Goal: Task Accomplishment & Management: Complete application form

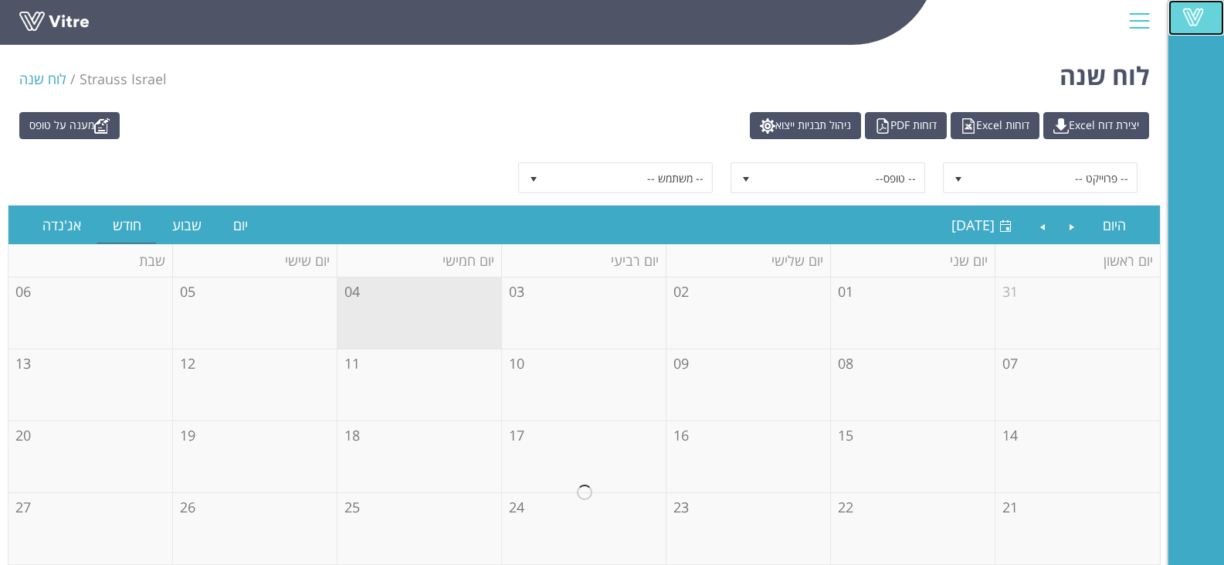
click at [1197, 18] on span at bounding box center [1193, 17] width 39 height 19
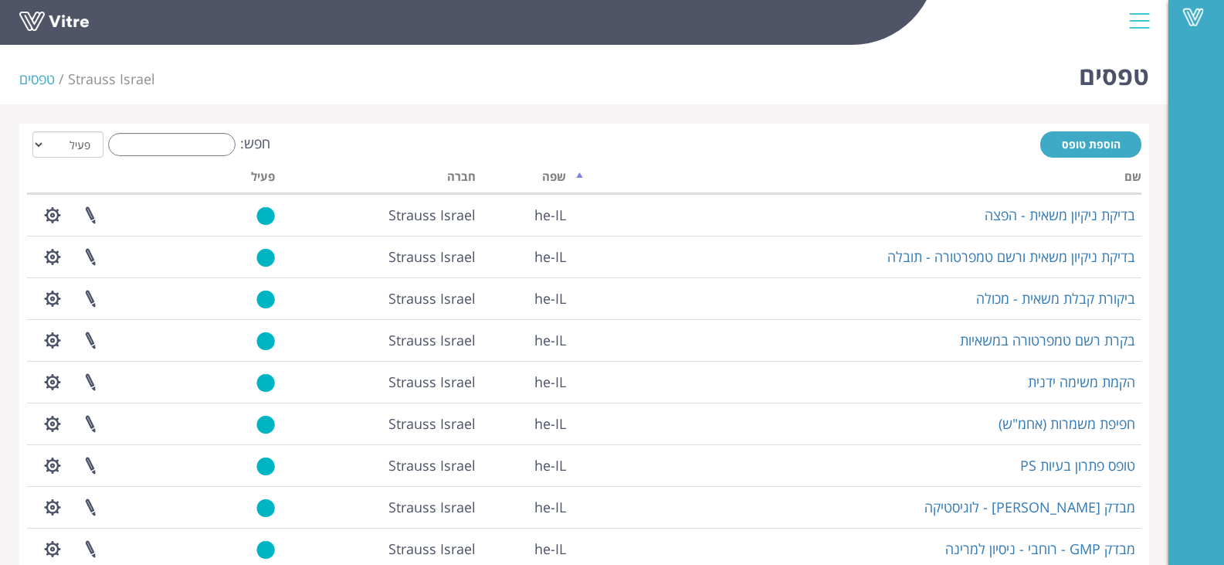
scroll to position [325, 0]
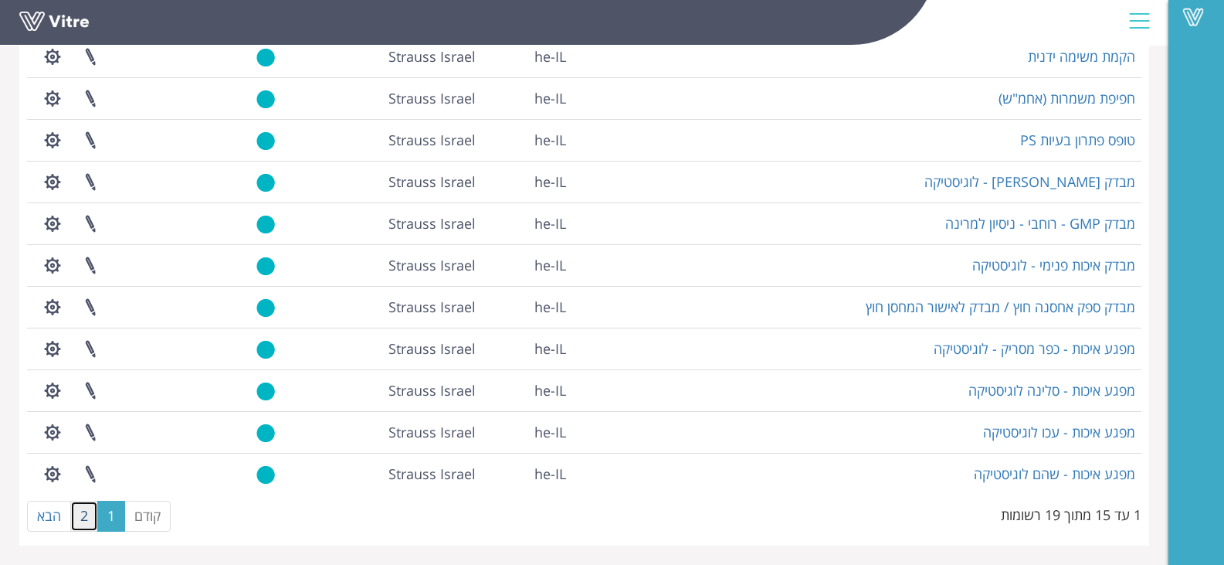
click at [78, 512] on link "2" at bounding box center [84, 516] width 28 height 31
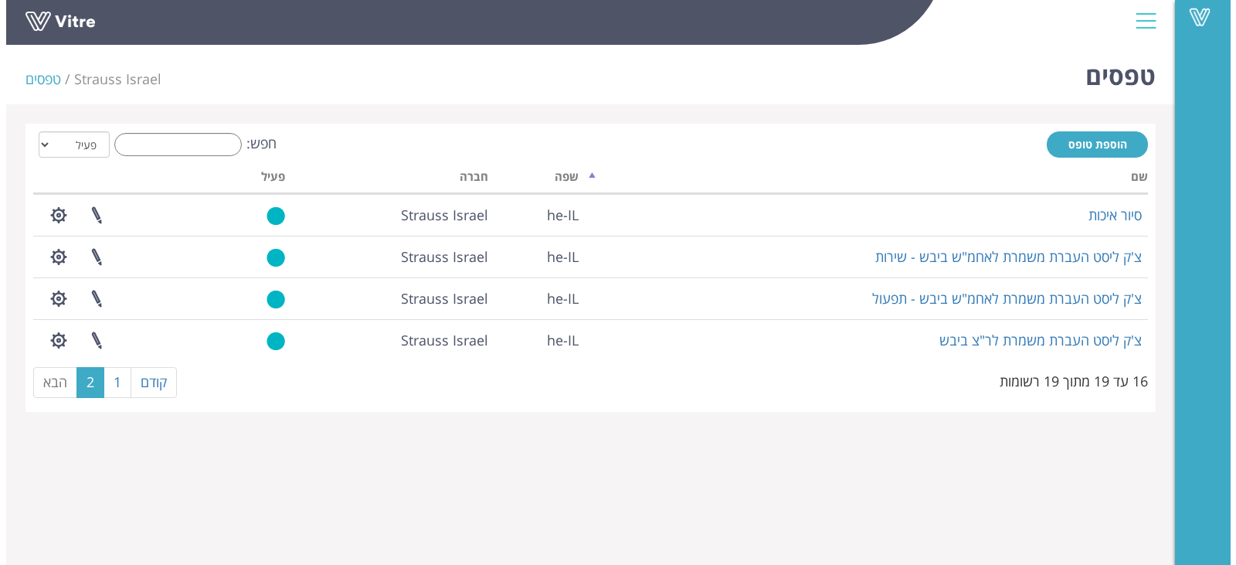
scroll to position [0, 0]
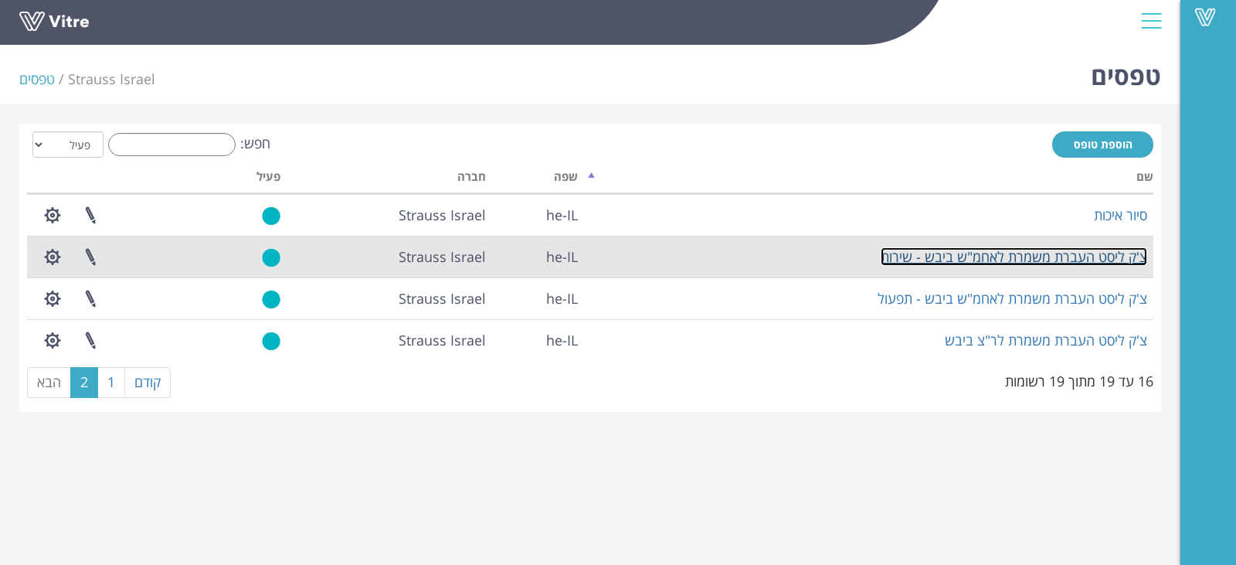
click at [1126, 258] on link "צ'ק ליסט העברת משמרת לאחמ"ש ביבש - שירות" at bounding box center [1014, 256] width 266 height 19
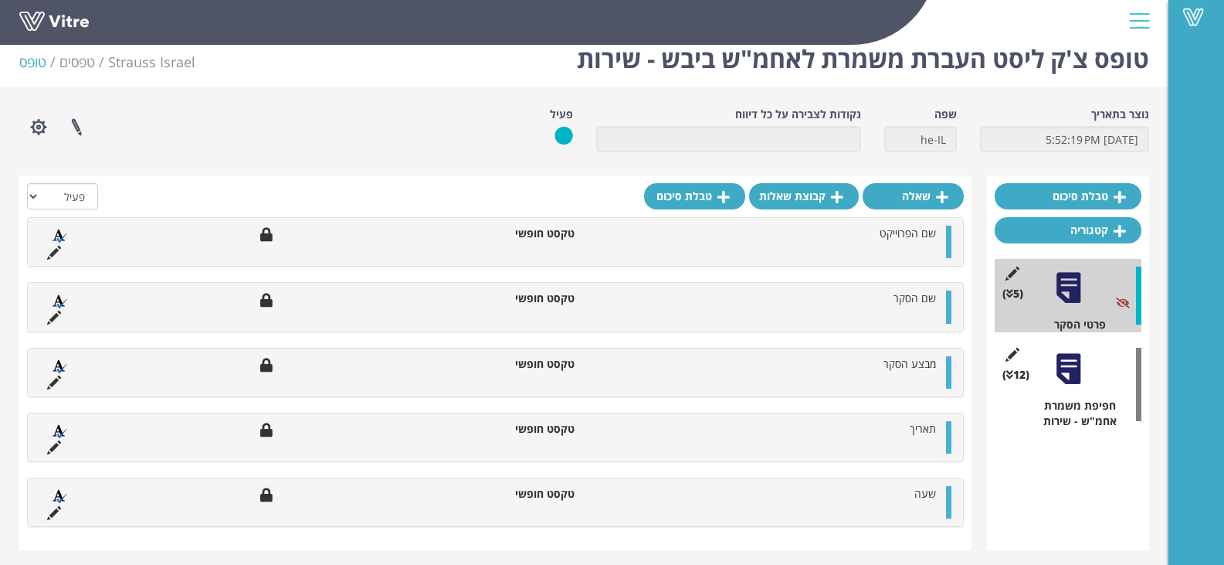
scroll to position [22, 0]
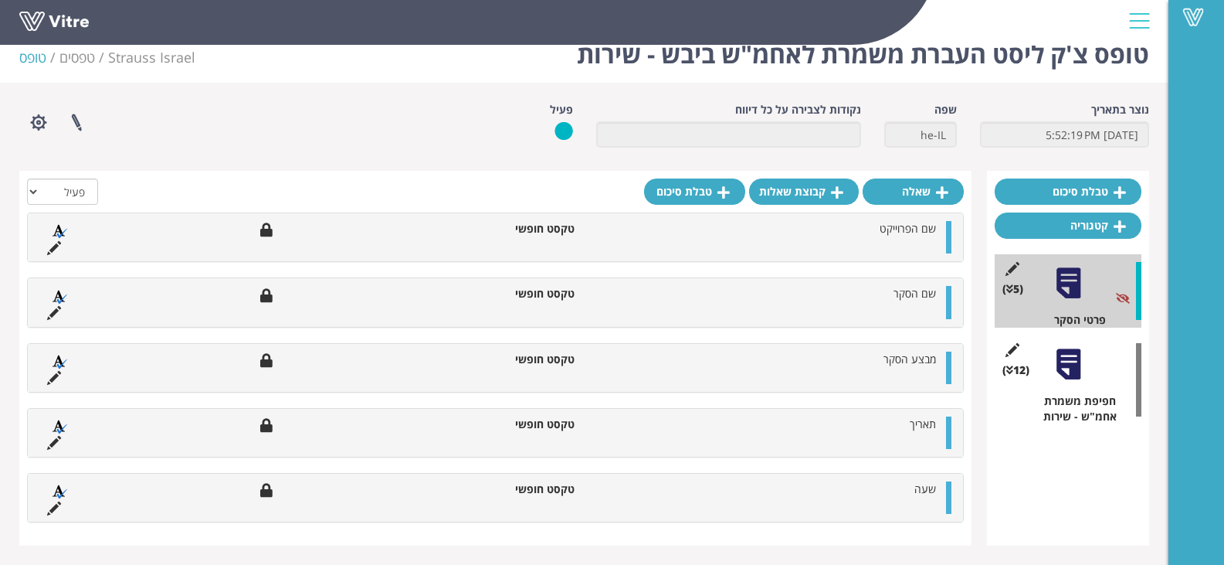
click at [1074, 368] on div at bounding box center [1068, 364] width 35 height 35
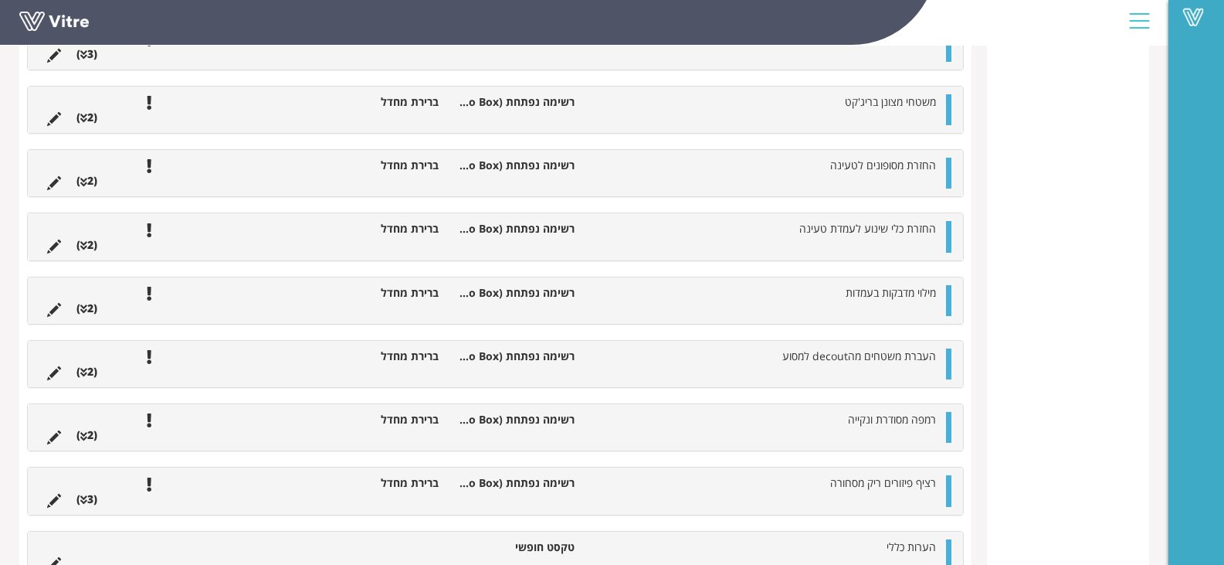
scroll to position [643, 0]
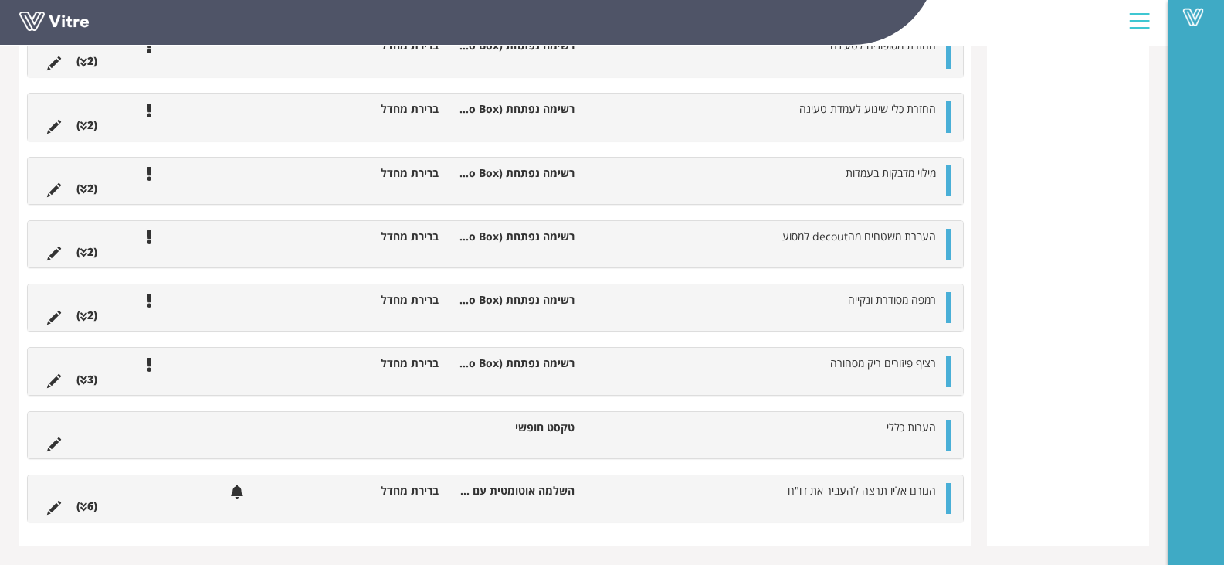
click at [942, 487] on li "הגורם אליו תרצה להעביר את דו"ח" at bounding box center [762, 490] width 361 height 15
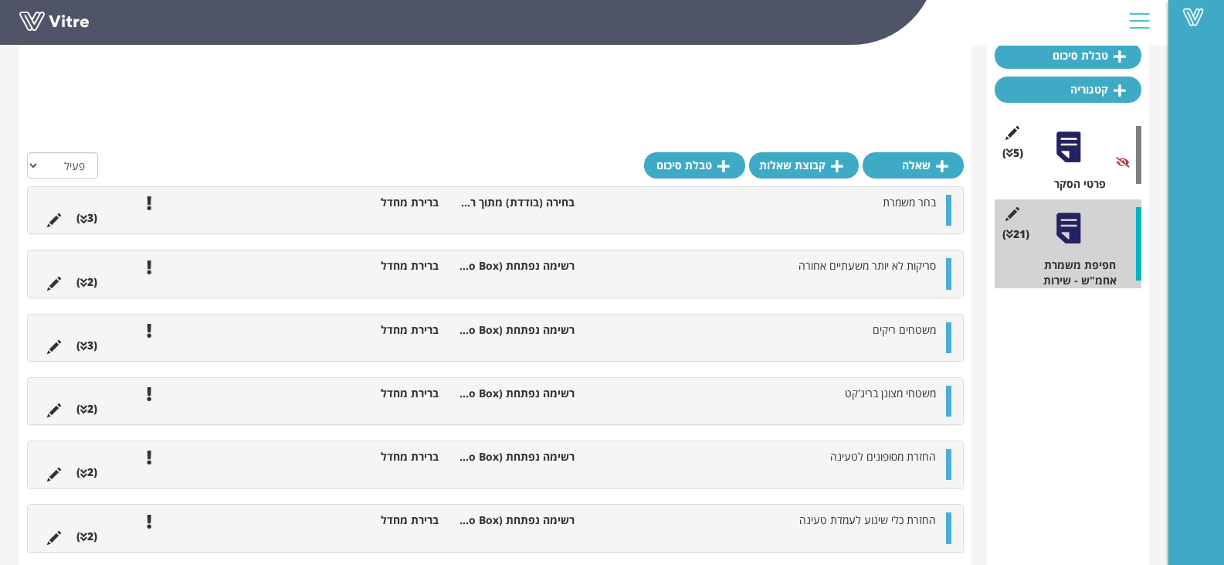
scroll to position [0, 0]
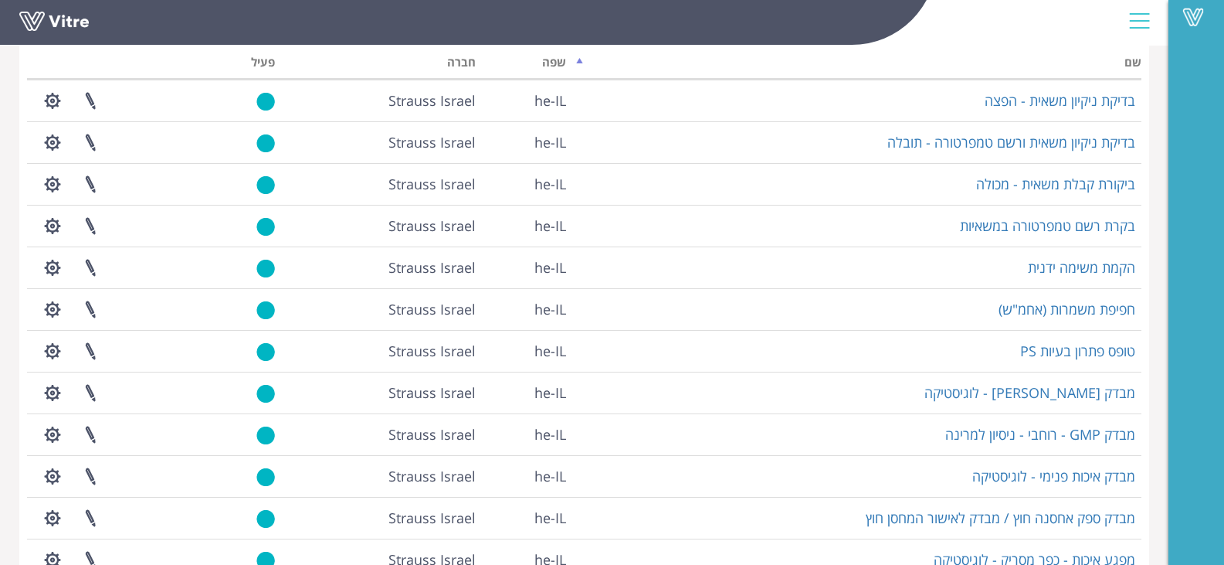
scroll to position [325, 0]
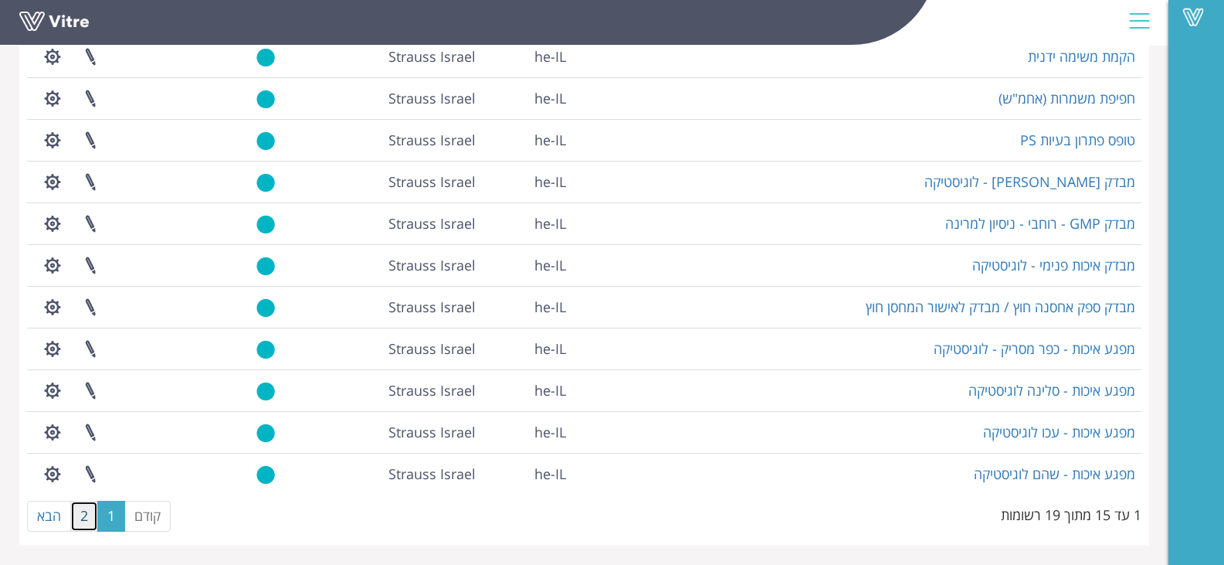
click at [87, 516] on link "2" at bounding box center [84, 516] width 28 height 31
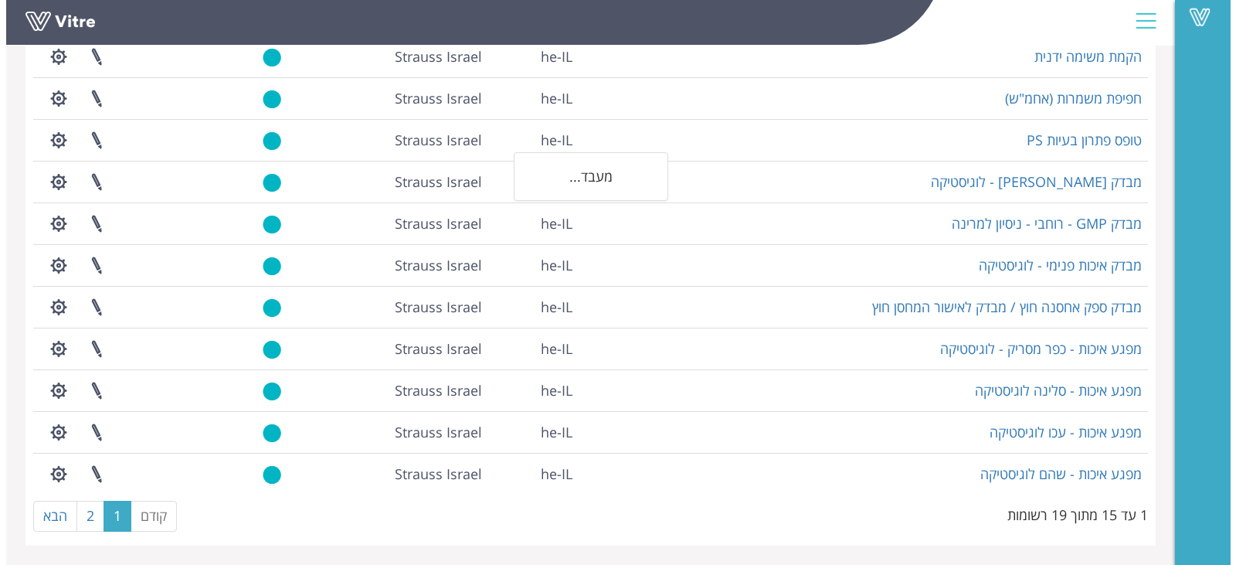
scroll to position [0, 0]
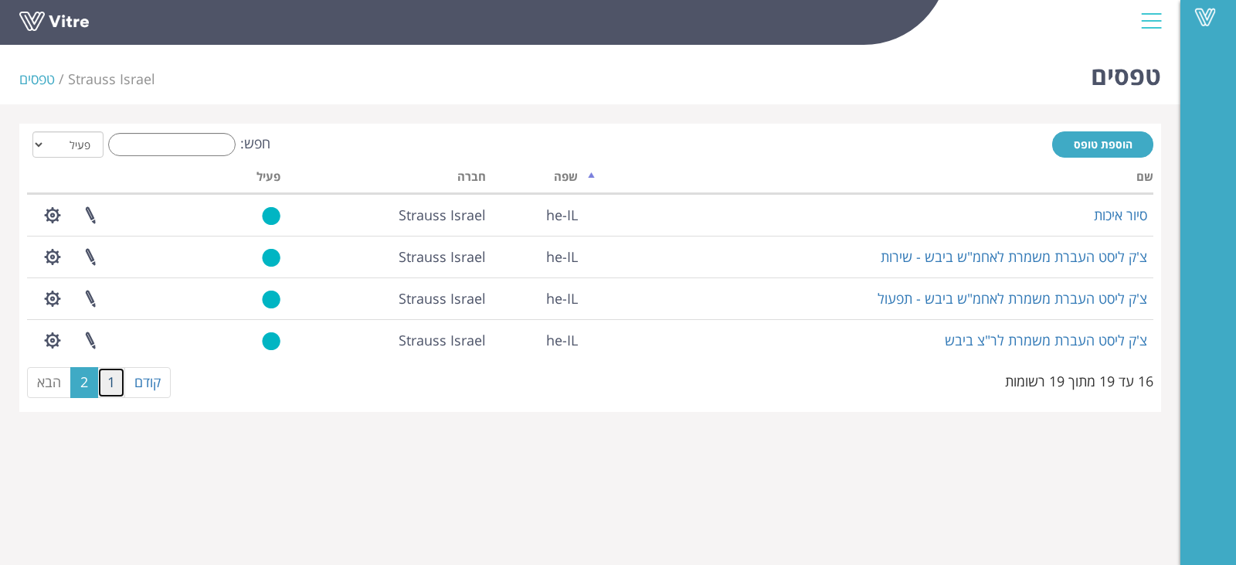
click at [120, 379] on link "1" at bounding box center [111, 382] width 28 height 31
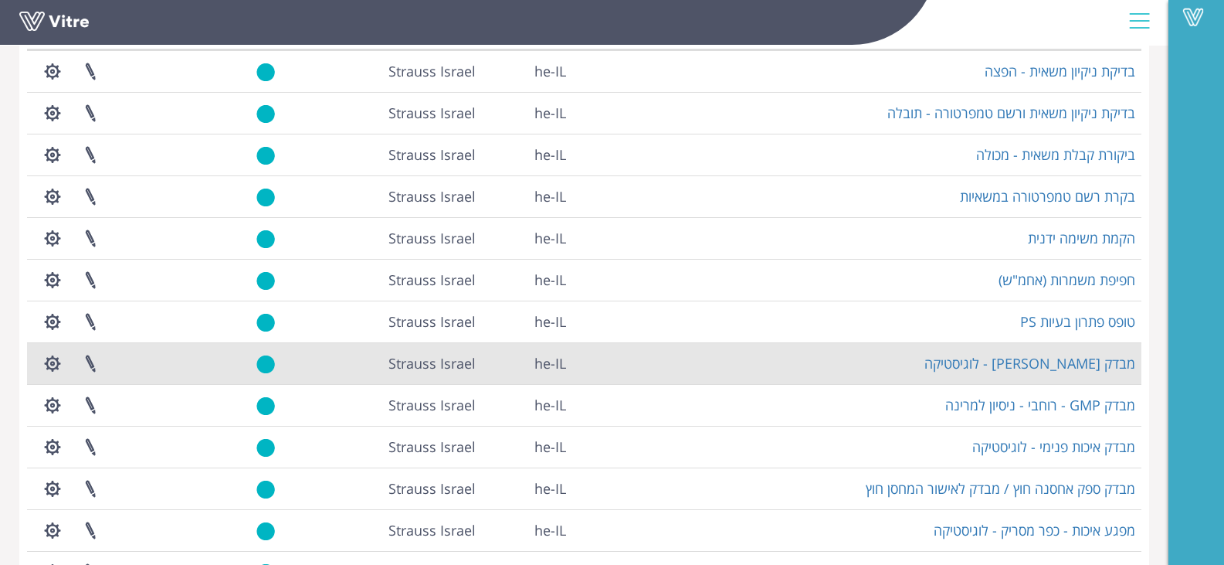
scroll to position [171, 0]
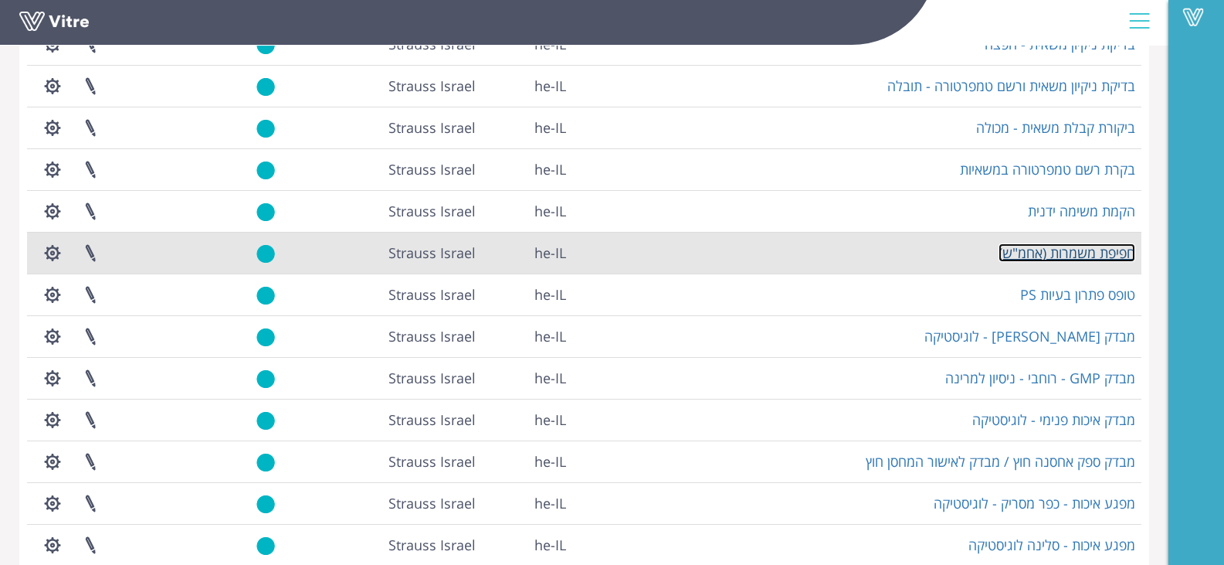
click at [1083, 249] on link "חפיפת משמרות (אחמ"ש)" at bounding box center [1067, 252] width 137 height 19
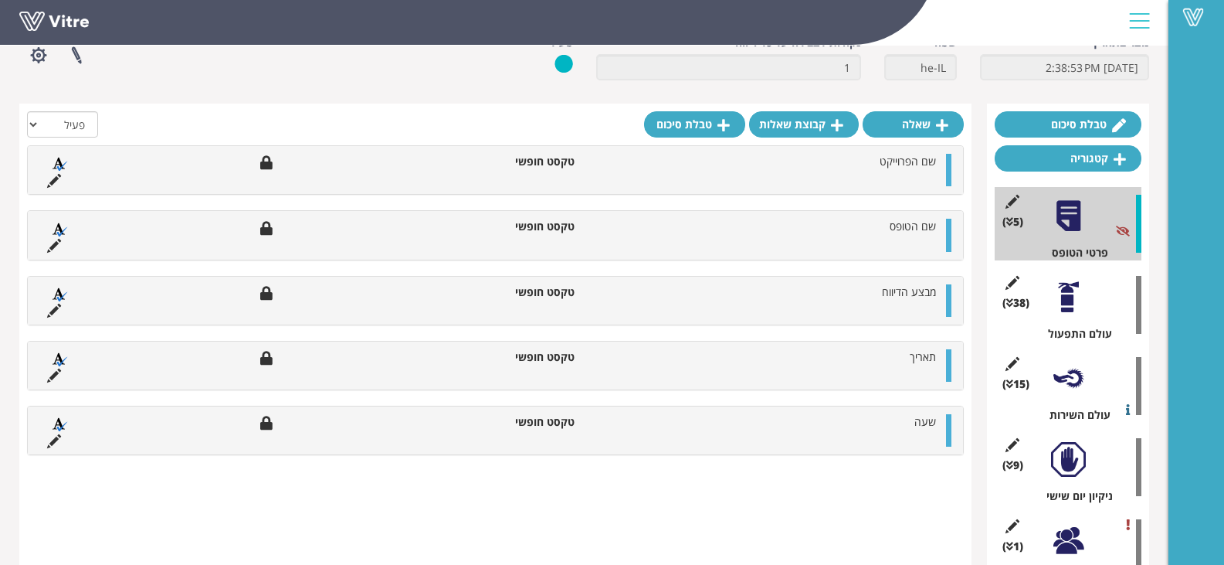
scroll to position [144, 0]
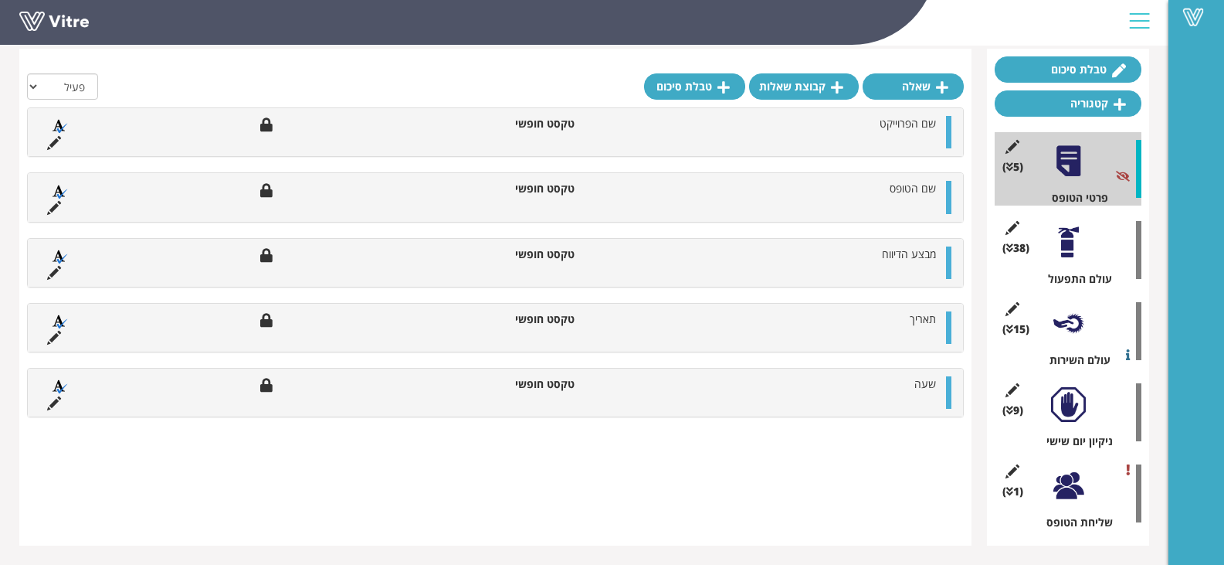
click at [1066, 486] on div at bounding box center [1068, 485] width 35 height 35
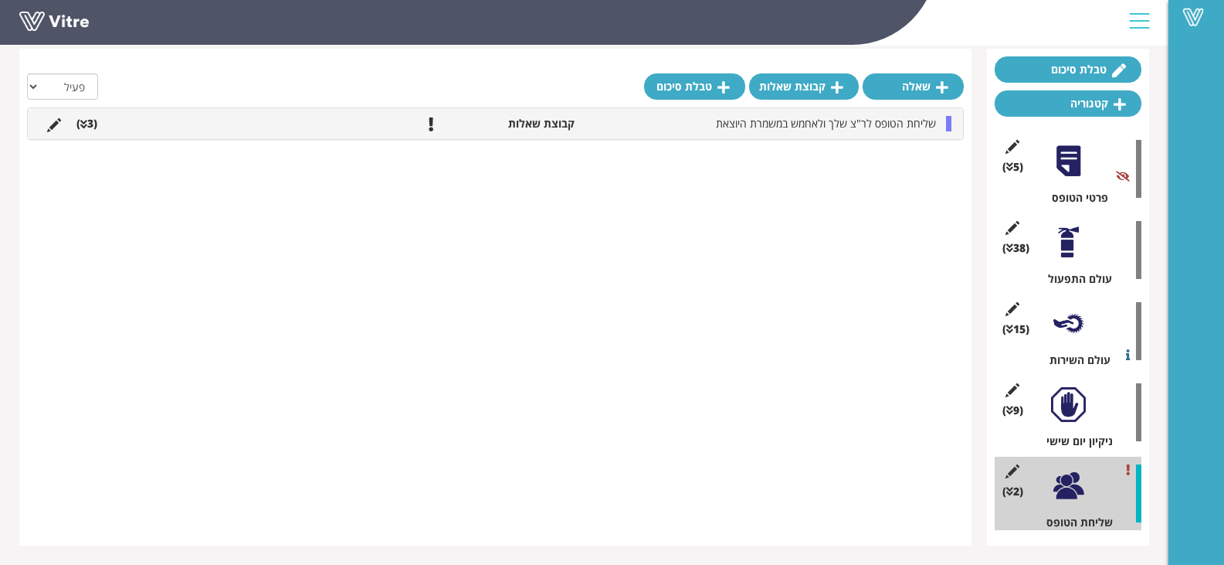
click at [945, 124] on div "שליחת הטופס לר"צ שלך ולאחמש במשמרת היוצאת קבוצת שאלות (3 )" at bounding box center [495, 123] width 935 height 31
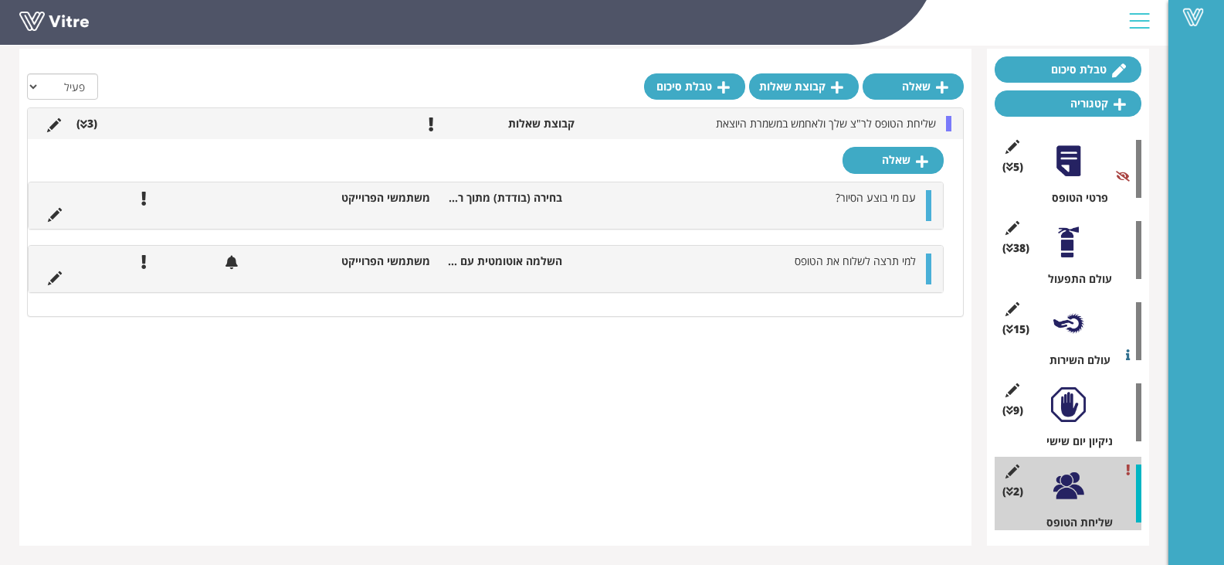
click at [931, 273] on div at bounding box center [928, 268] width 5 height 31
click at [928, 276] on div at bounding box center [928, 268] width 5 height 31
click at [51, 277] on icon at bounding box center [55, 278] width 14 height 14
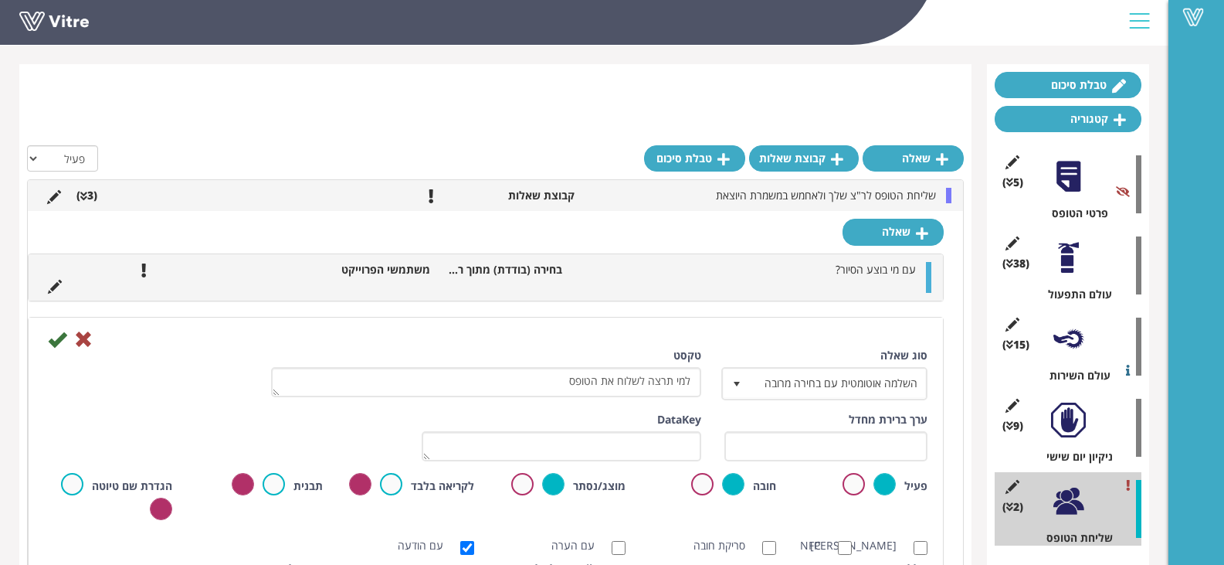
scroll to position [91, 0]
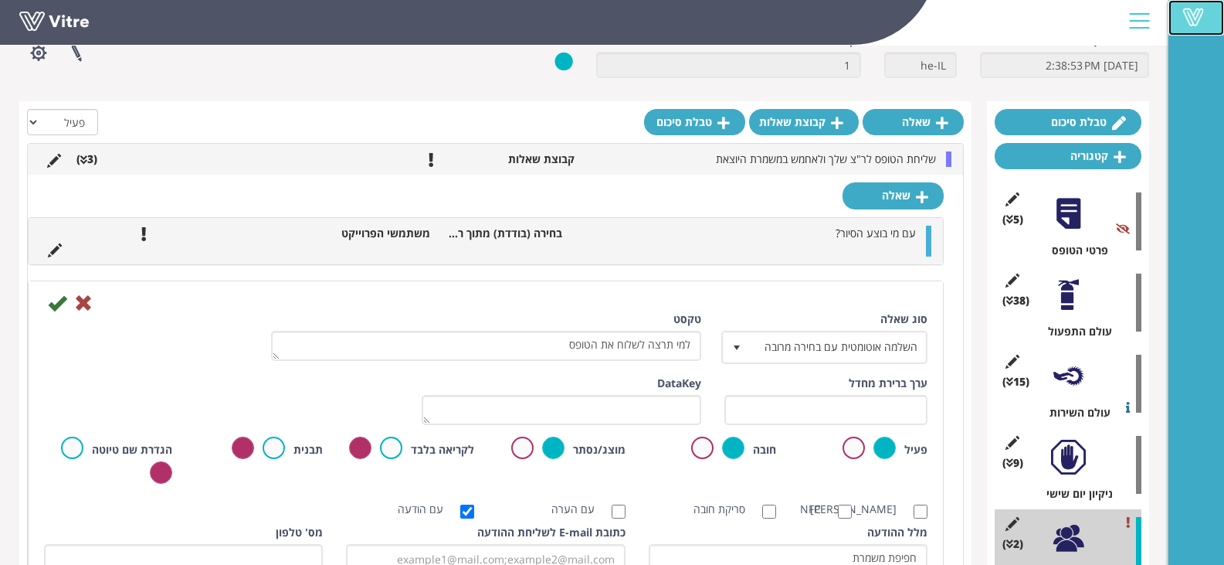
click at [1195, 12] on span at bounding box center [1193, 17] width 39 height 19
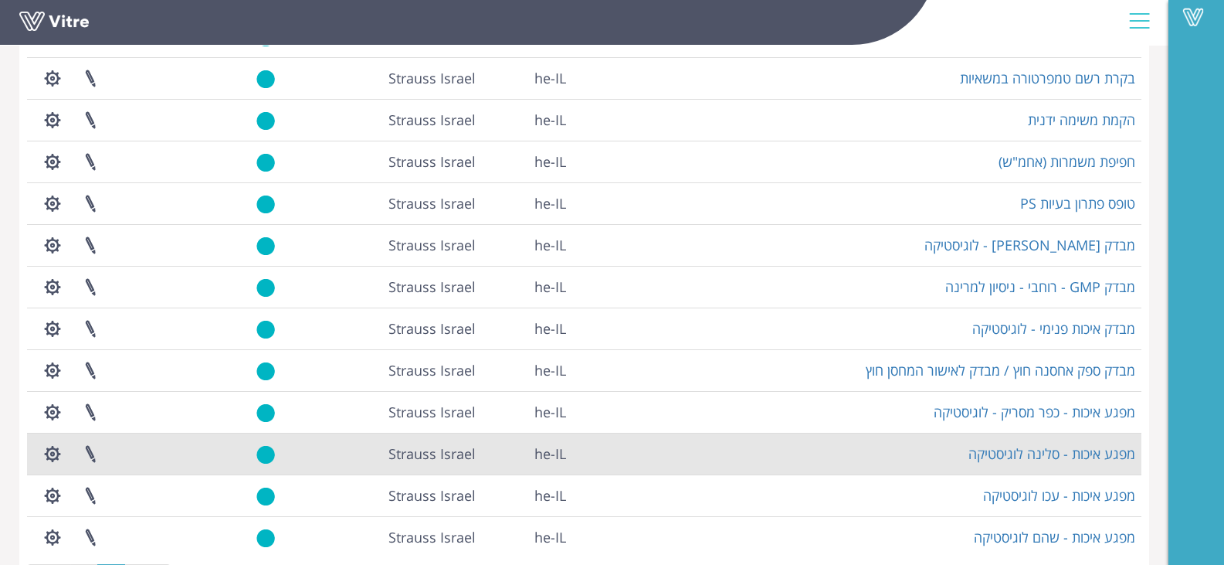
scroll to position [325, 0]
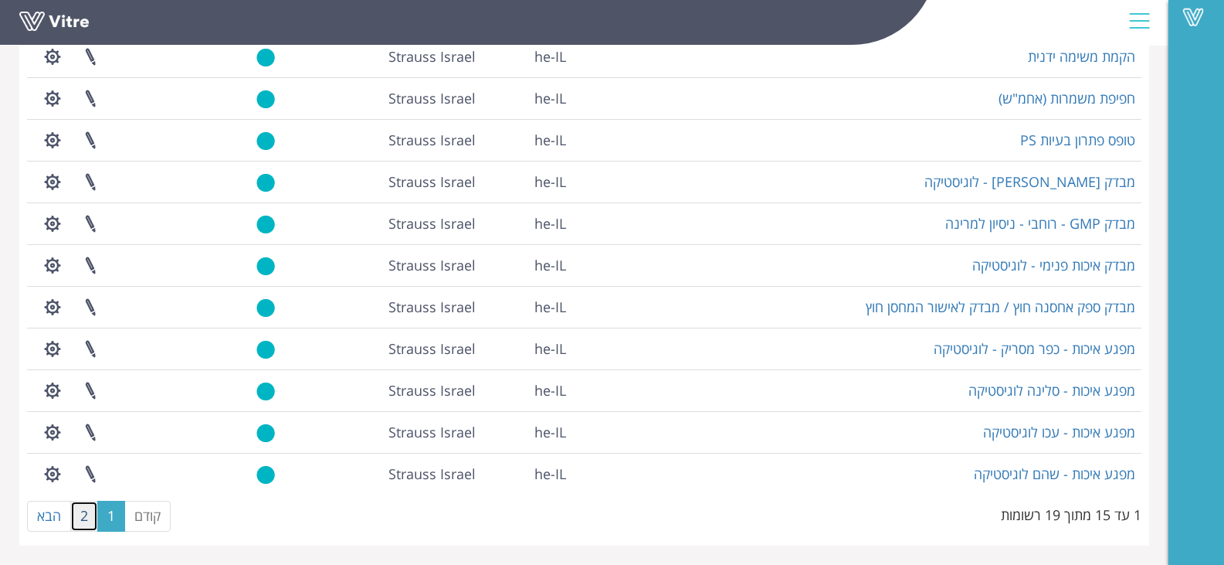
click at [82, 516] on link "2" at bounding box center [84, 516] width 28 height 31
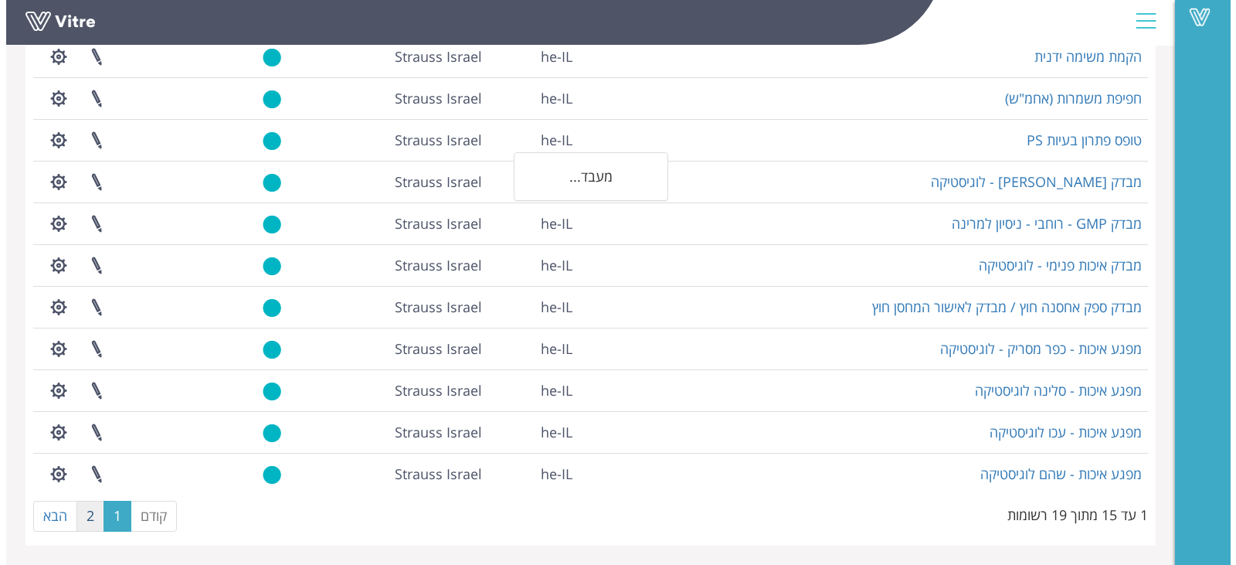
scroll to position [0, 0]
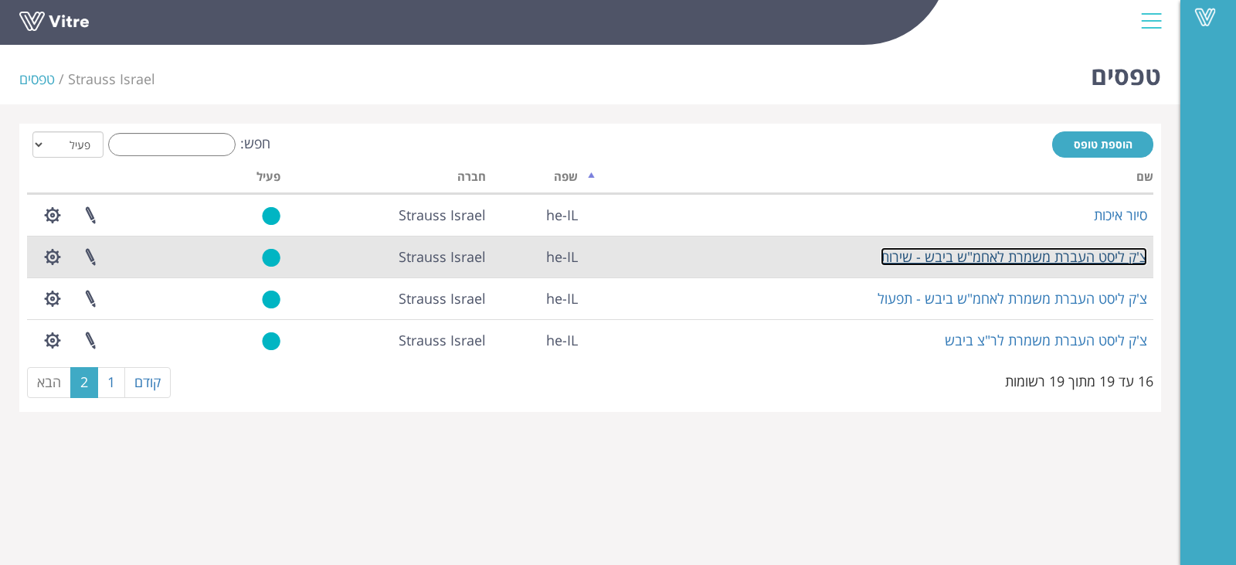
click at [1139, 254] on link "צ'ק ליסט העברת משמרת לאחמ"ש ביבש - שירות" at bounding box center [1014, 256] width 266 height 19
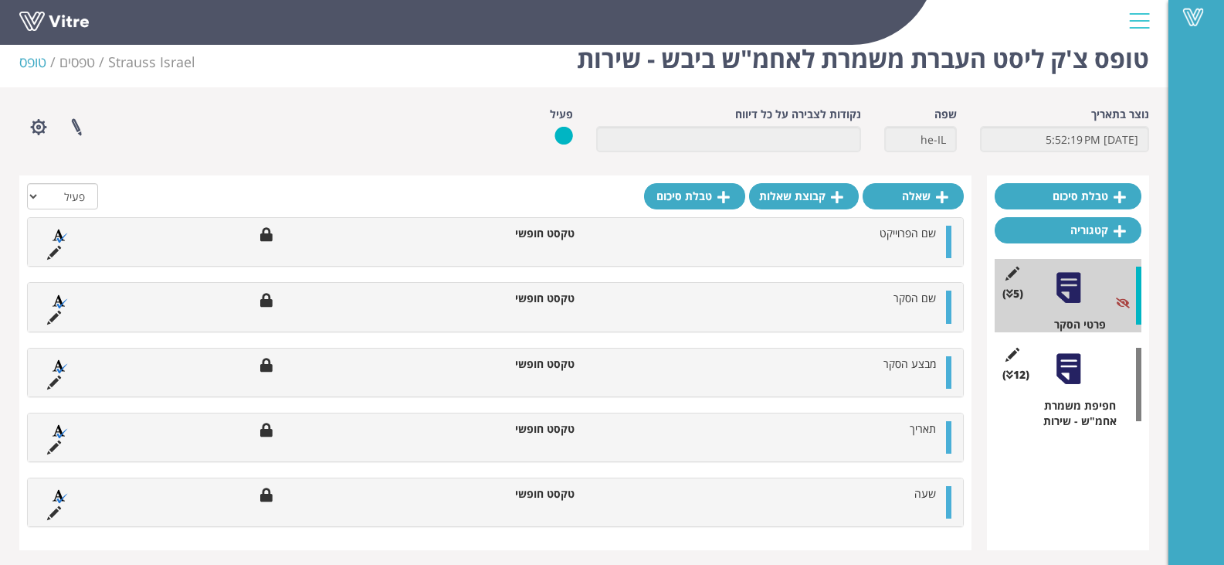
scroll to position [22, 0]
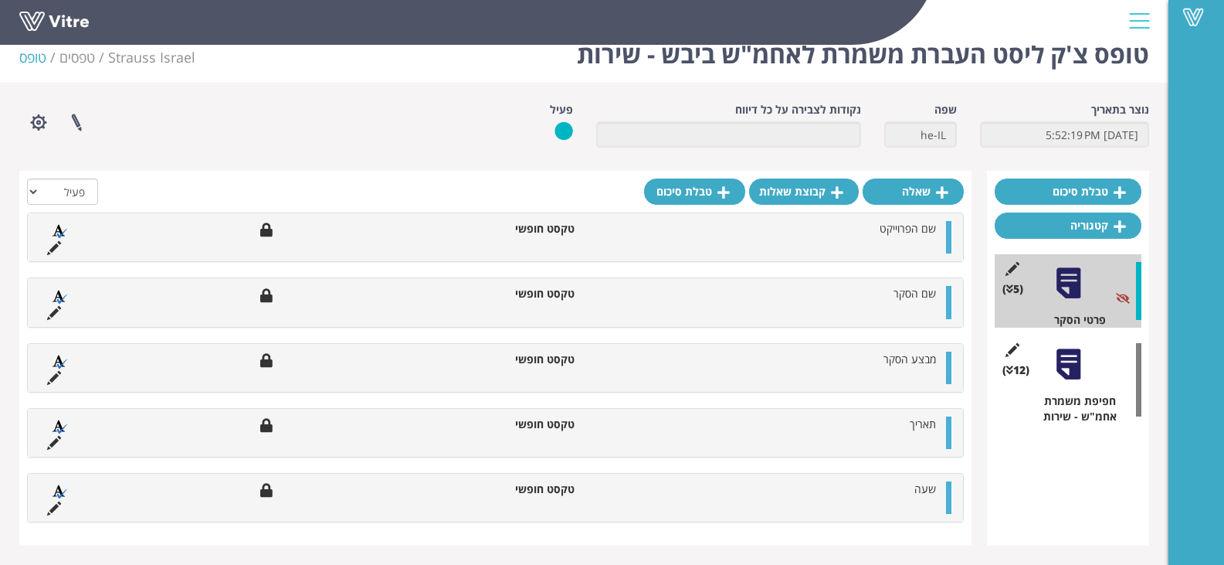
click at [1074, 358] on div at bounding box center [1068, 364] width 35 height 35
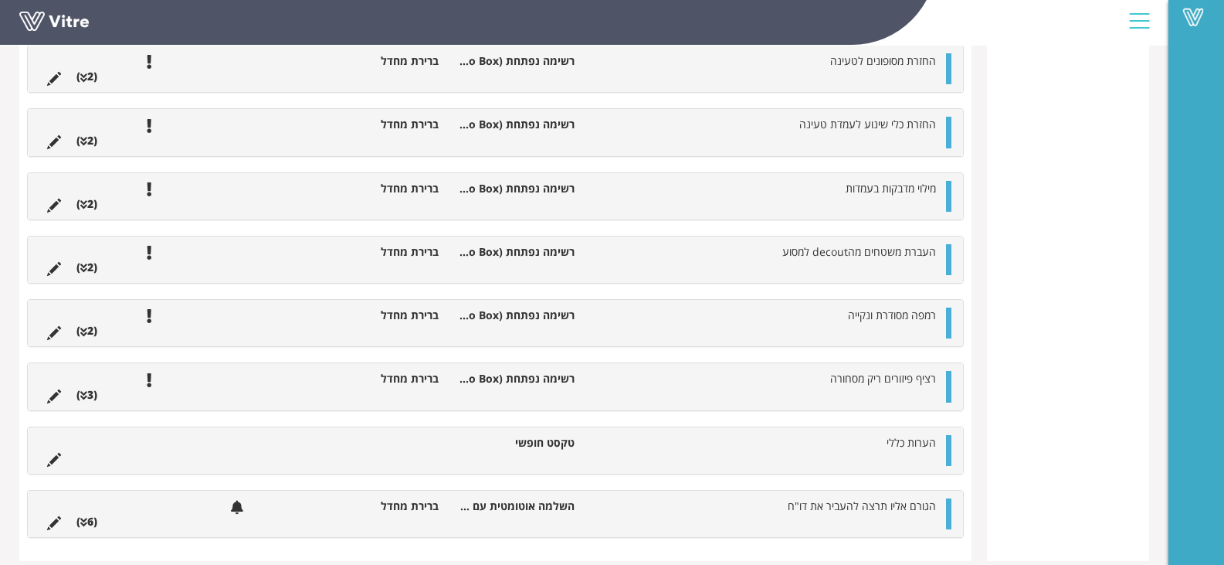
scroll to position [629, 0]
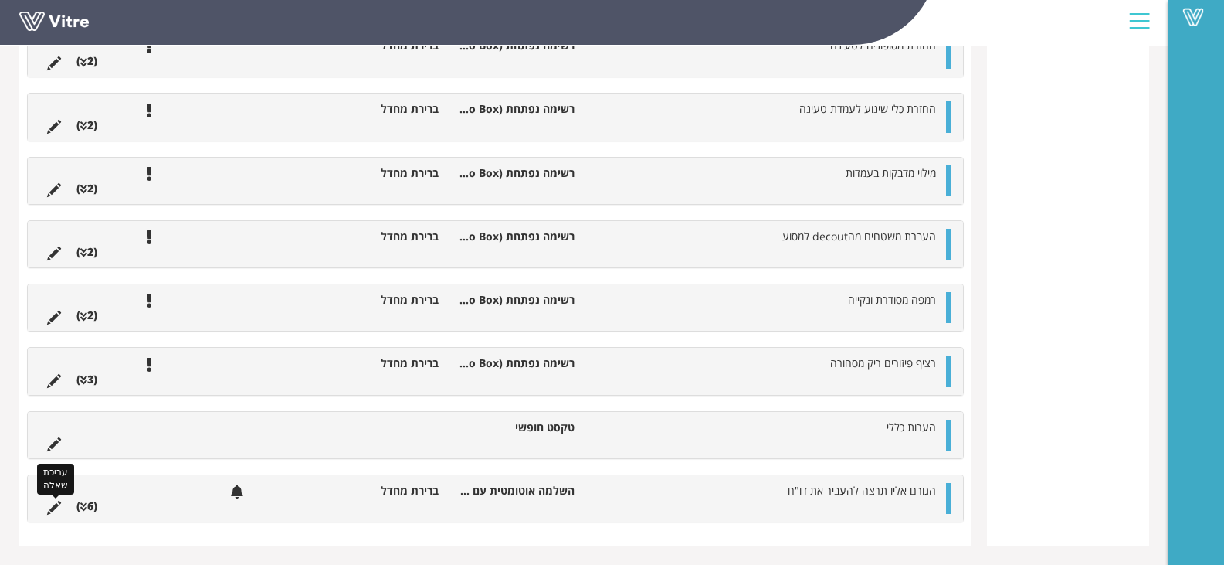
click at [53, 504] on icon at bounding box center [54, 508] width 14 height 14
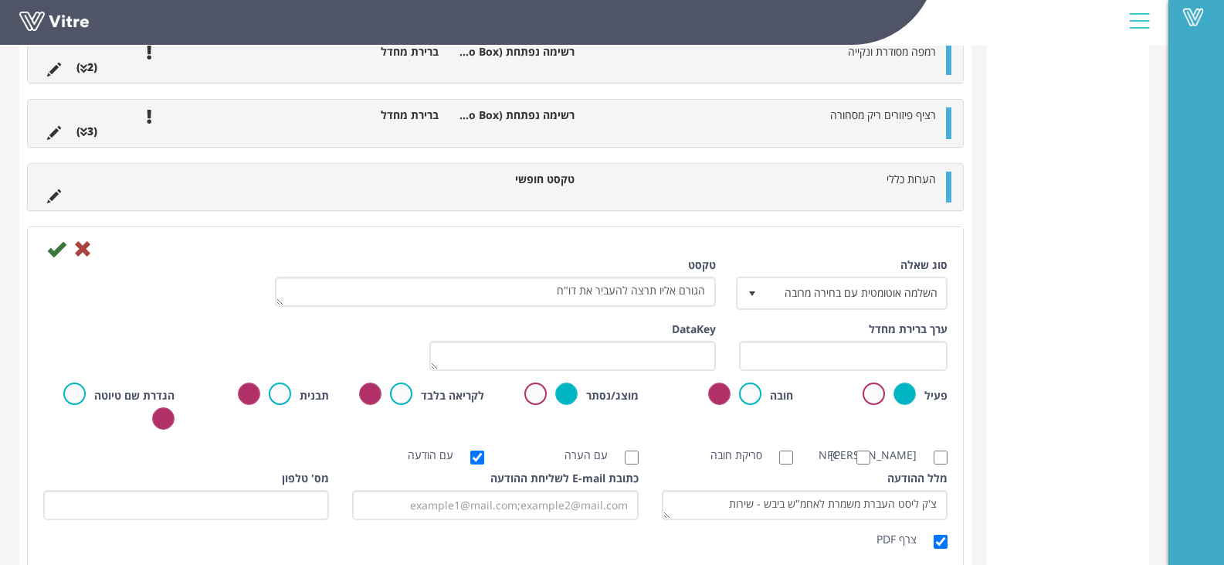
scroll to position [856, 0]
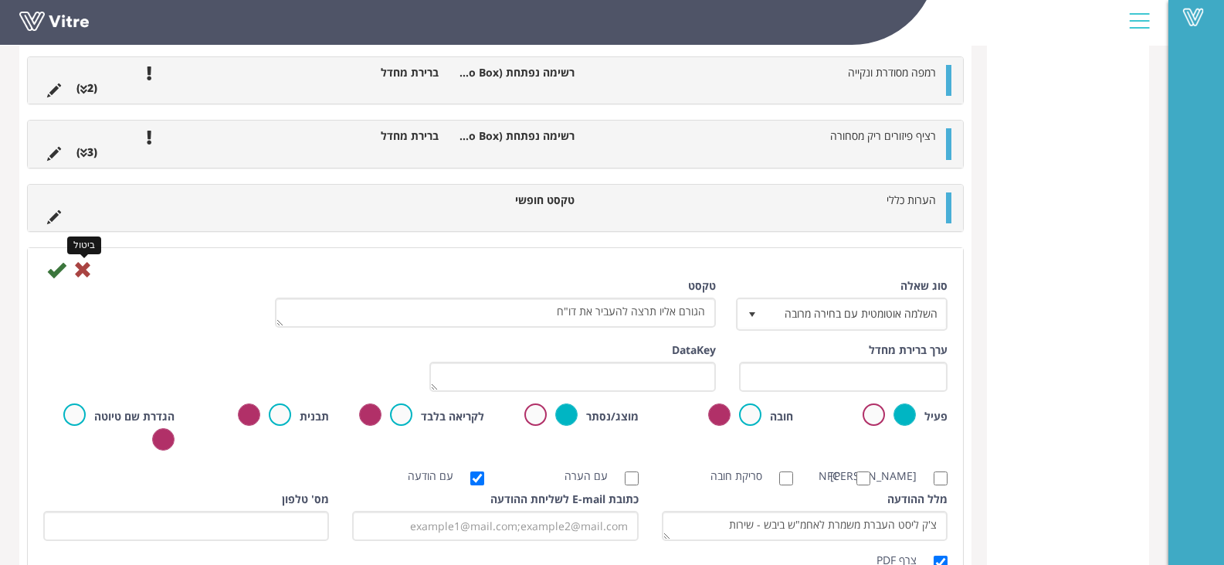
click at [74, 269] on icon at bounding box center [82, 269] width 19 height 19
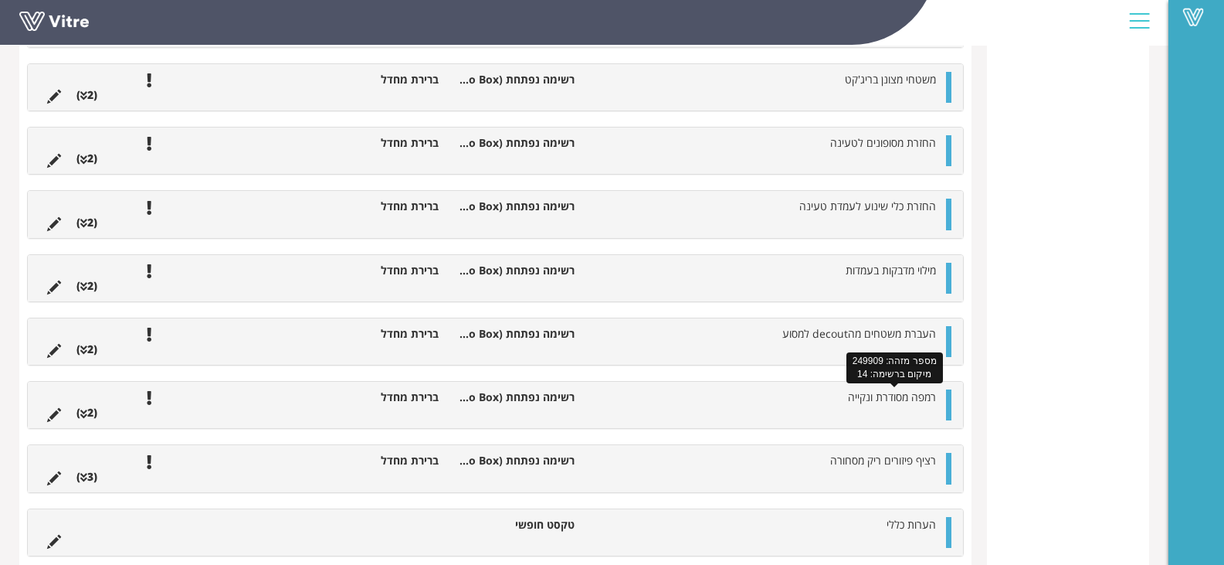
scroll to position [629, 0]
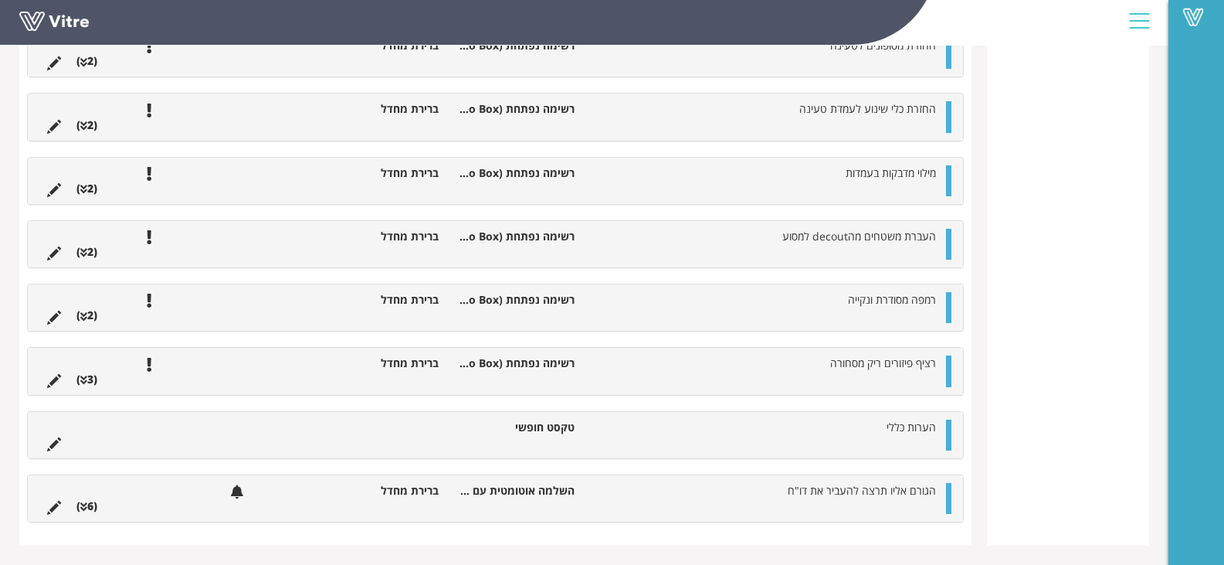
click at [946, 501] on div at bounding box center [948, 498] width 5 height 31
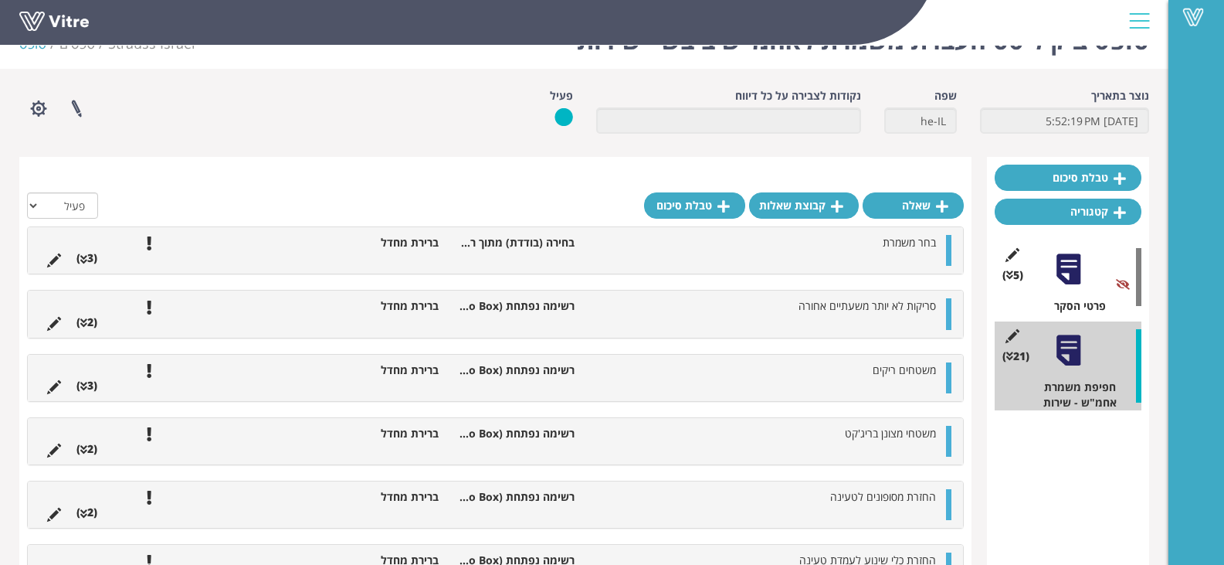
scroll to position [0, 0]
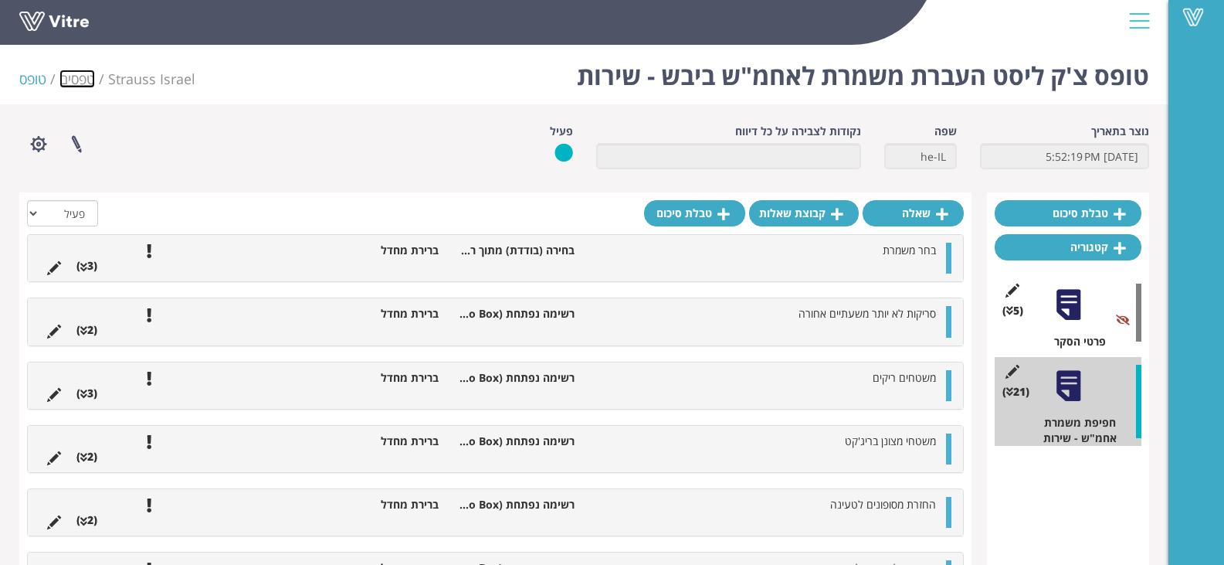
click at [91, 79] on link "טפסים" at bounding box center [77, 79] width 36 height 19
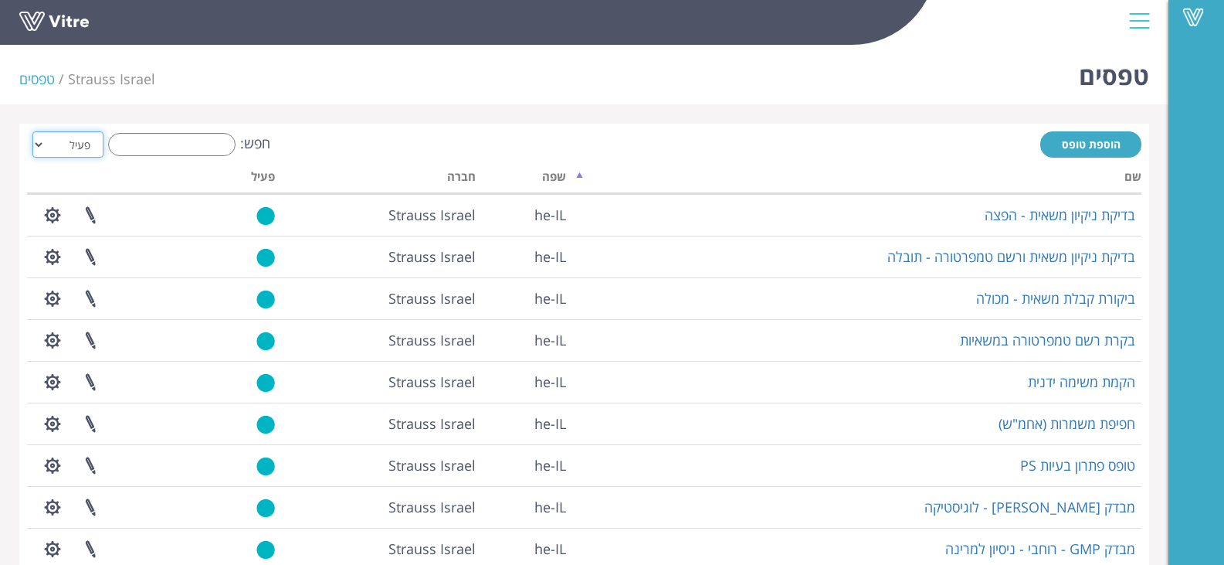
click at [39, 144] on select "הכל פעיל לא פעיל" at bounding box center [67, 144] width 71 height 26
click at [34, 144] on select "הכל פעיל לא פעיל" at bounding box center [67, 144] width 71 height 26
click at [37, 141] on select "הכל פעיל לא פעיל" at bounding box center [67, 144] width 71 height 26
click at [40, 140] on select "הכל פעיל לא פעיל" at bounding box center [67, 144] width 71 height 26
click at [1196, 14] on span at bounding box center [1193, 17] width 39 height 19
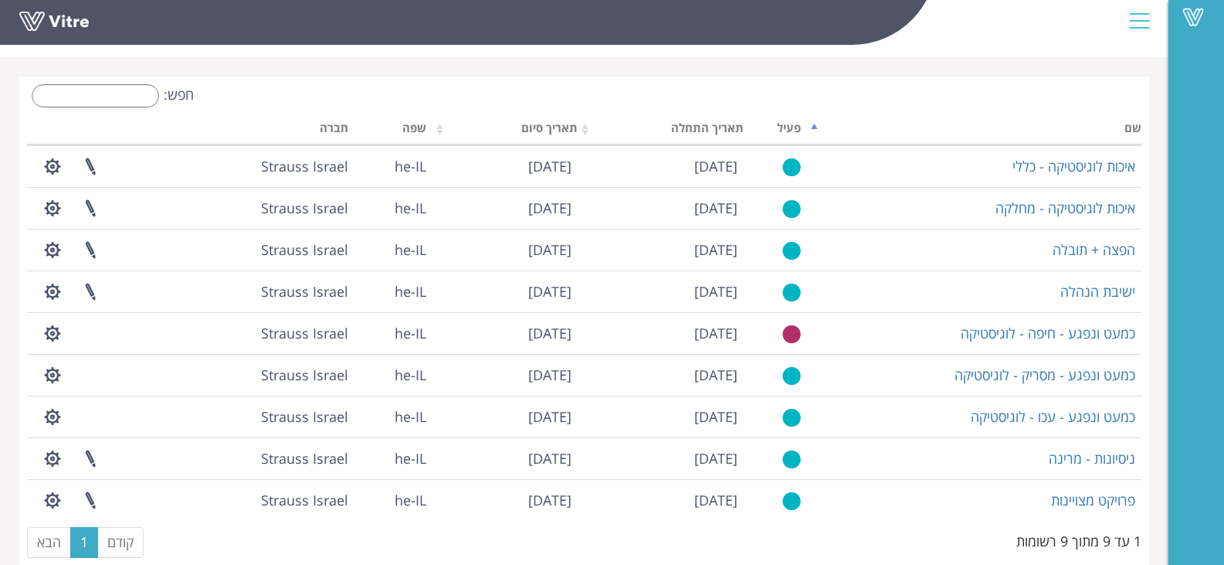
scroll to position [73, 0]
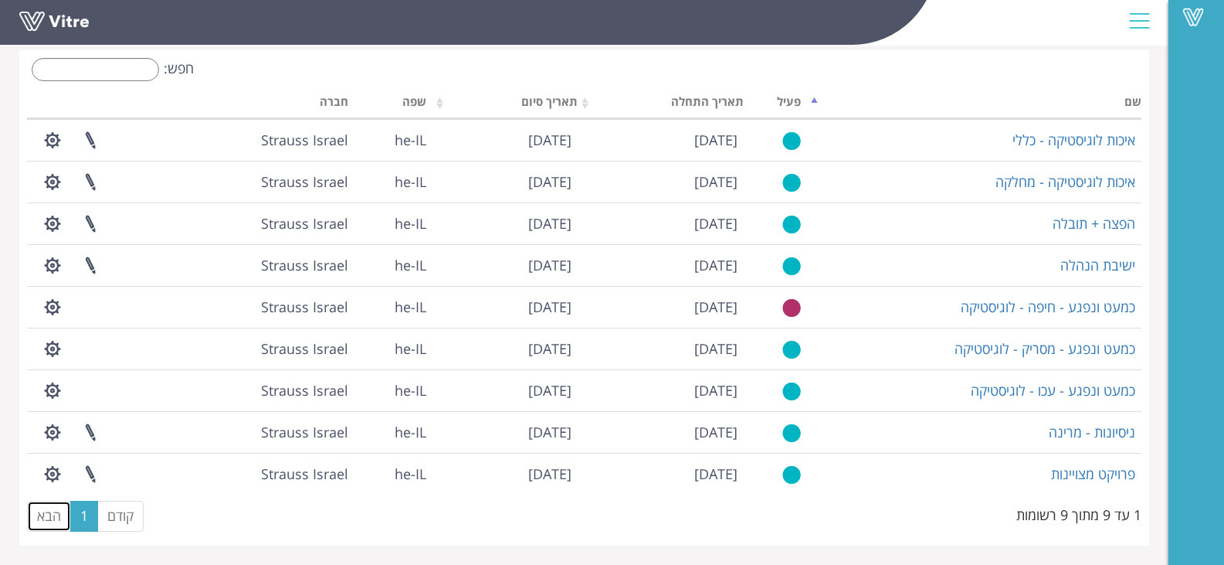
click at [53, 516] on link "הבא" at bounding box center [49, 516] width 44 height 31
click at [43, 523] on link "הבא" at bounding box center [49, 516] width 44 height 31
click at [1192, 8] on span at bounding box center [1193, 17] width 39 height 19
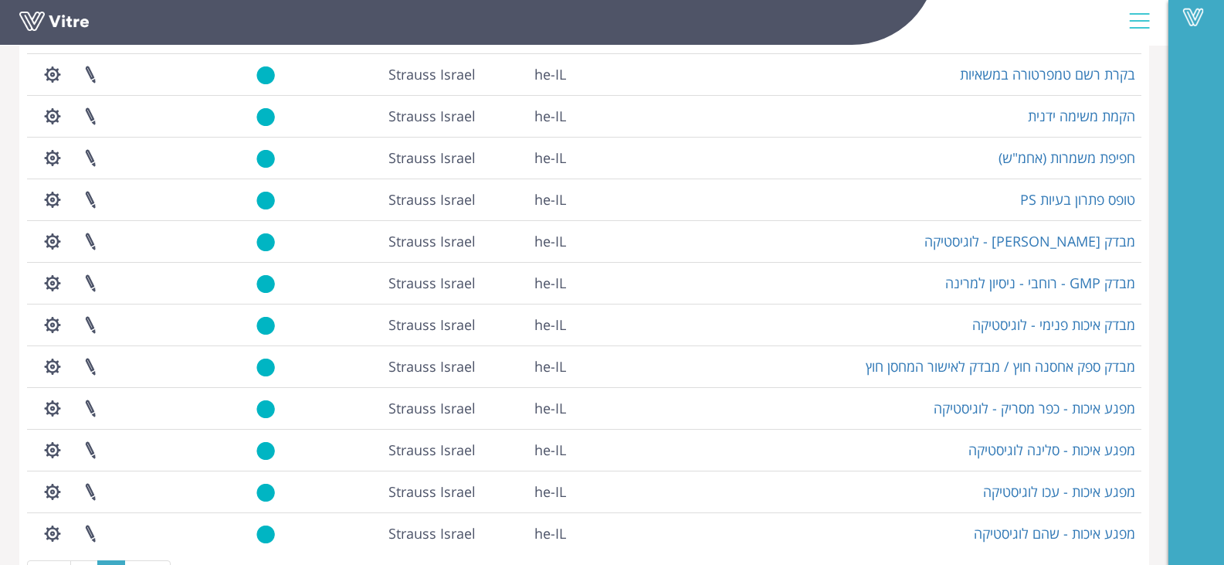
scroll to position [325, 0]
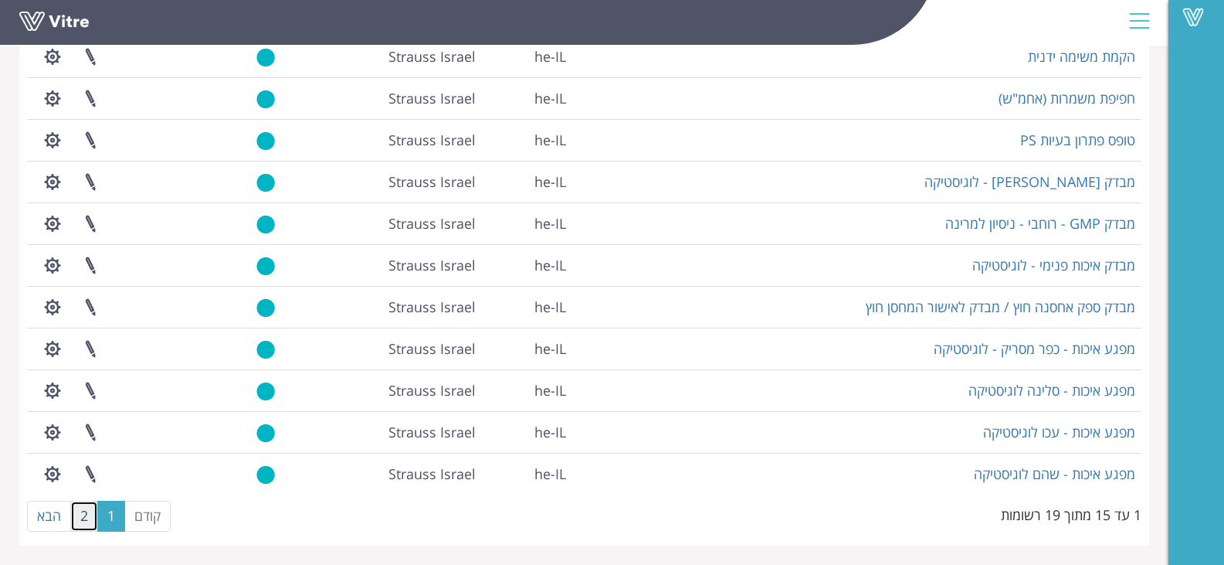
click at [83, 518] on link "2" at bounding box center [84, 516] width 28 height 31
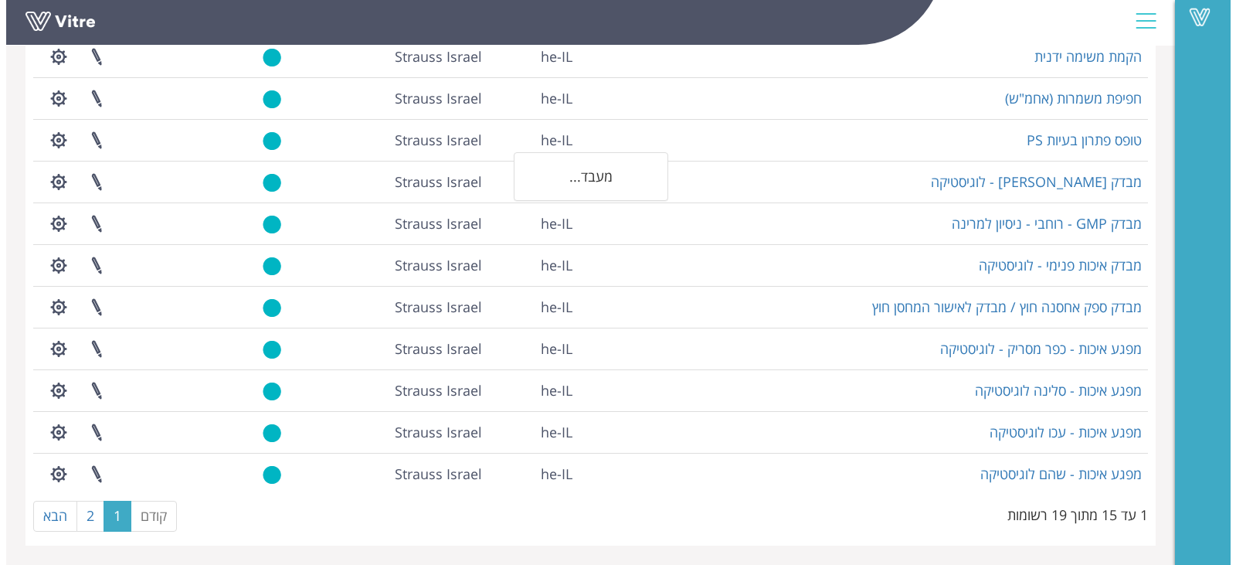
scroll to position [0, 0]
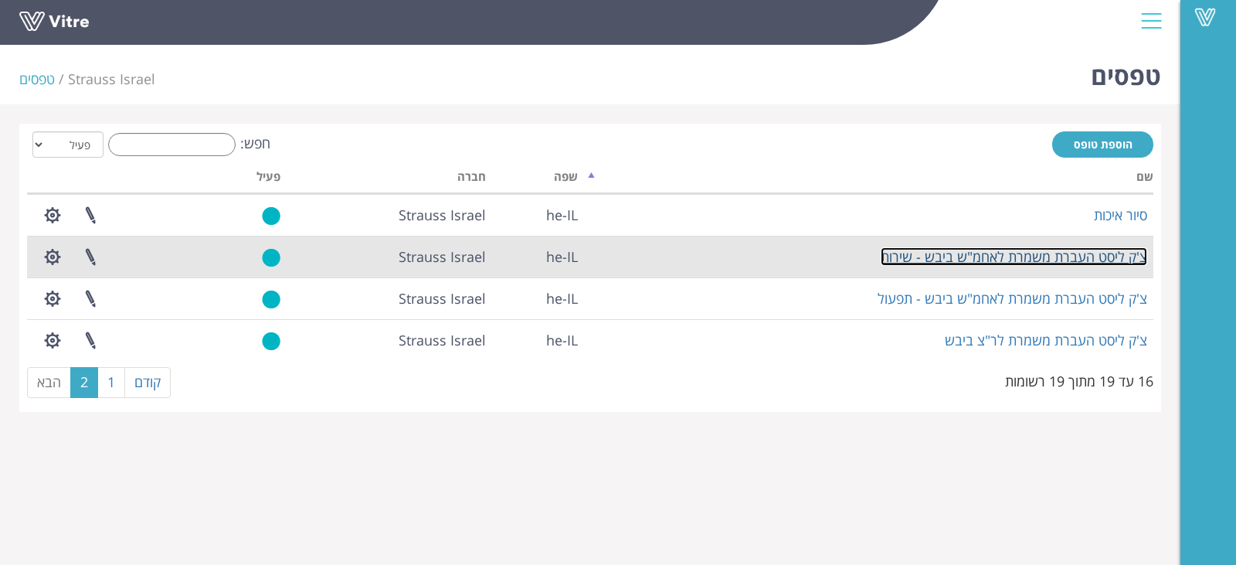
click at [1047, 252] on link "צ'ק ליסט העברת משמרת לאחמ"ש ביבש - שירות" at bounding box center [1014, 256] width 266 height 19
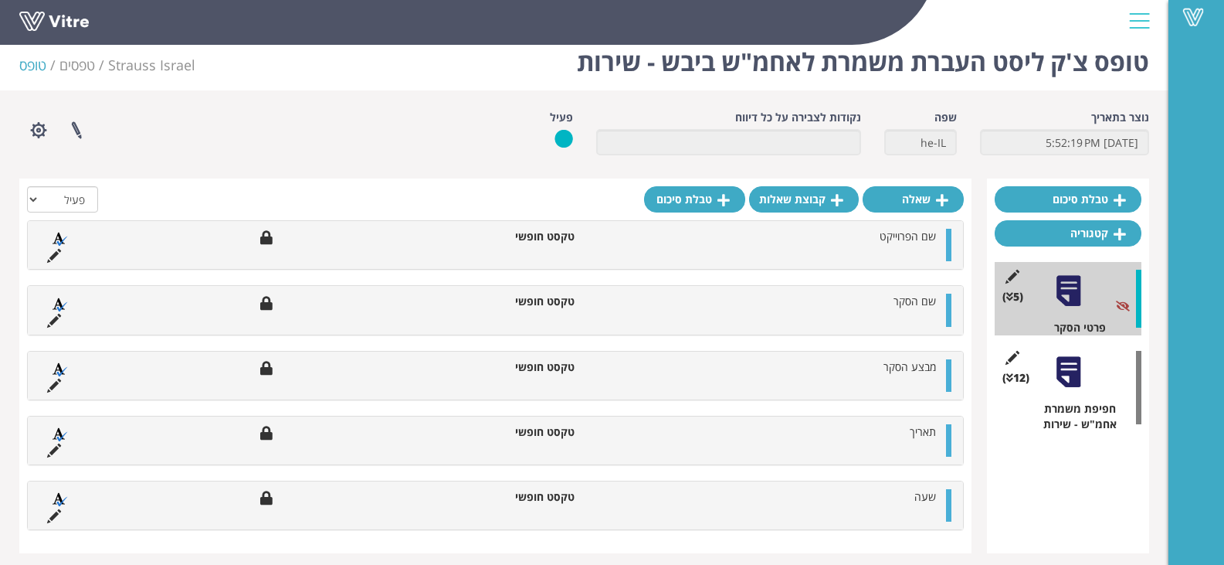
scroll to position [22, 0]
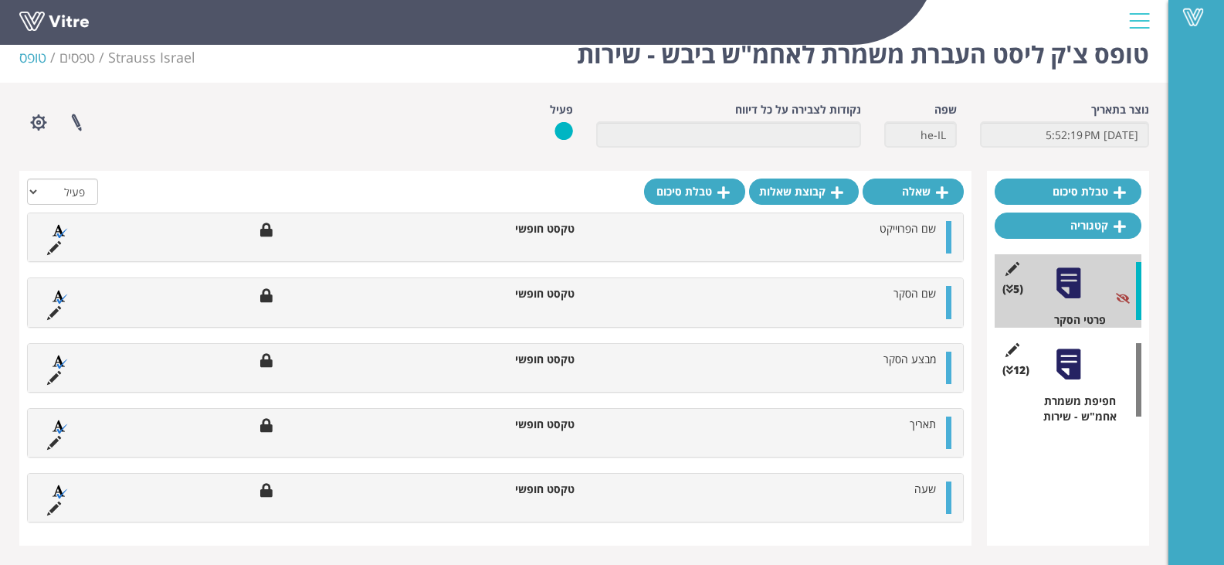
click at [1074, 376] on div at bounding box center [1068, 364] width 35 height 35
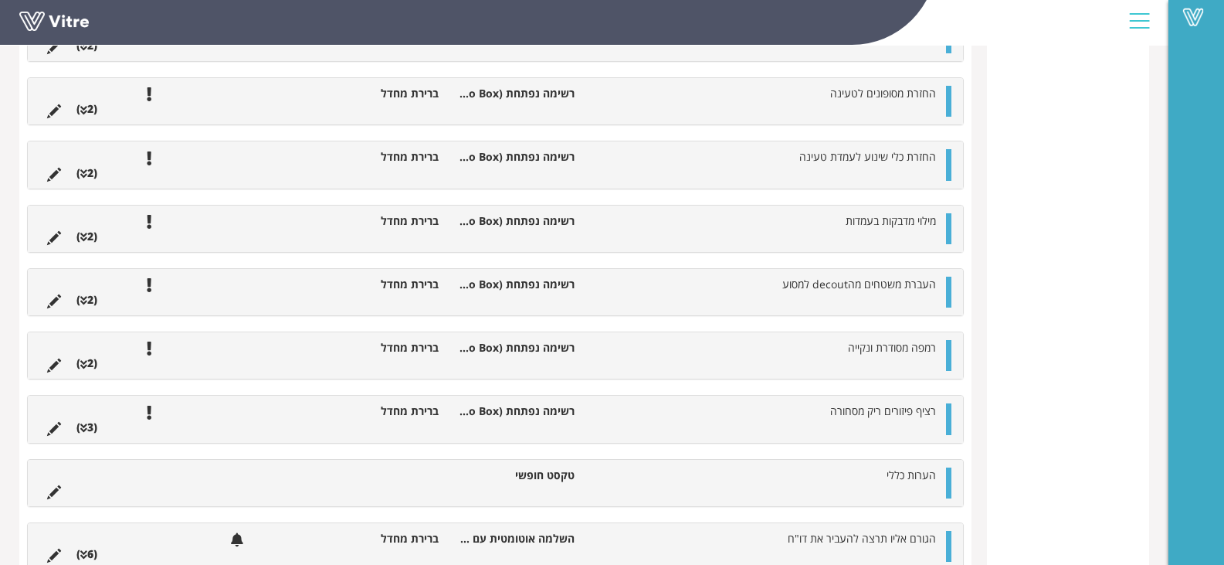
scroll to position [571, 0]
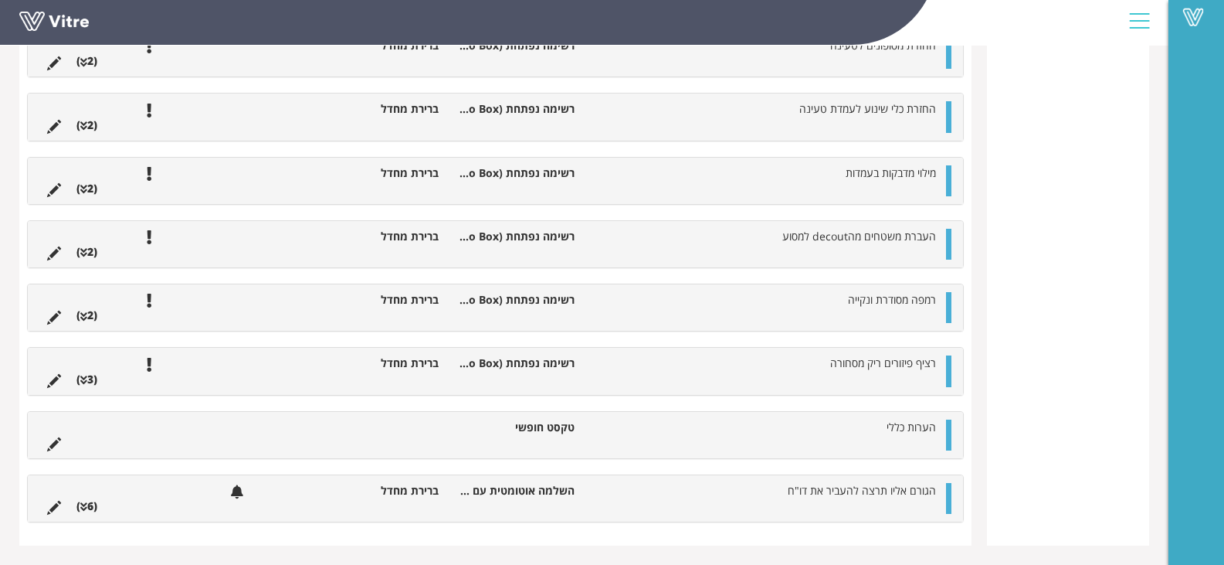
click at [947, 488] on div at bounding box center [948, 498] width 5 height 31
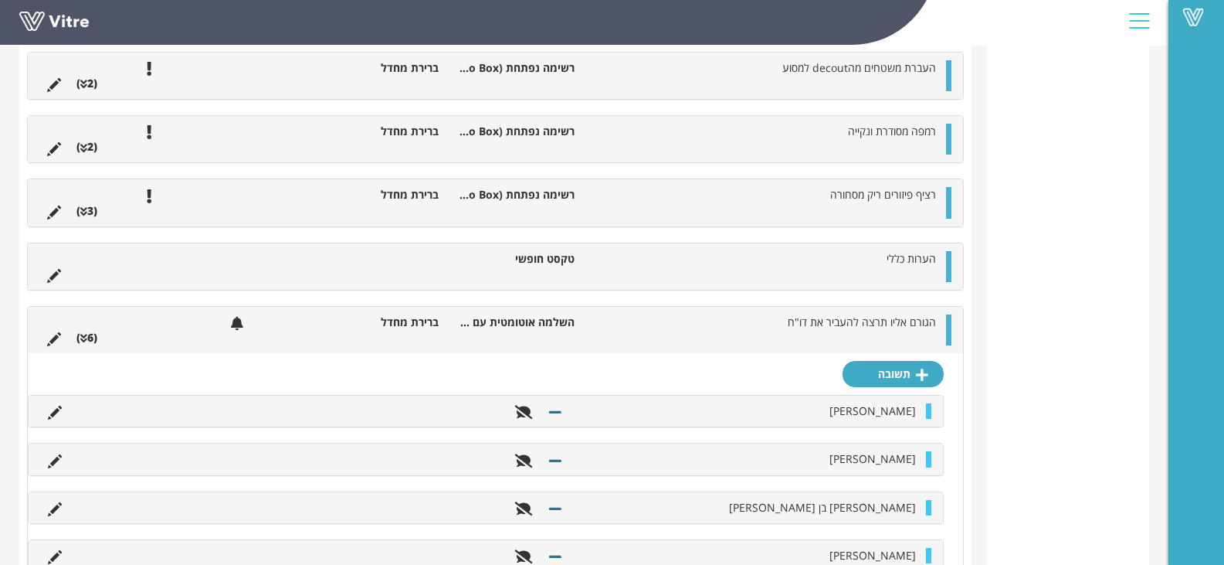
scroll to position [909, 0]
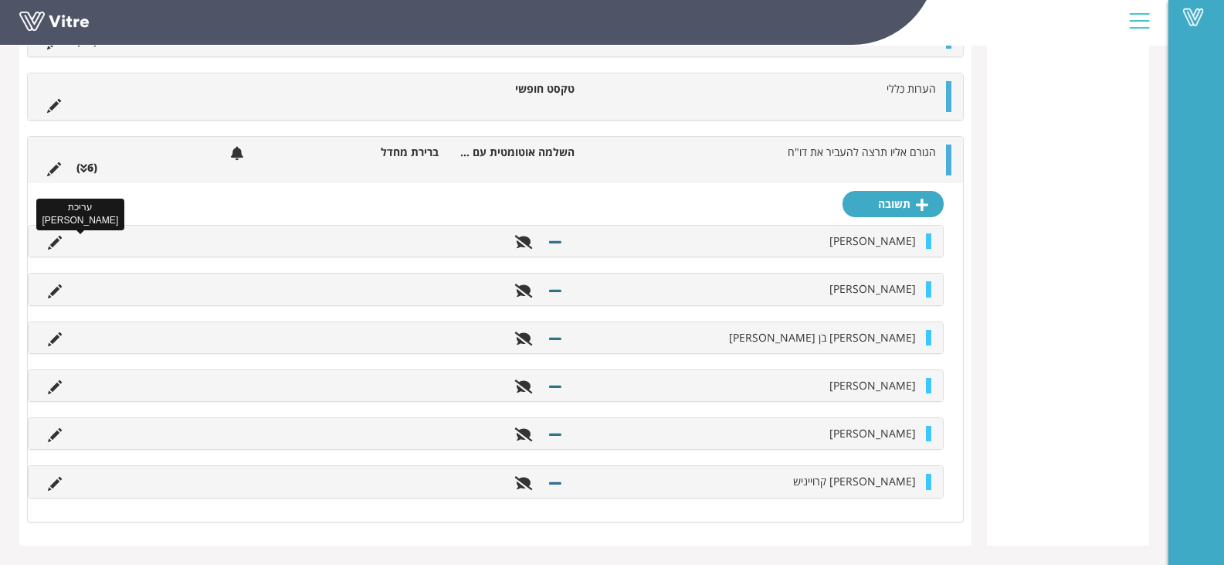
click at [58, 243] on icon at bounding box center [55, 243] width 14 height 14
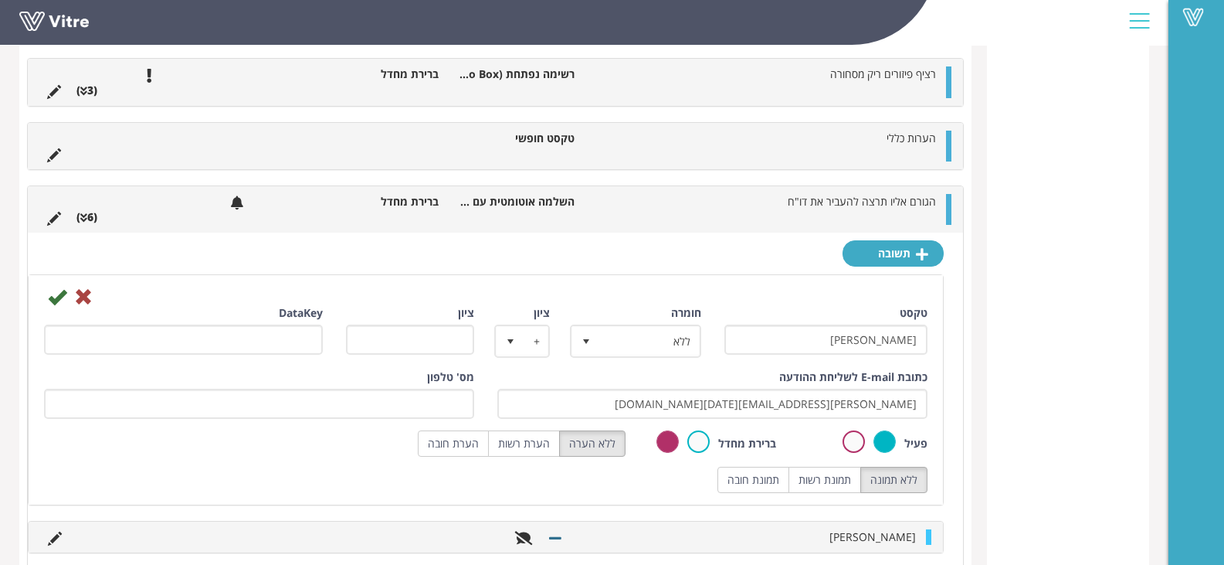
scroll to position [832, 0]
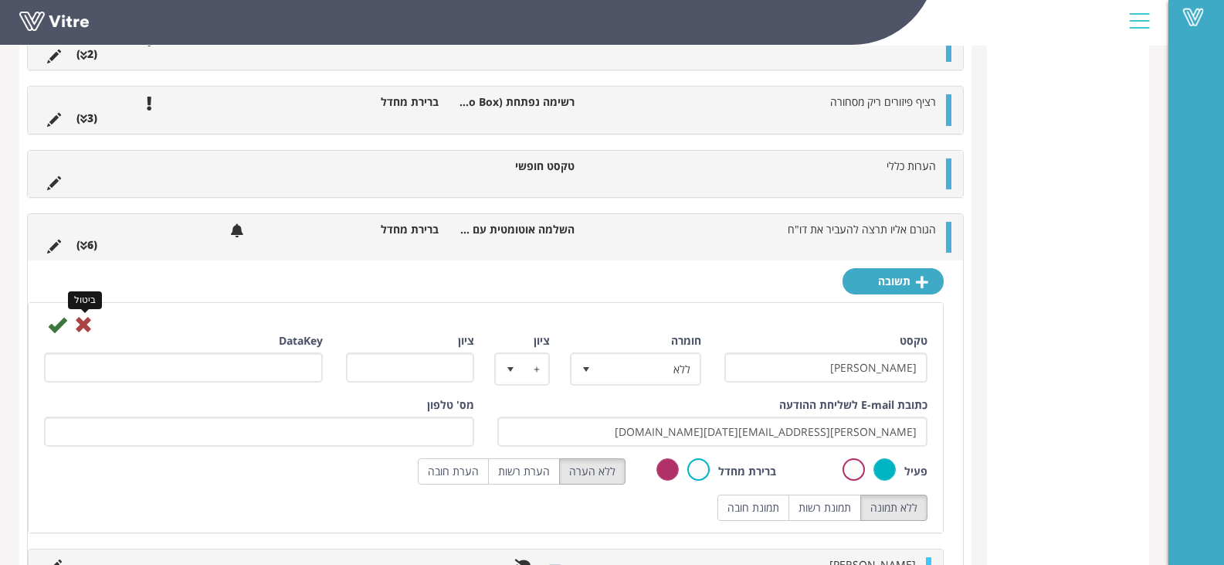
click at [87, 327] on icon at bounding box center [83, 324] width 19 height 19
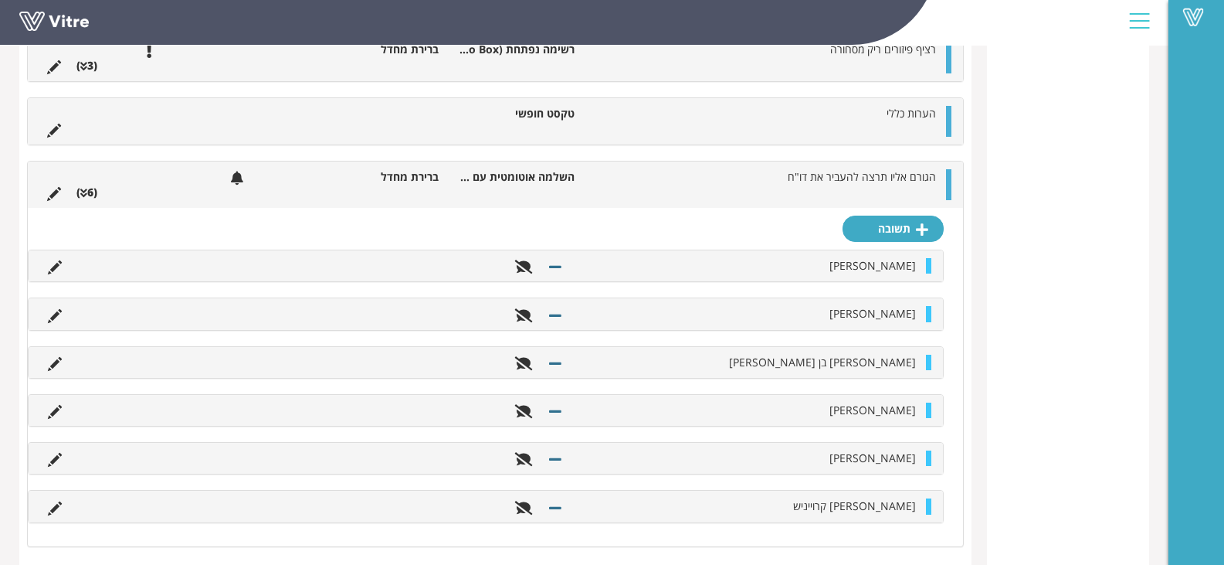
scroll to position [909, 0]
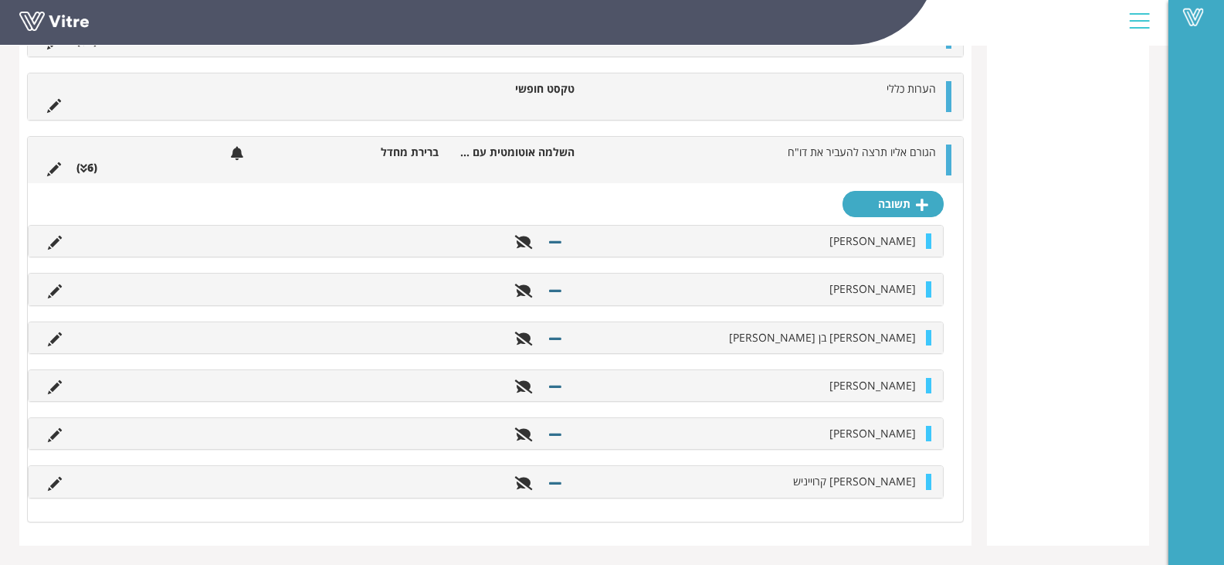
click at [927, 240] on div at bounding box center [928, 240] width 5 height 15
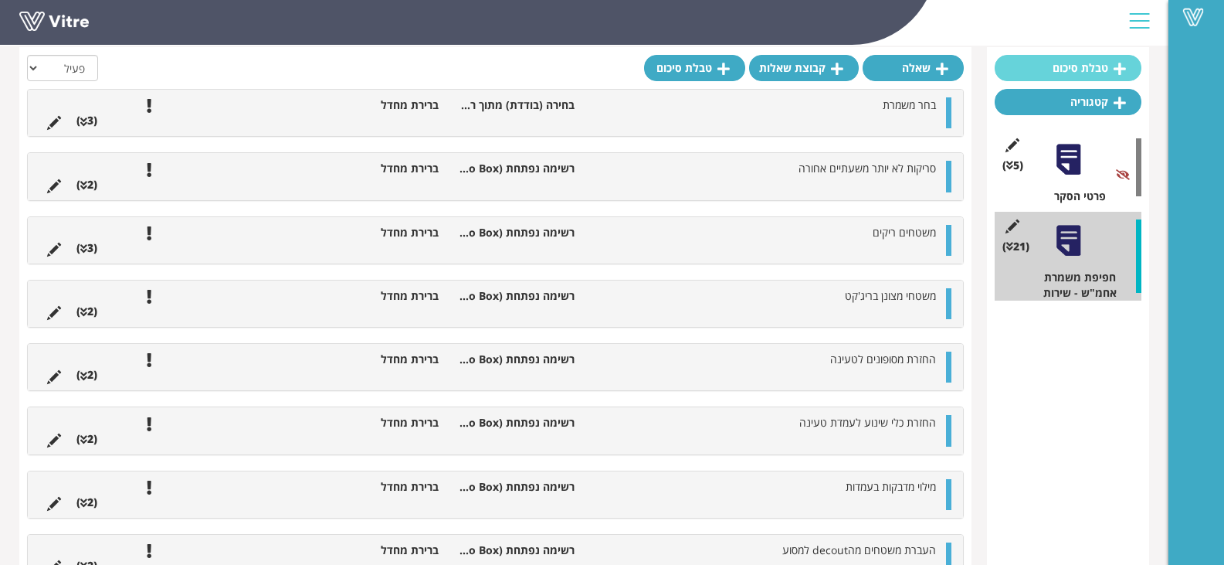
scroll to position [0, 0]
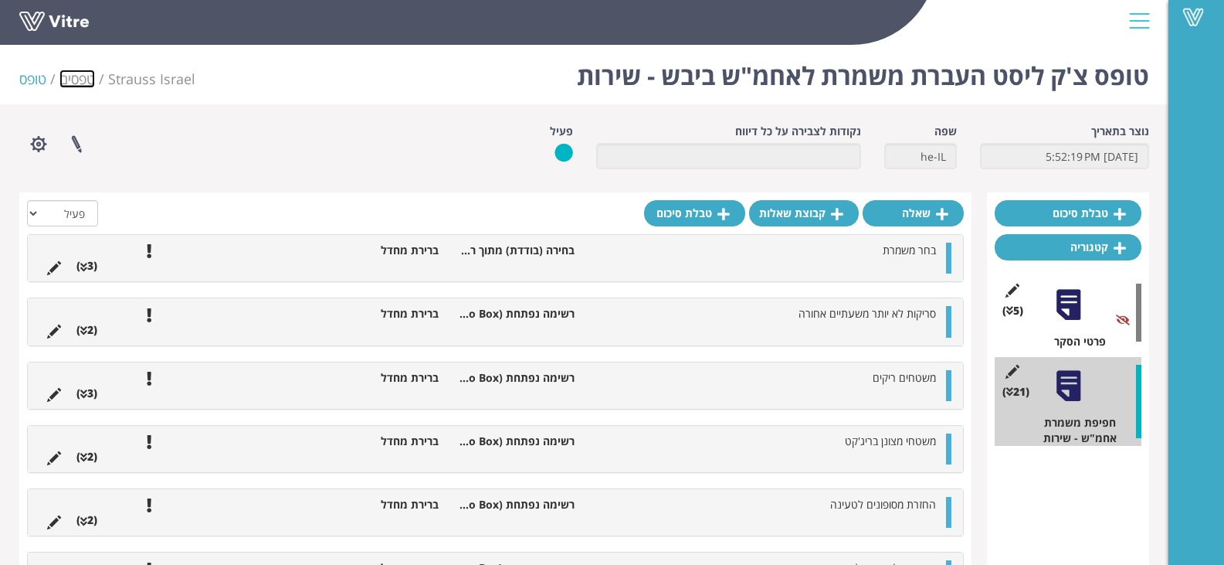
click at [93, 80] on link "טפסים" at bounding box center [77, 79] width 36 height 19
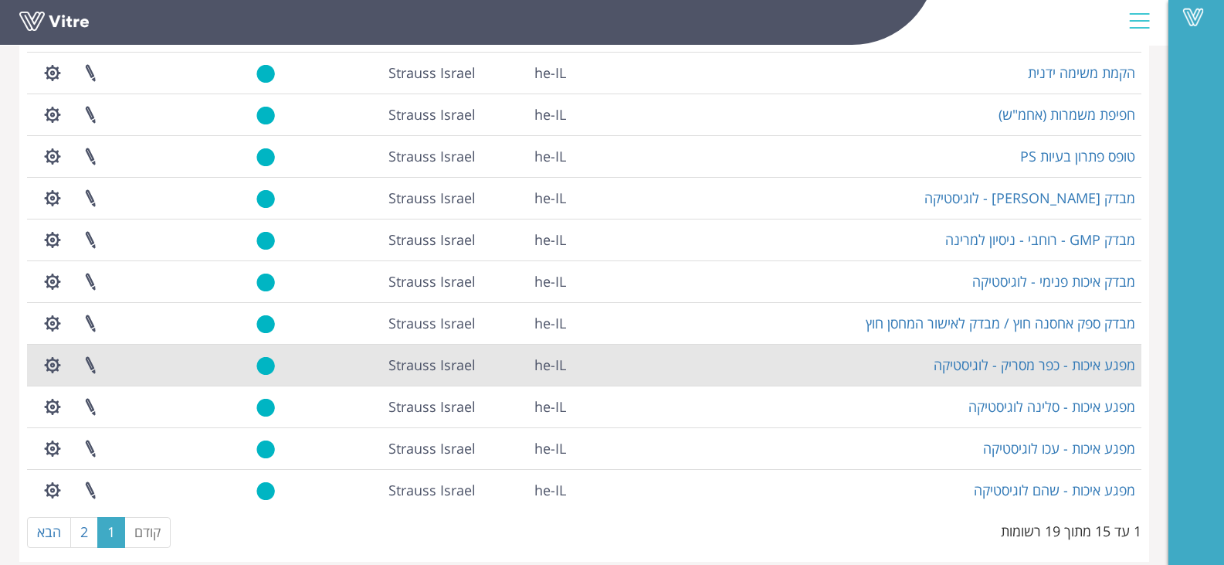
scroll to position [325, 0]
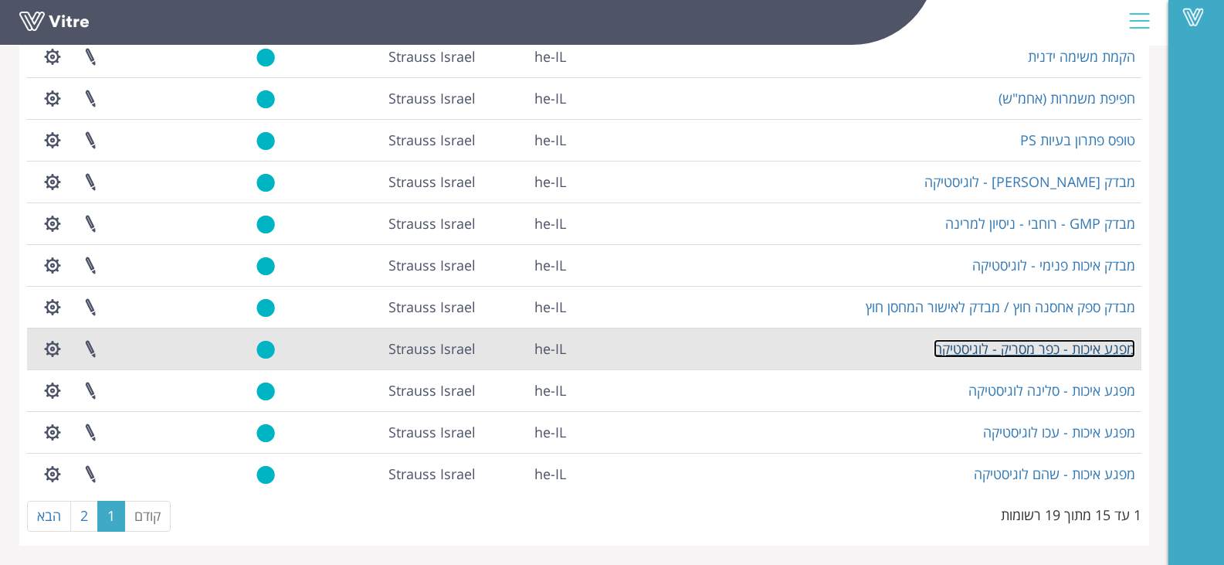
click at [1115, 351] on link "מפגע איכות - כפר מסריק - לוגיסטיקה" at bounding box center [1035, 348] width 202 height 19
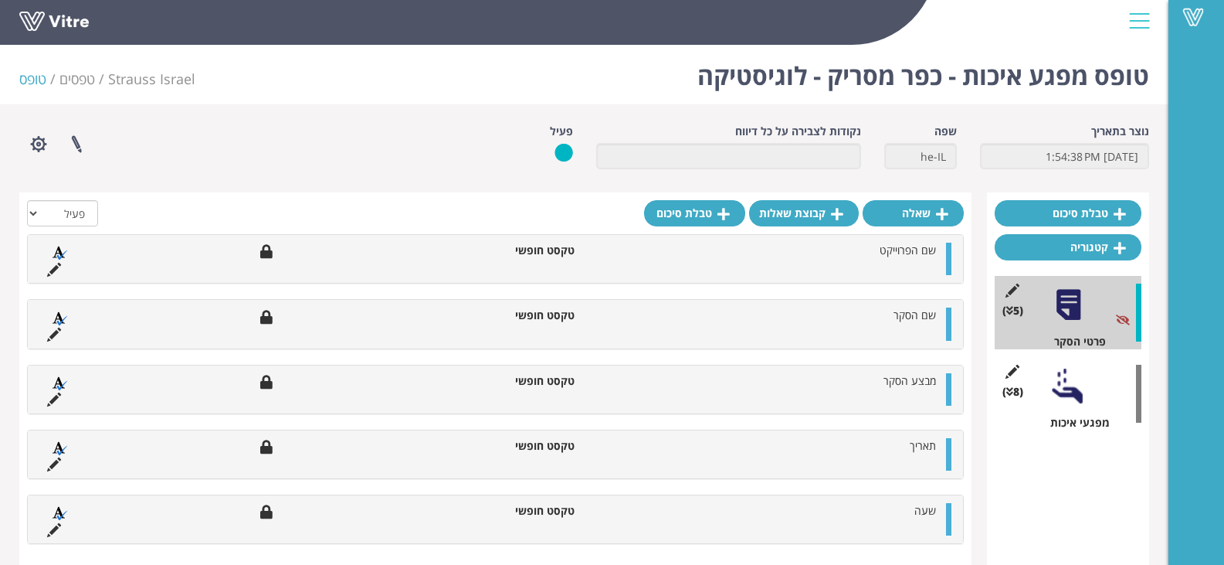
click at [1060, 385] on div at bounding box center [1068, 385] width 35 height 35
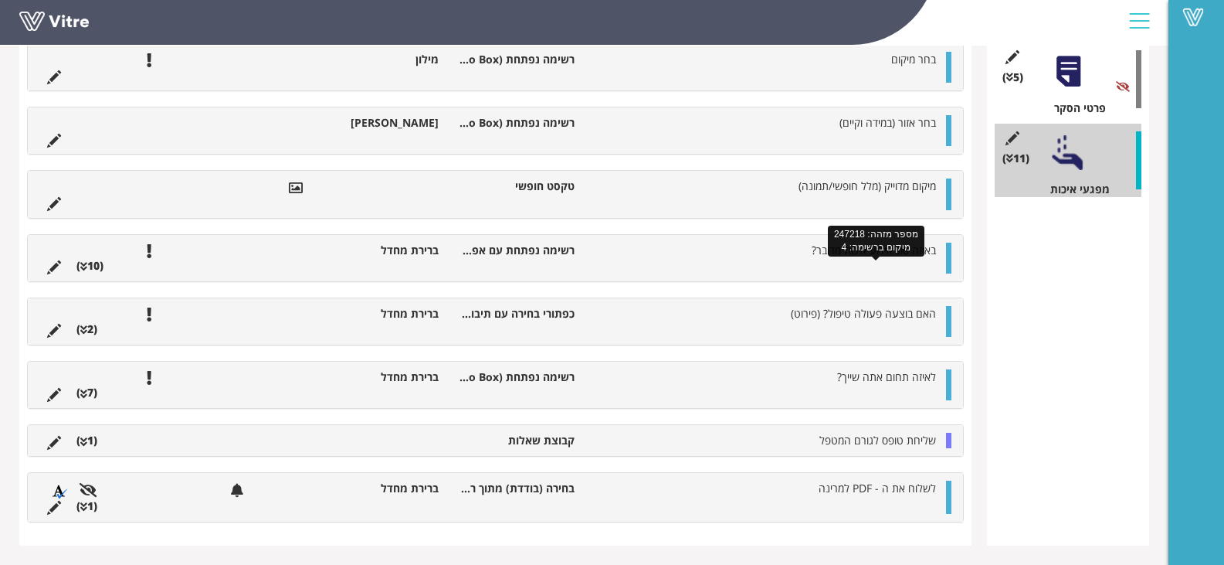
scroll to position [100, 0]
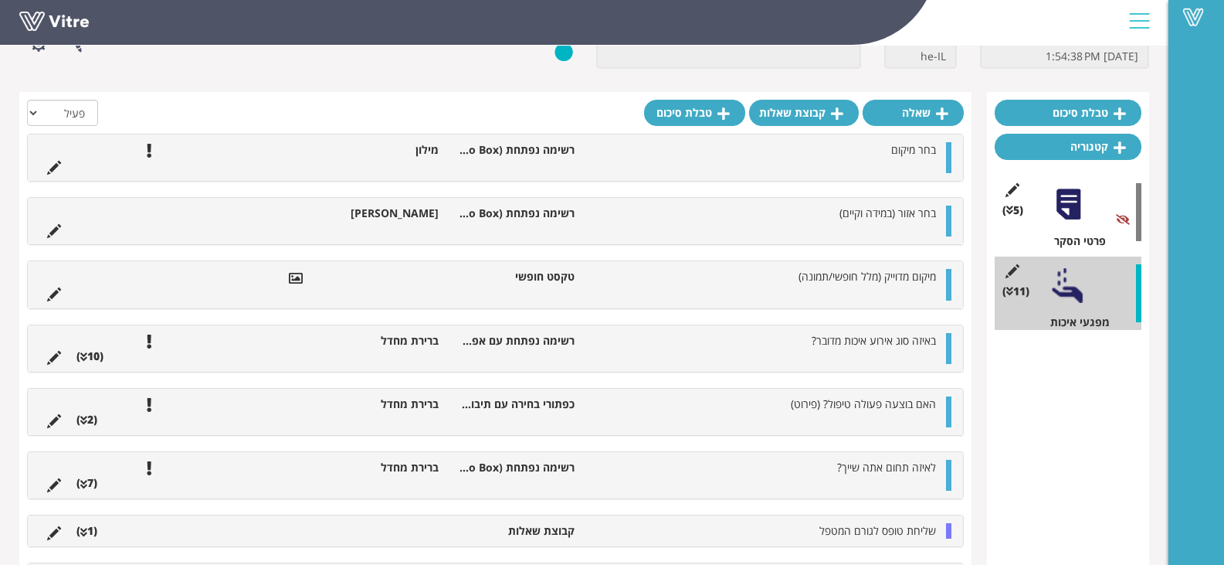
click at [951, 528] on div at bounding box center [948, 530] width 5 height 15
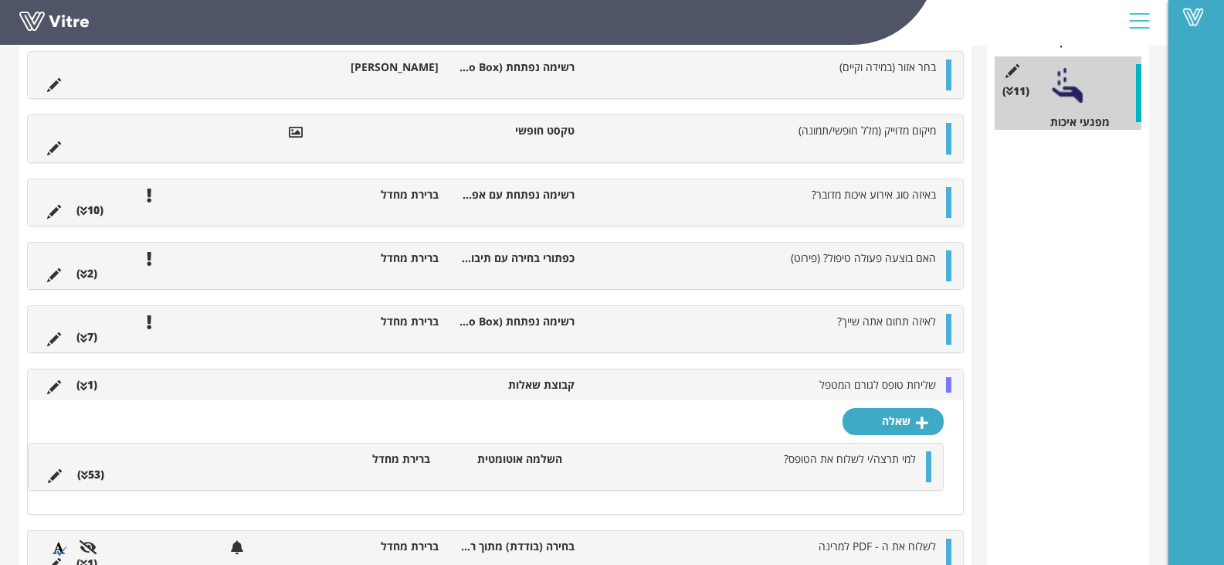
scroll to position [304, 0]
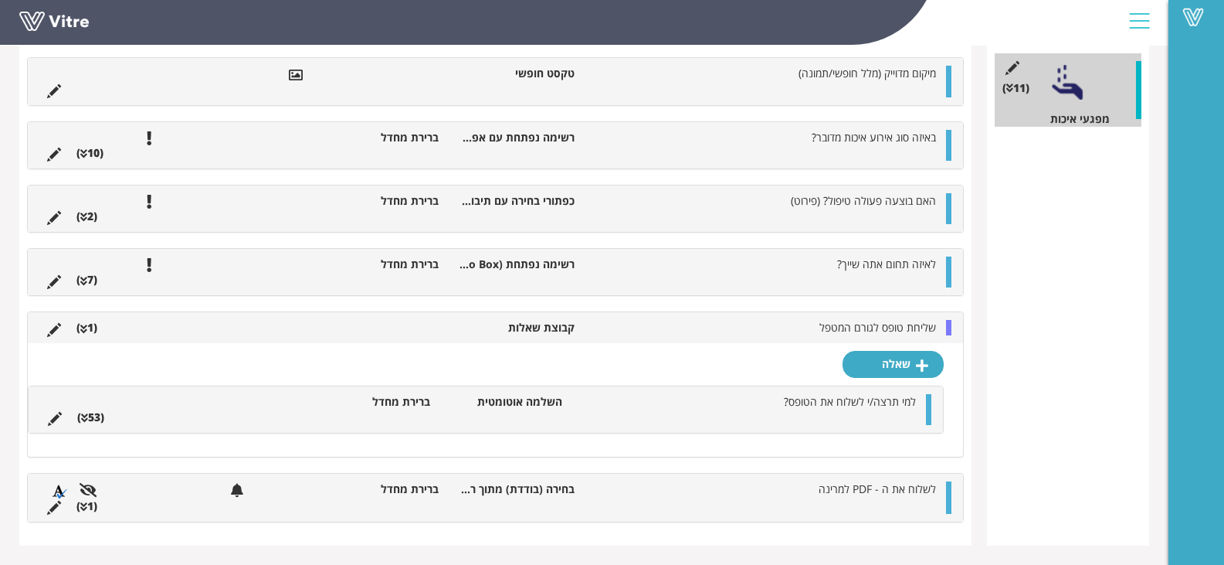
click at [927, 412] on div at bounding box center [928, 409] width 5 height 31
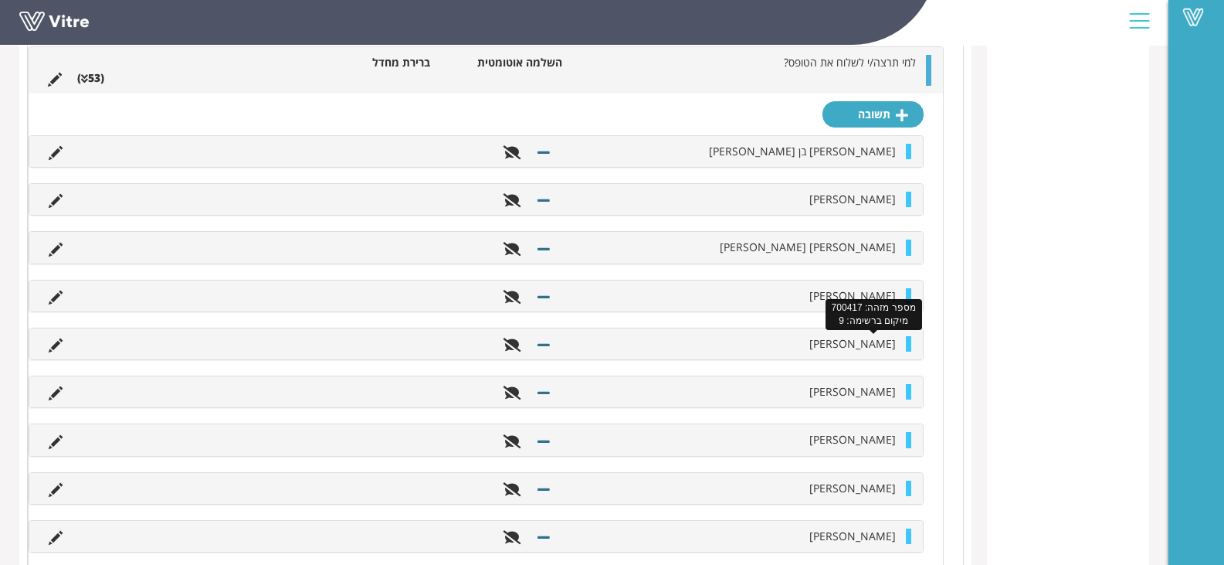
scroll to position [738, 0]
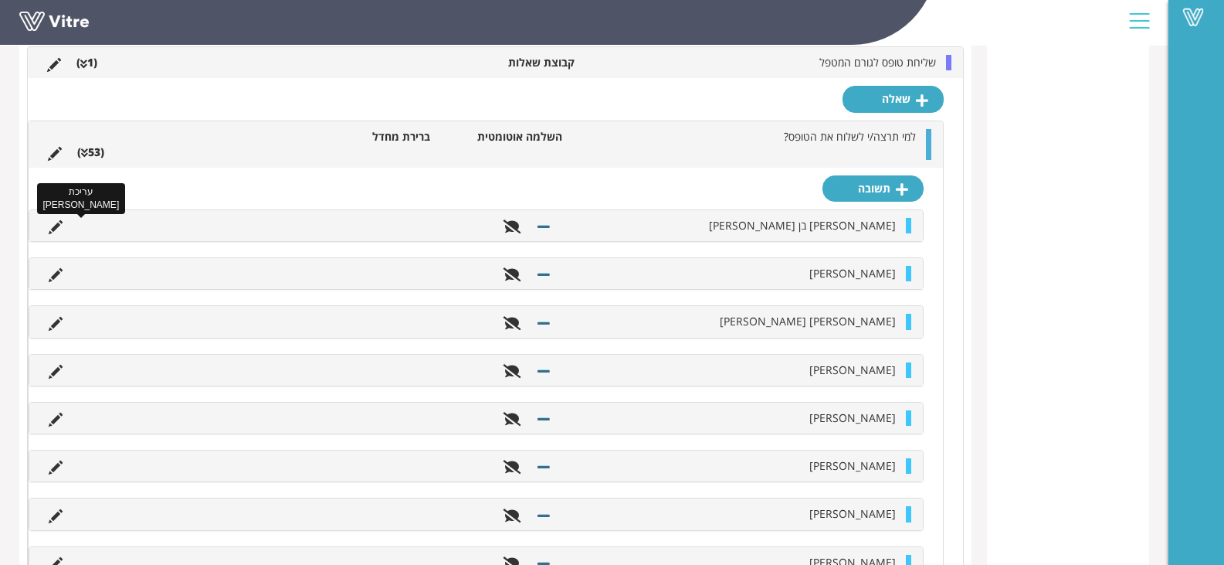
click at [52, 230] on icon at bounding box center [56, 227] width 14 height 14
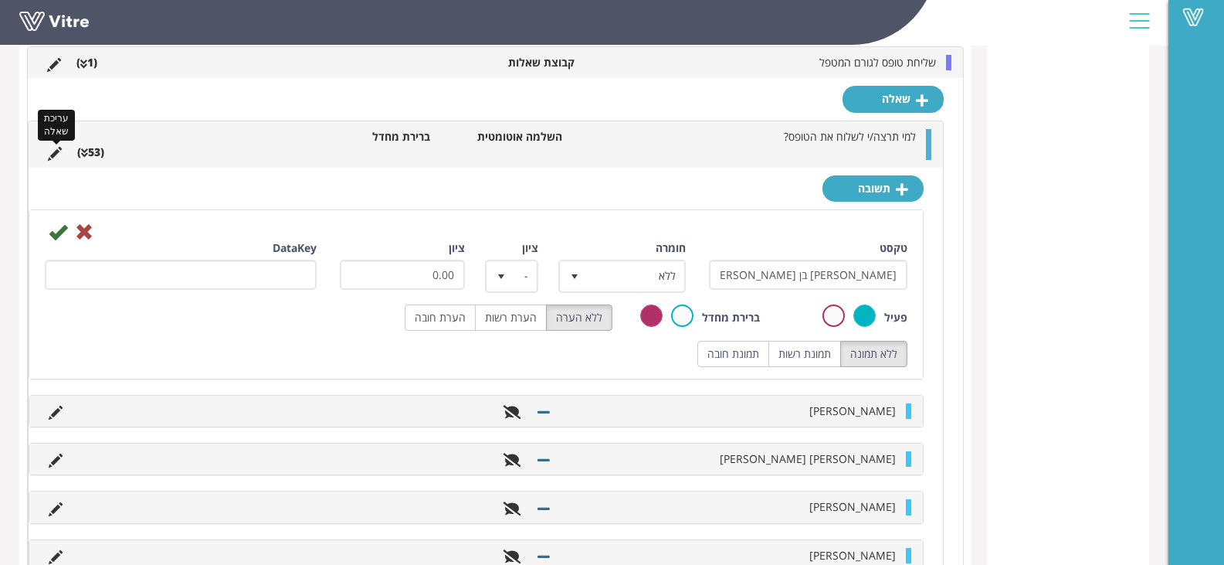
click at [49, 151] on icon at bounding box center [55, 154] width 14 height 14
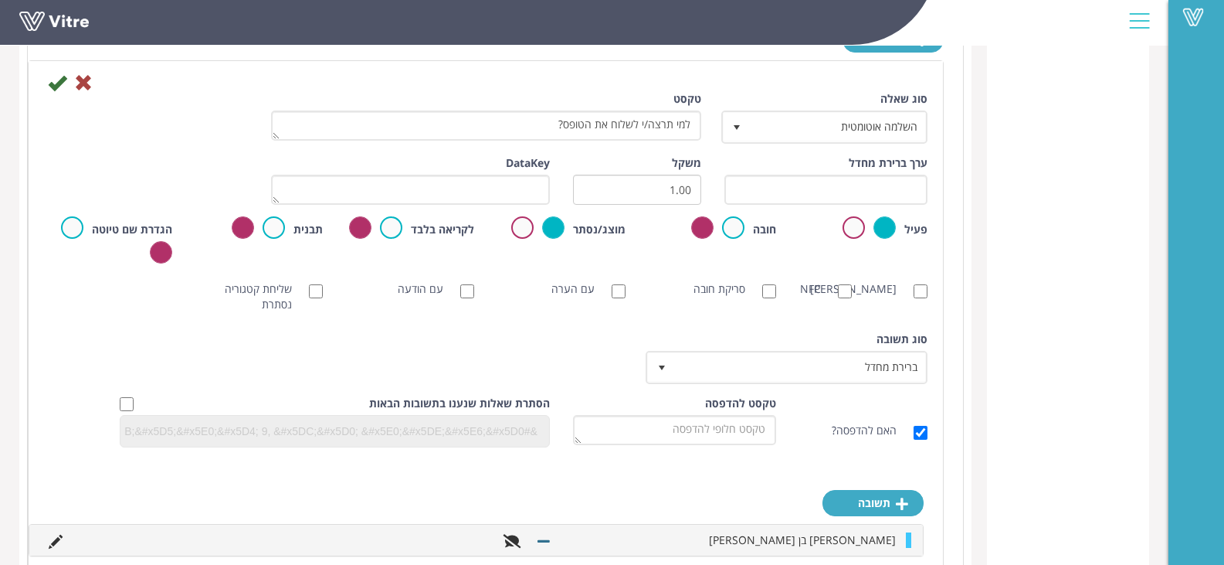
scroll to position [816, 0]
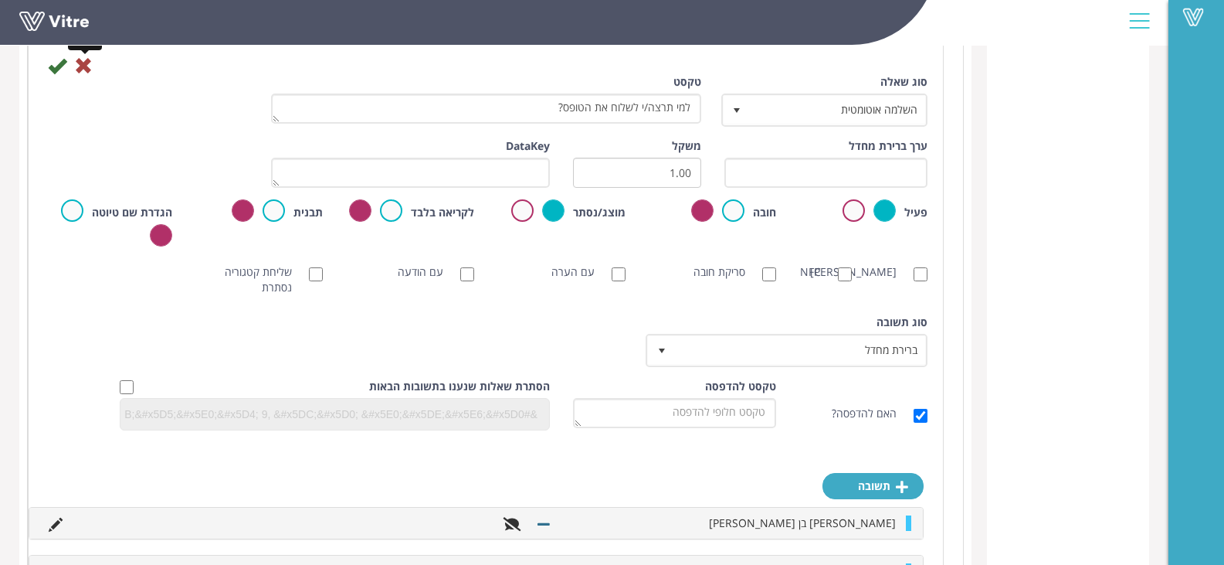
click at [87, 70] on icon at bounding box center [83, 65] width 19 height 19
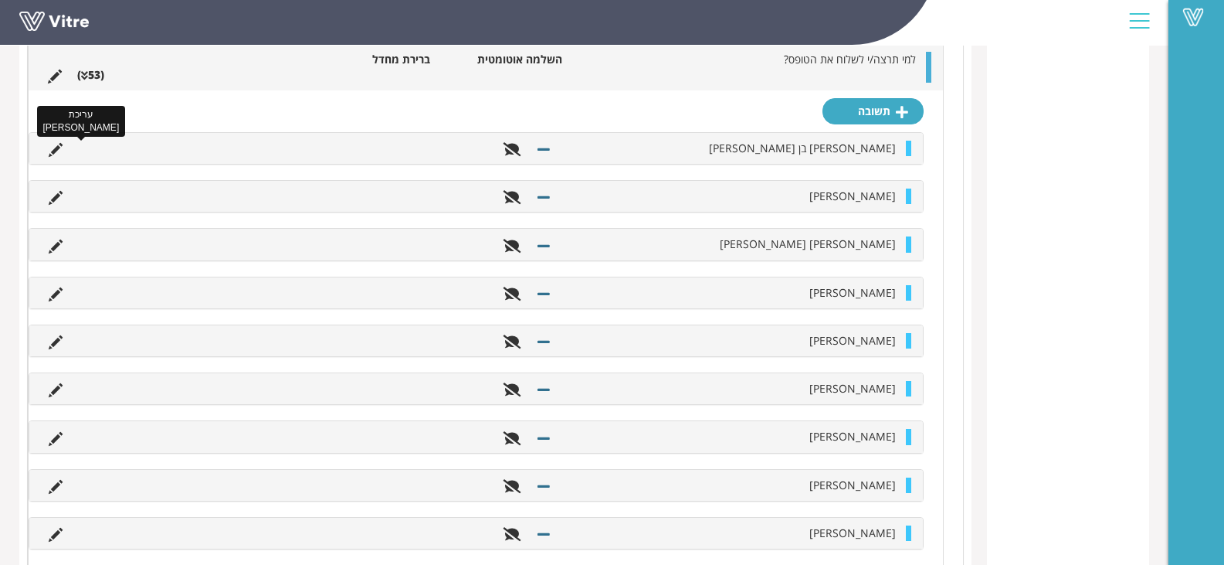
click at [53, 148] on icon at bounding box center [56, 150] width 14 height 14
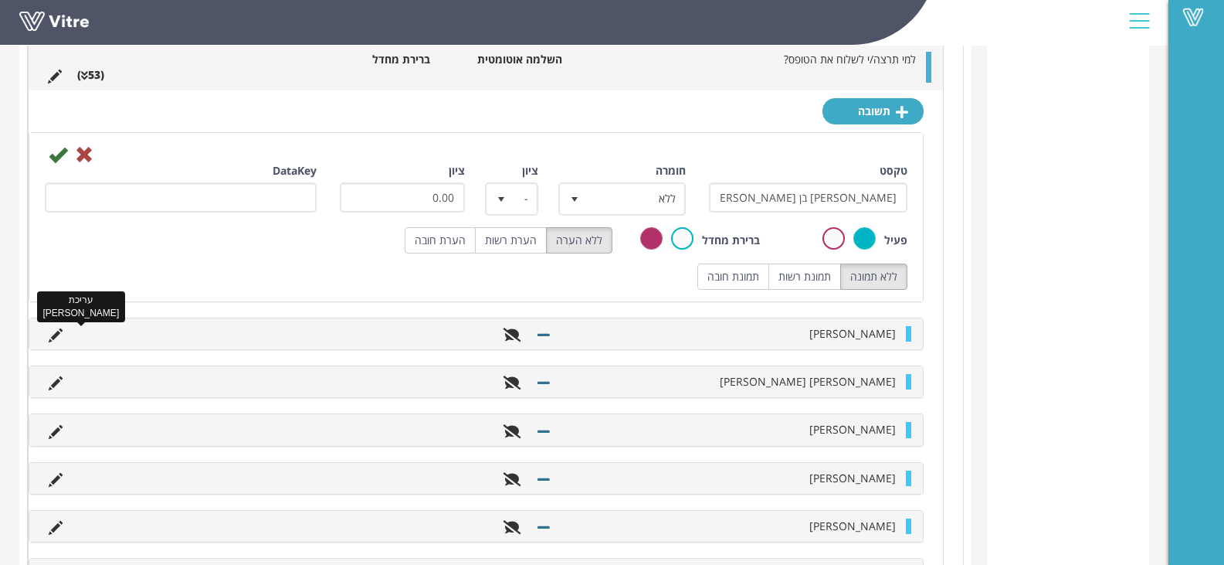
click at [54, 338] on icon at bounding box center [56, 335] width 14 height 14
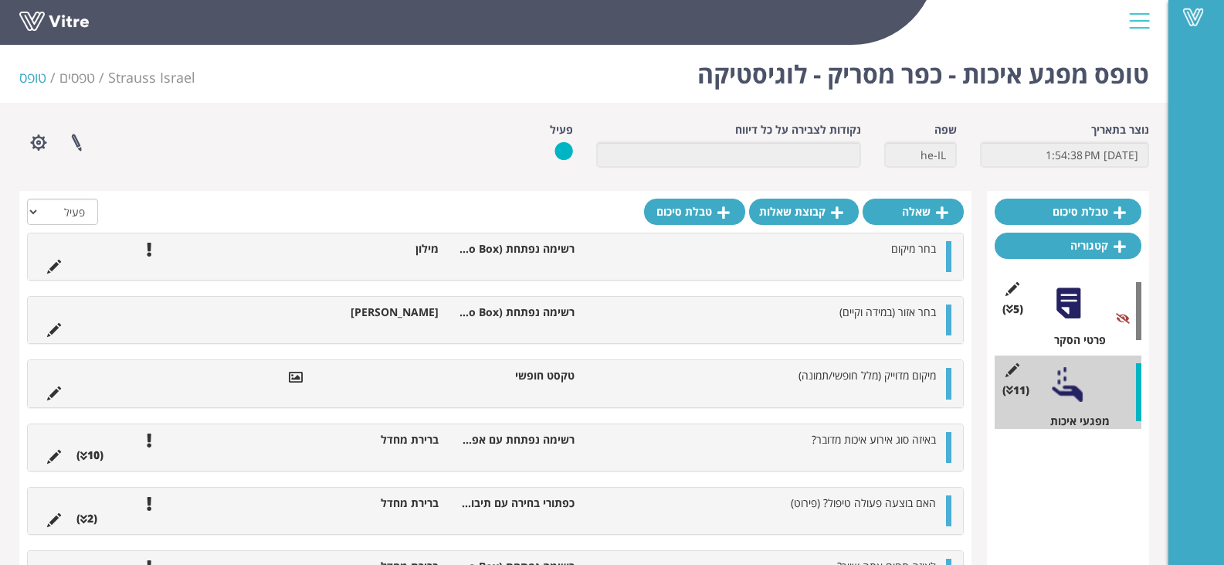
scroll to position [0, 0]
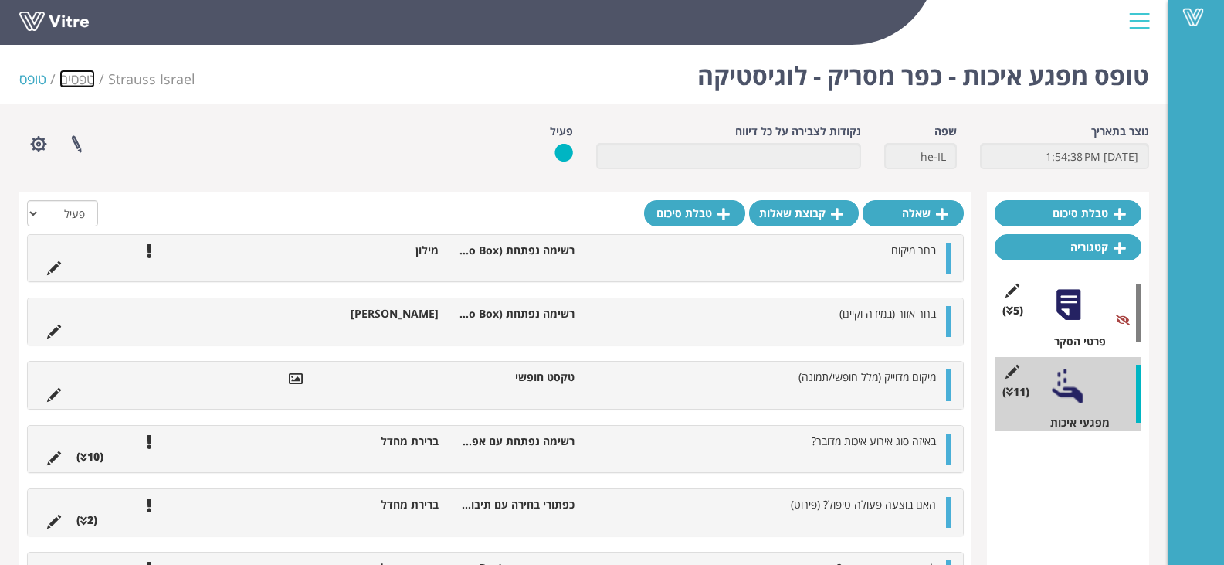
click at [81, 78] on link "טפסים" at bounding box center [77, 79] width 36 height 19
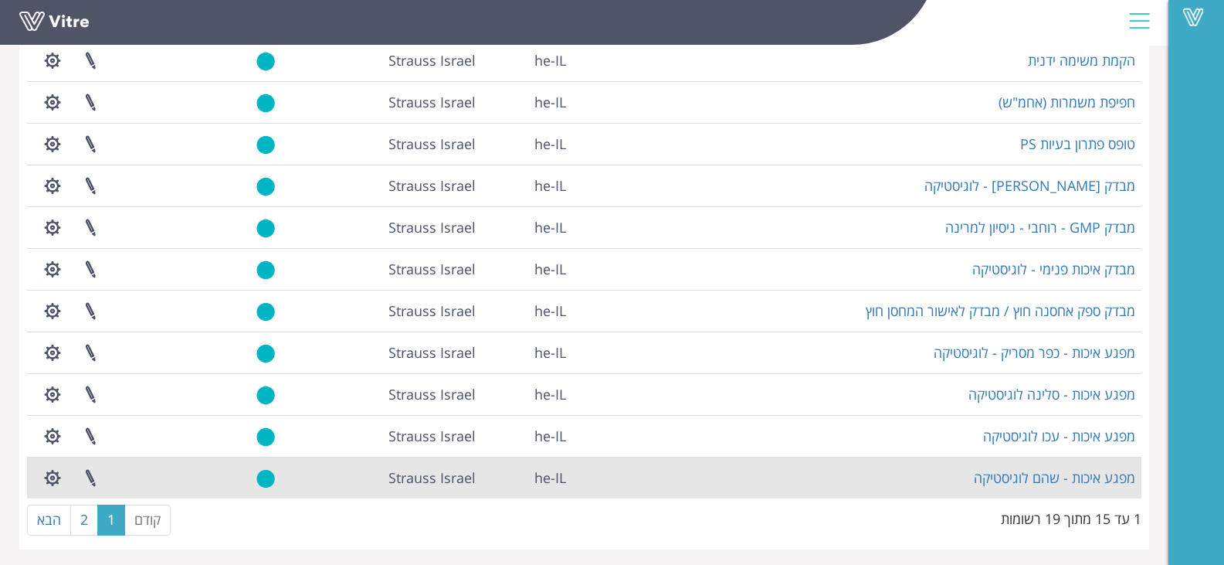
scroll to position [325, 0]
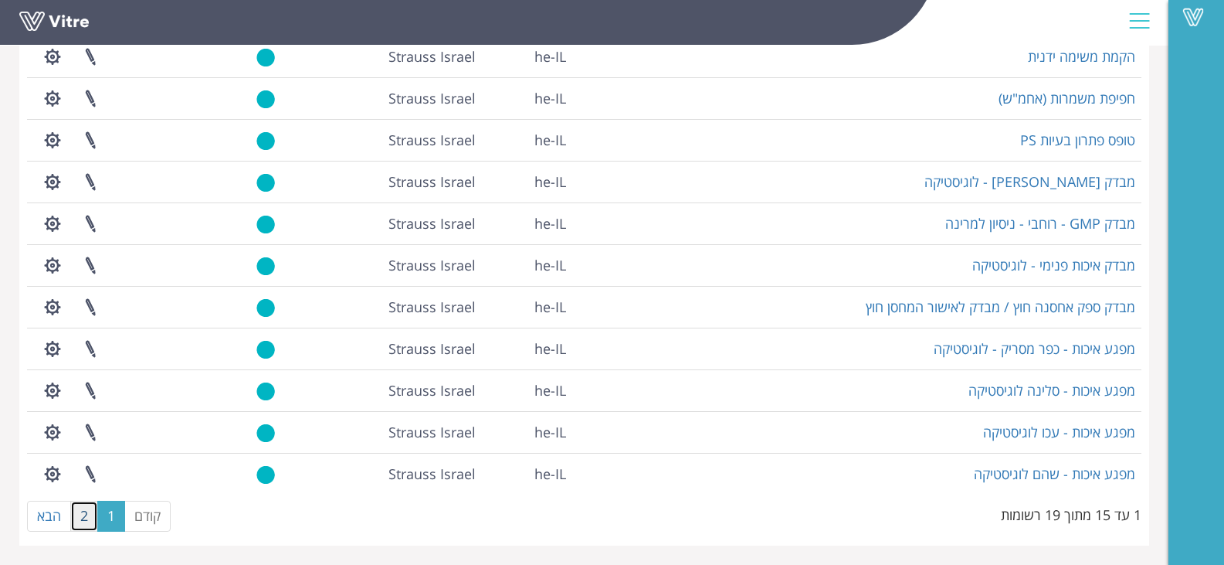
click at [90, 520] on link "2" at bounding box center [84, 516] width 28 height 31
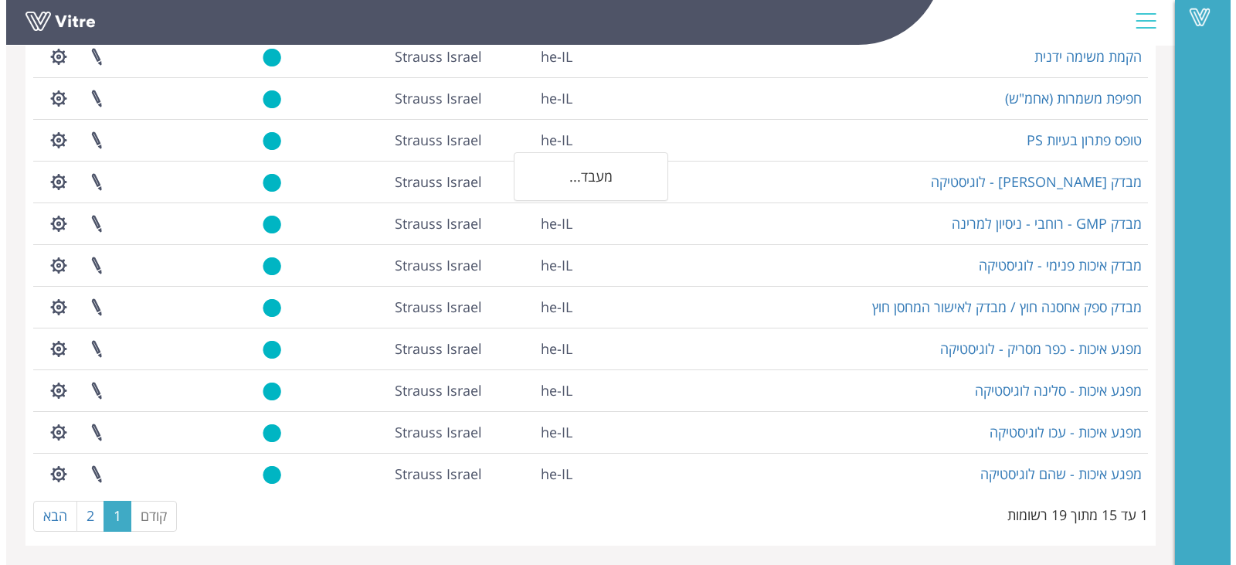
scroll to position [0, 0]
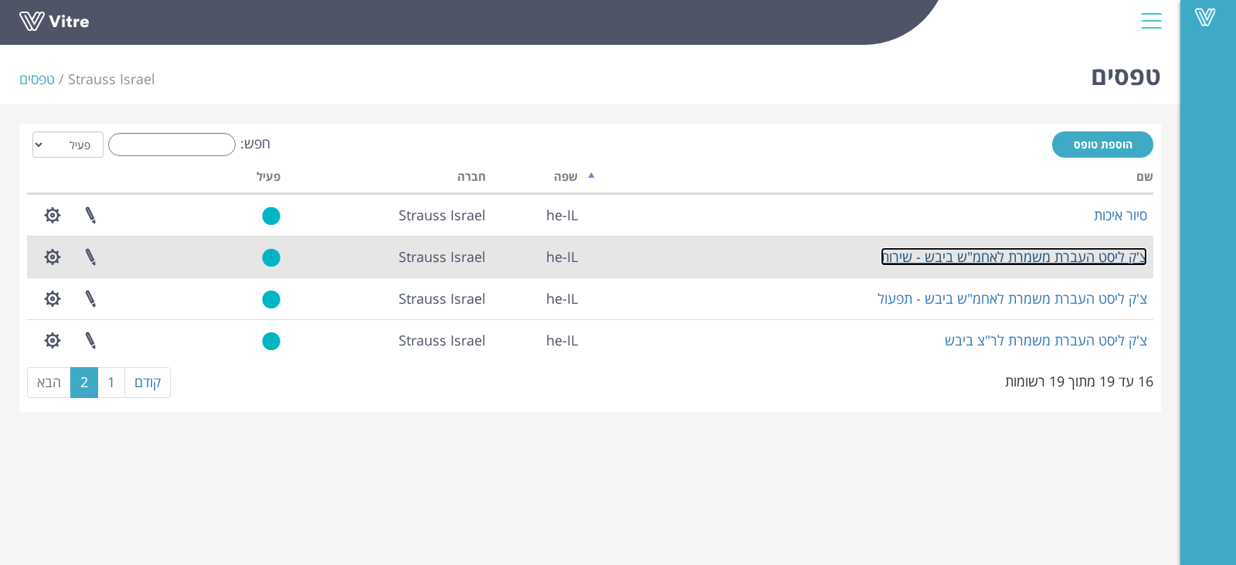
click at [1057, 253] on link "צ'ק ליסט העברת משמרת לאחמ"ש ביבש - שירות" at bounding box center [1014, 256] width 266 height 19
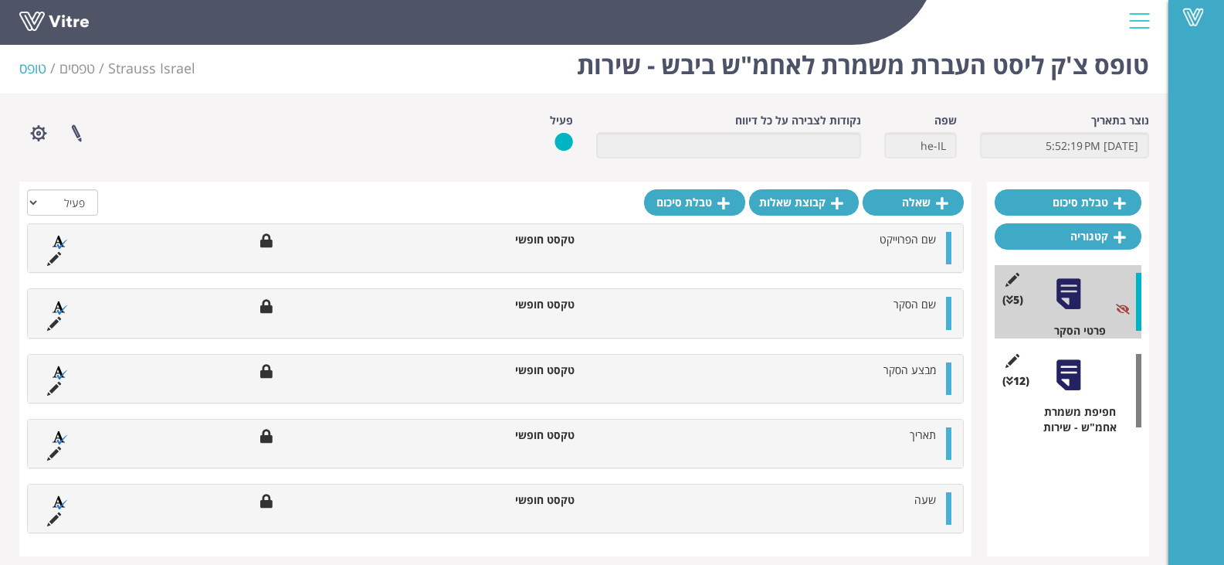
scroll to position [22, 0]
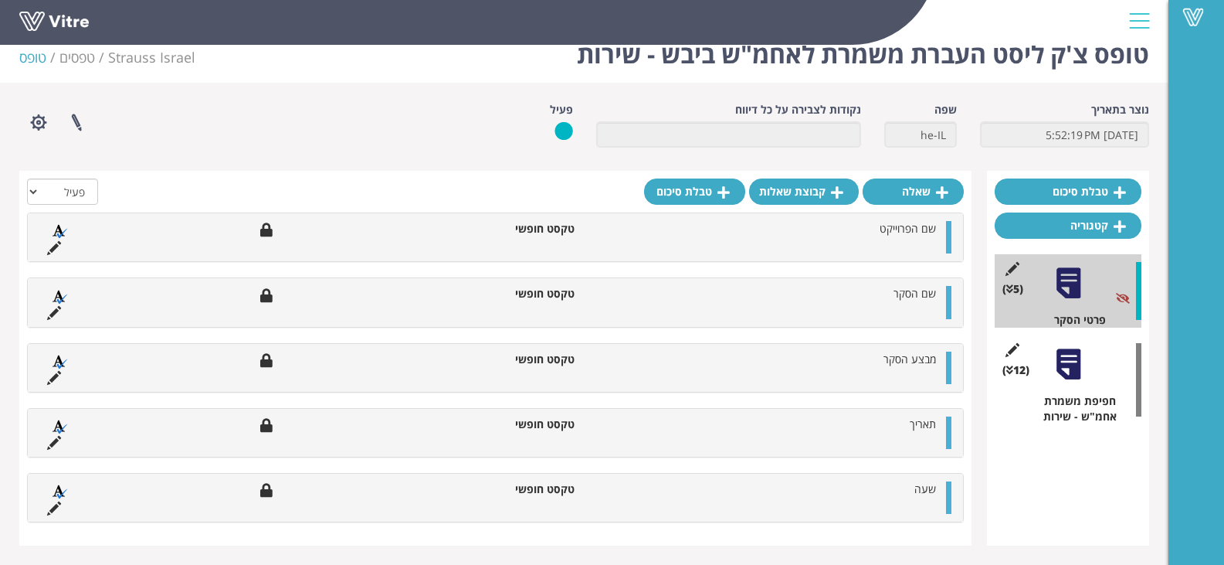
click at [1071, 372] on div at bounding box center [1068, 364] width 35 height 35
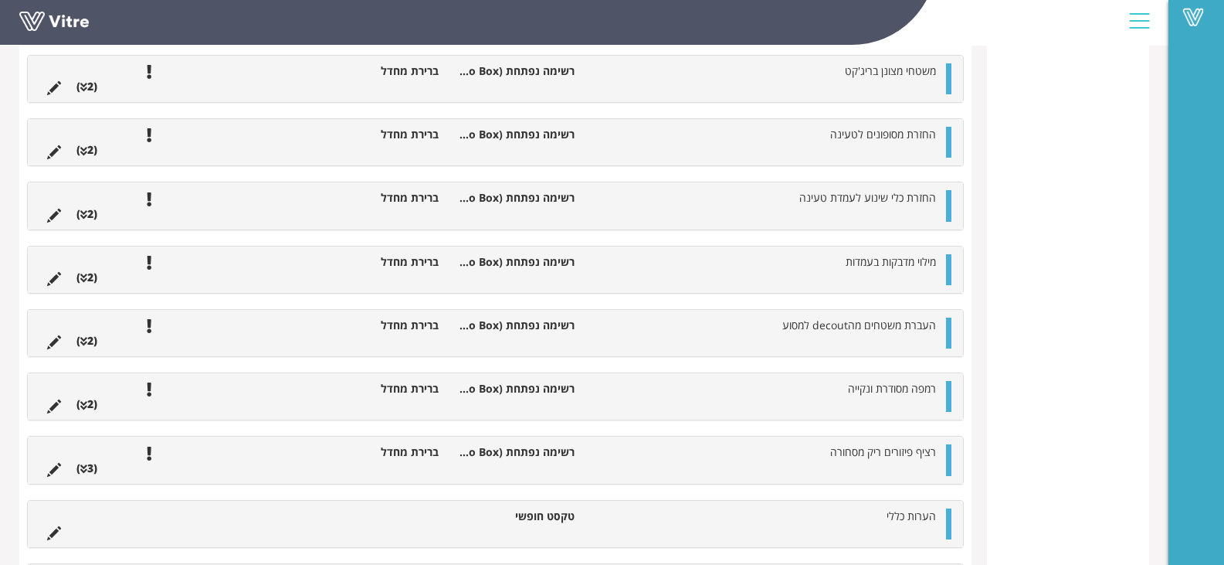
scroll to position [609, 0]
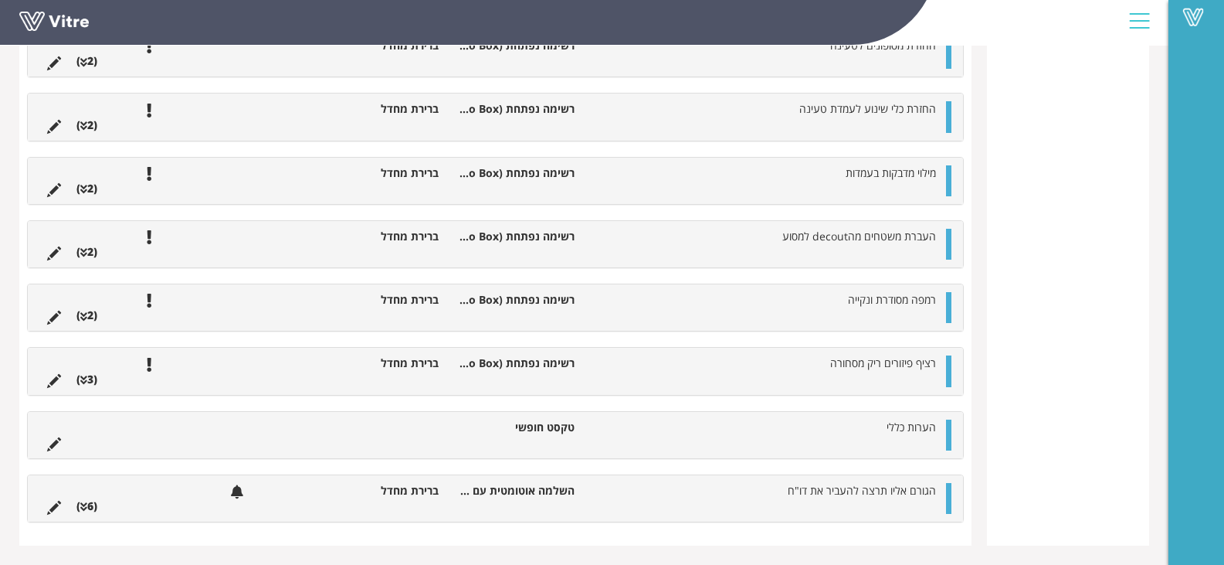
click at [949, 488] on div at bounding box center [948, 498] width 5 height 31
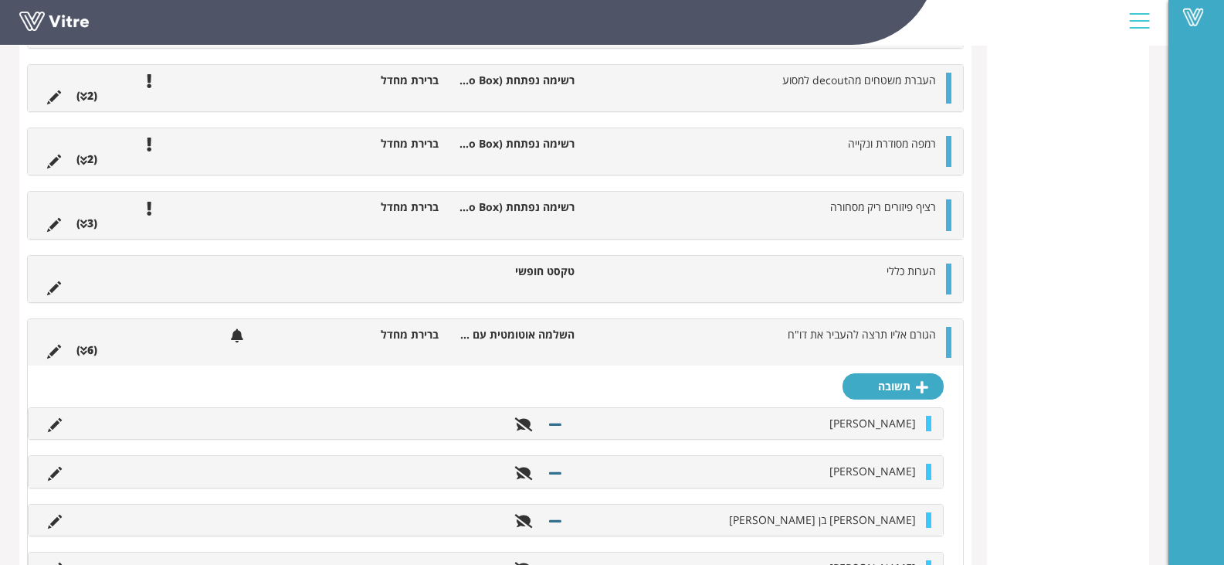
scroll to position [948, 0]
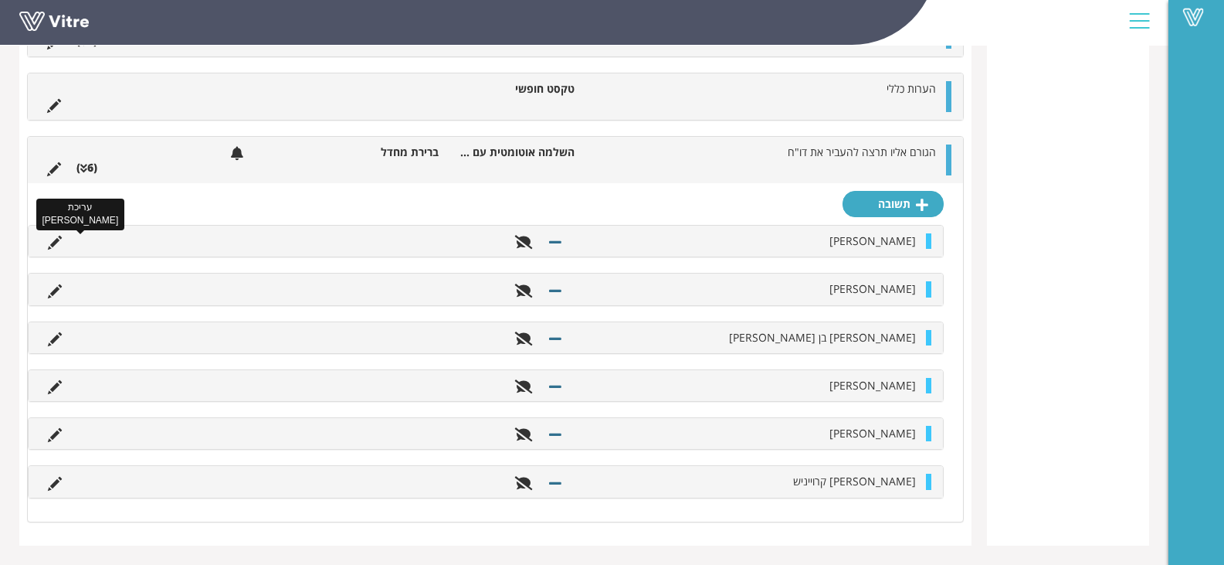
click at [51, 249] on icon at bounding box center [55, 243] width 14 height 14
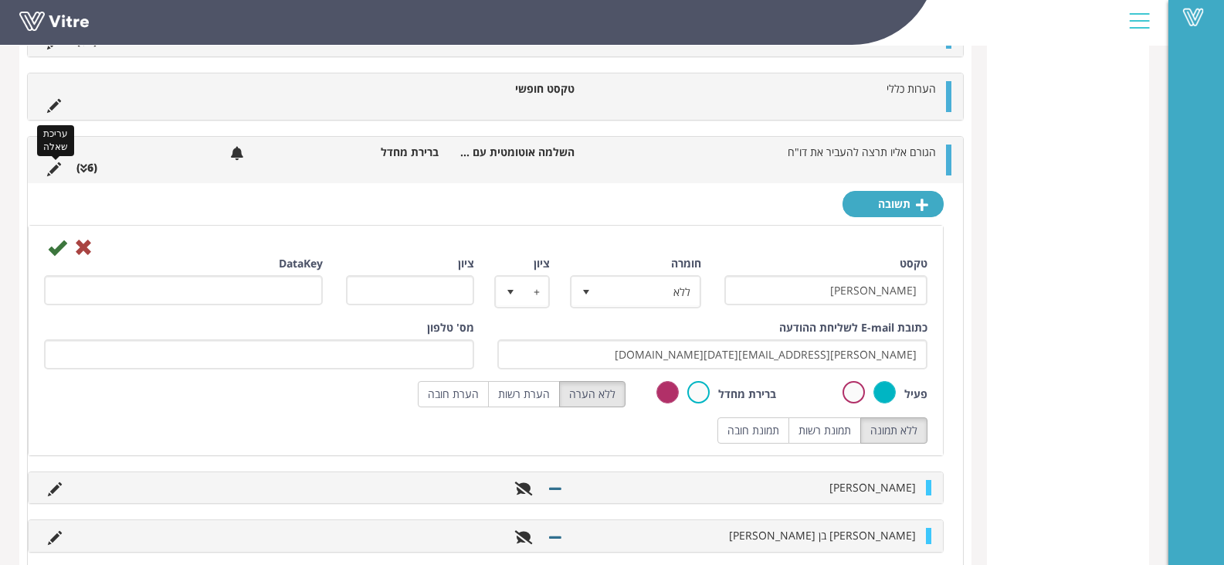
click at [56, 168] on icon at bounding box center [54, 169] width 14 height 14
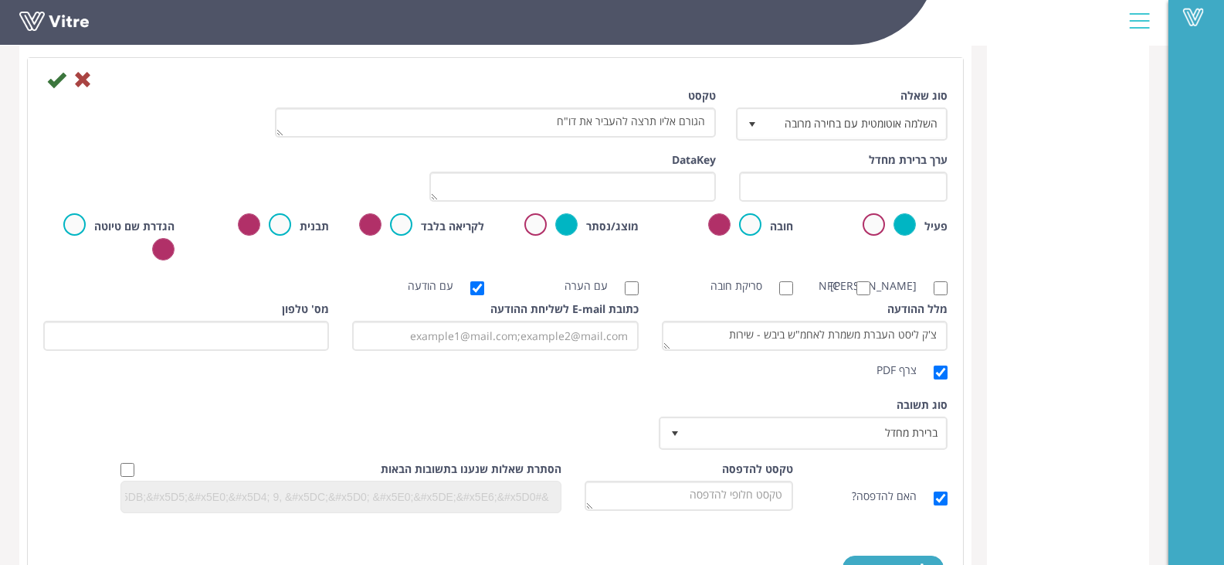
scroll to position [1025, 0]
click at [73, 81] on icon at bounding box center [82, 81] width 19 height 19
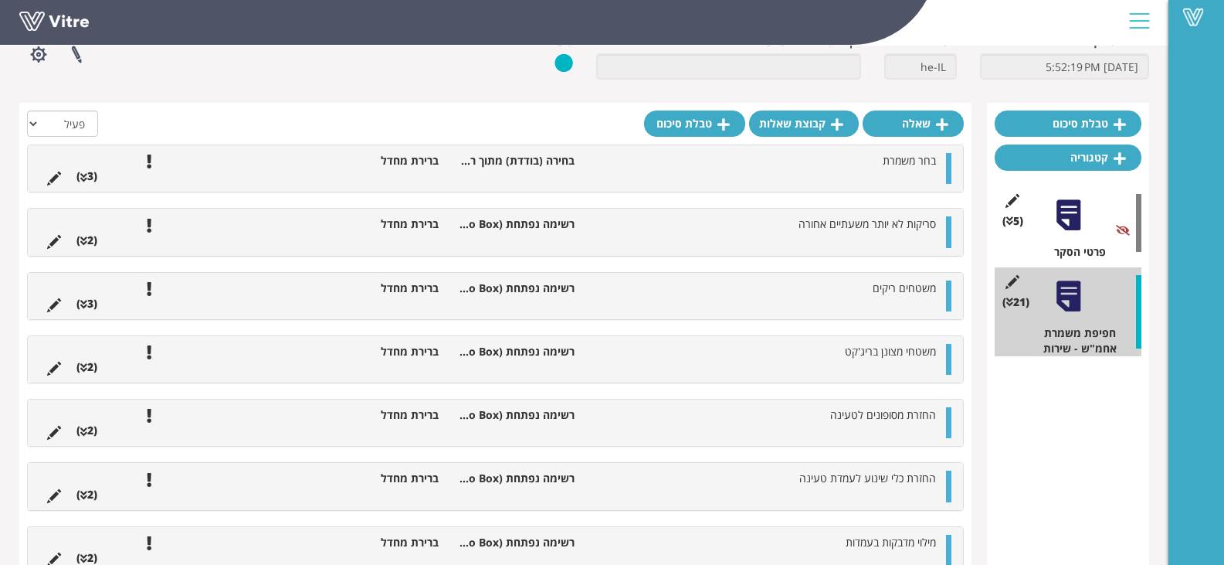
scroll to position [0, 0]
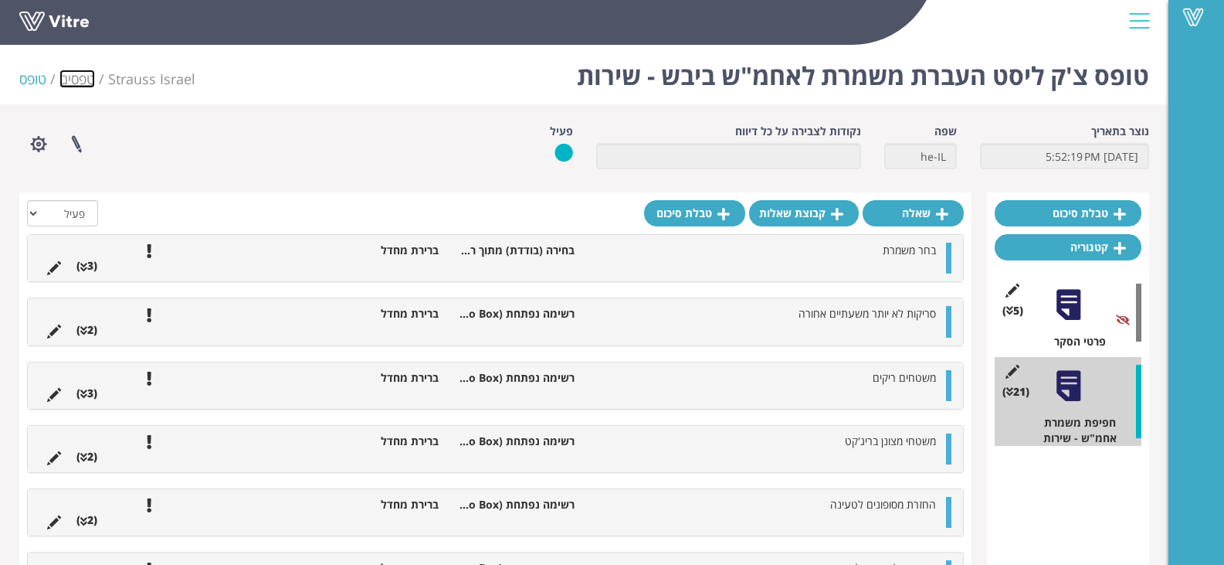
click at [83, 83] on link "טפסים" at bounding box center [77, 79] width 36 height 19
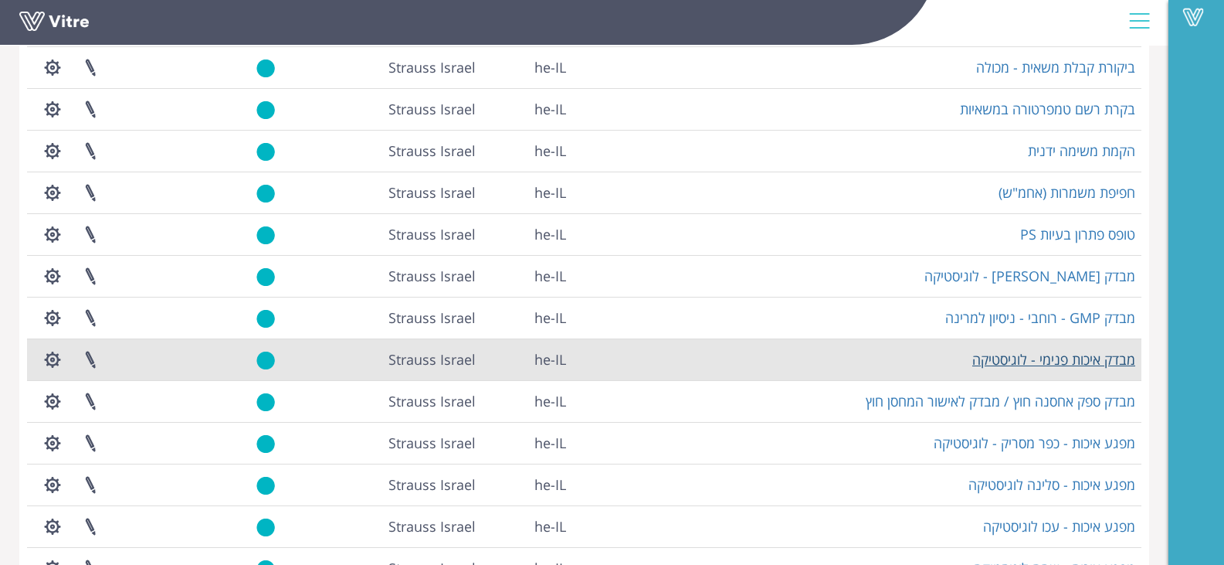
scroll to position [232, 0]
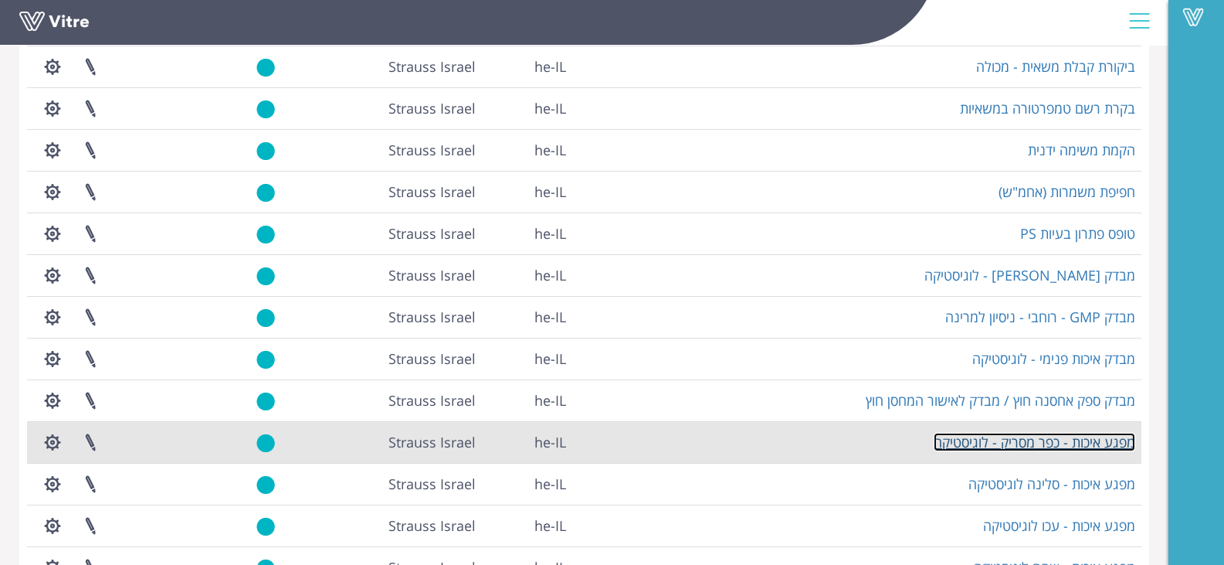
click at [1092, 439] on link "מפגע איכות - כפר מסריק - לוגיסטיקה" at bounding box center [1035, 442] width 202 height 19
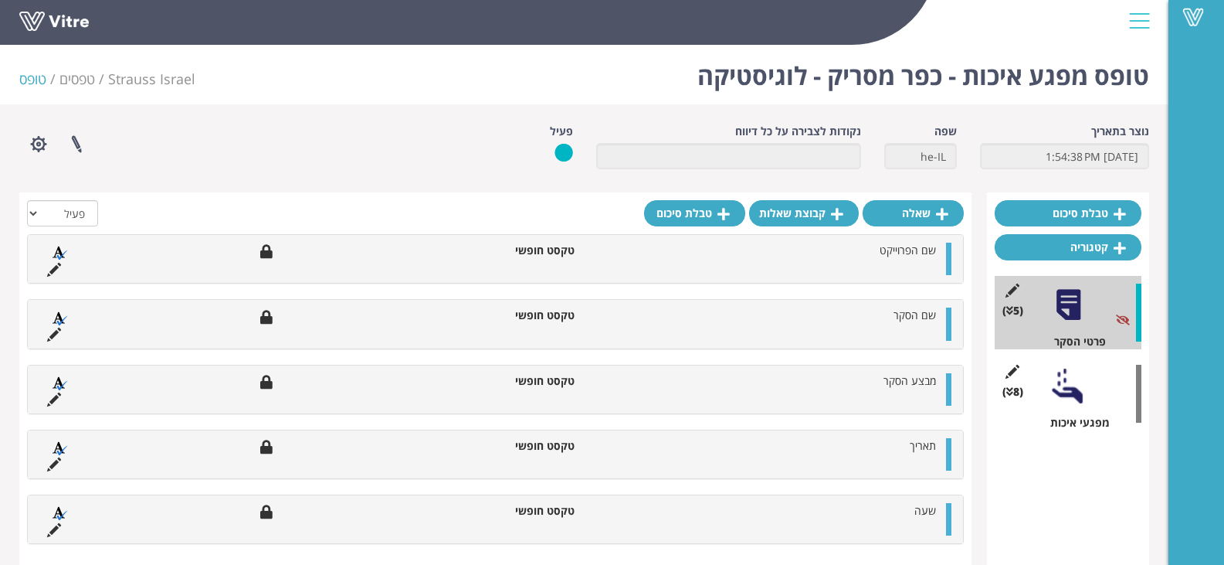
click at [1061, 386] on div at bounding box center [1068, 385] width 35 height 35
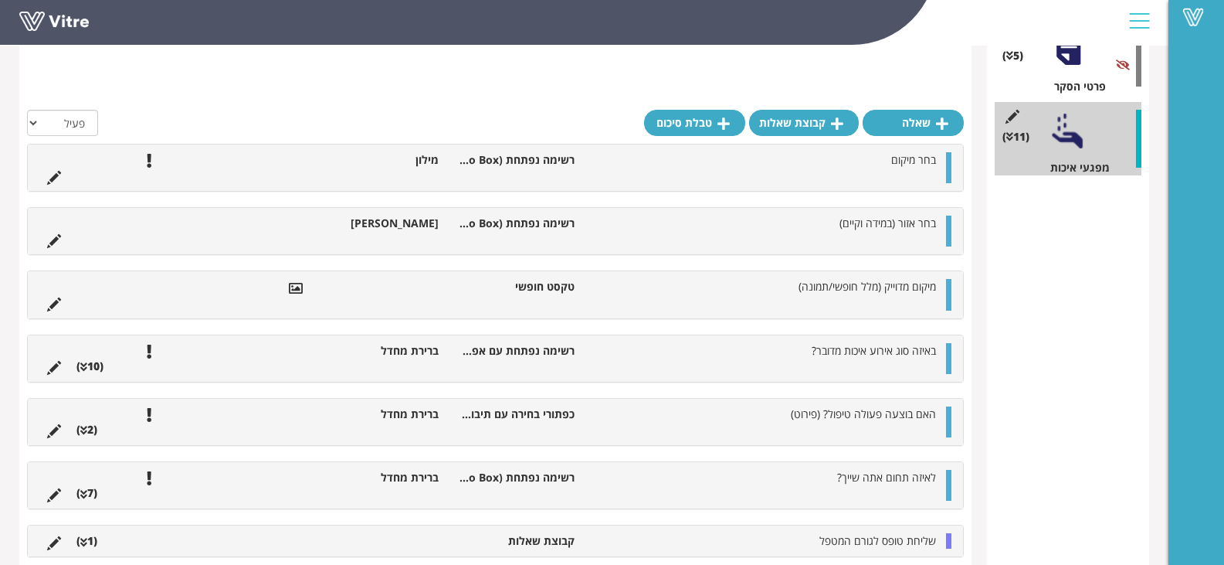
scroll to position [319, 0]
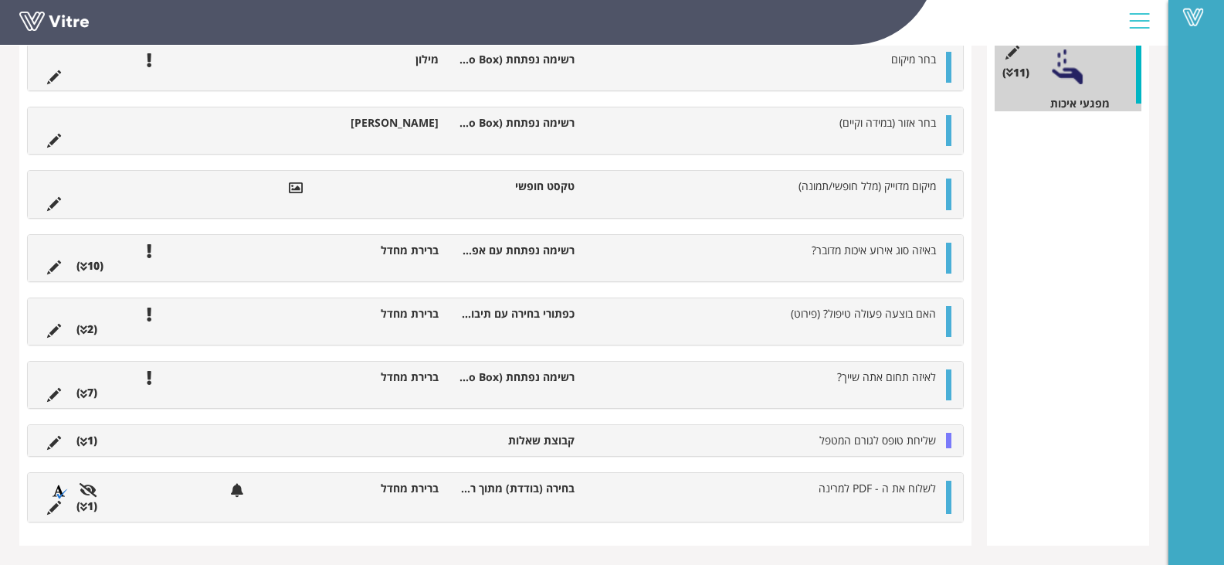
click at [950, 443] on div at bounding box center [948, 440] width 5 height 15
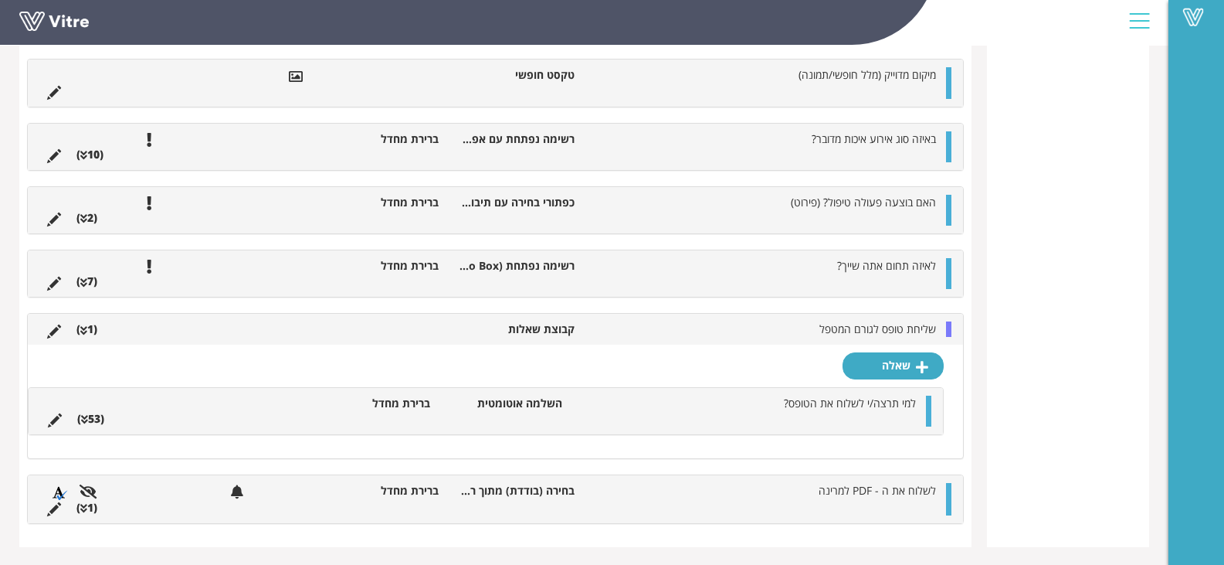
scroll to position [432, 0]
click at [56, 332] on icon at bounding box center [54, 330] width 14 height 14
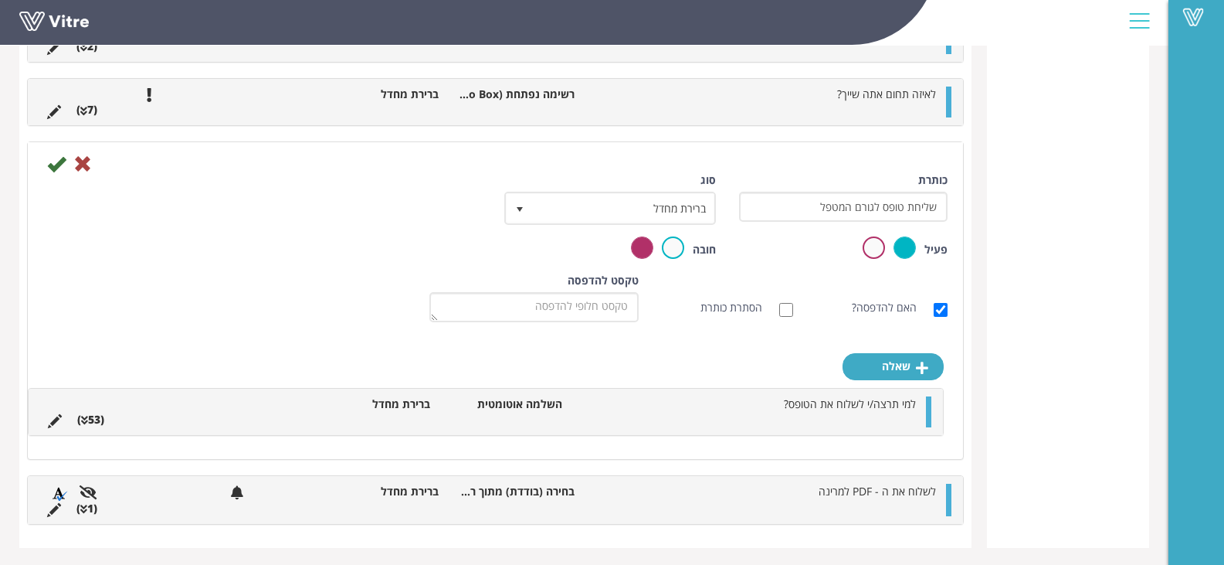
scroll to position [476, 0]
click at [930, 412] on div at bounding box center [928, 409] width 5 height 31
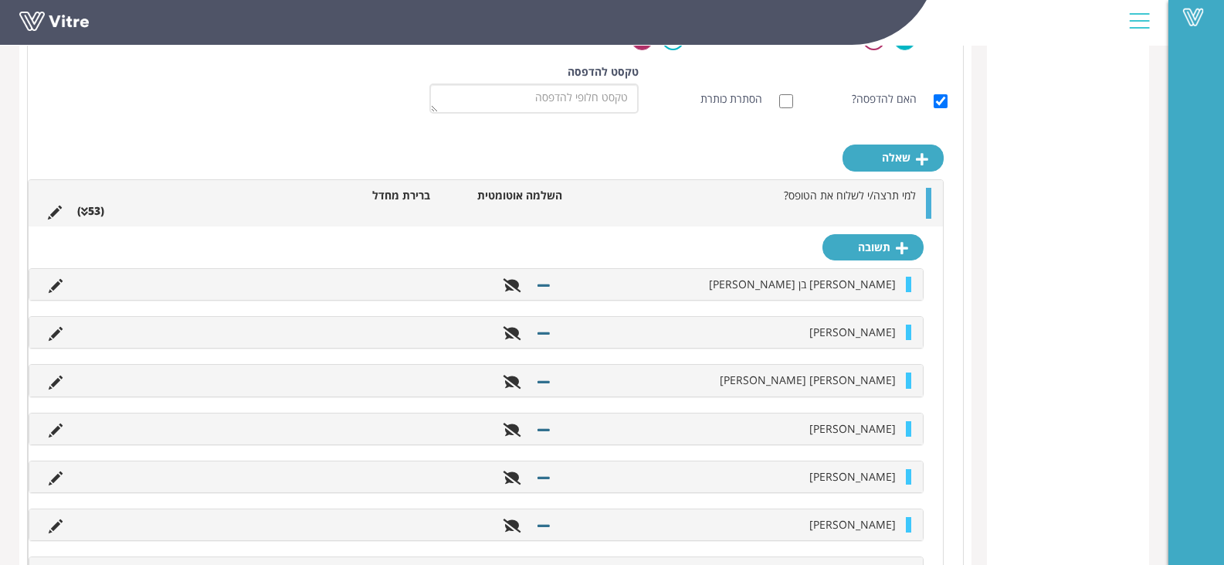
scroll to position [708, 0]
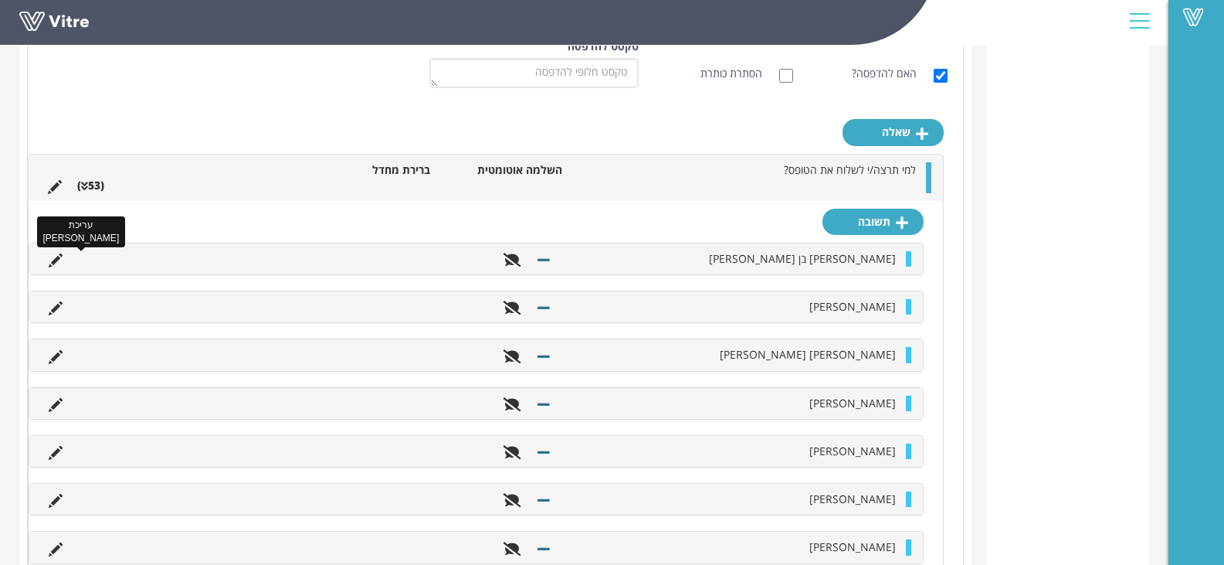
click at [53, 266] on icon at bounding box center [56, 260] width 14 height 14
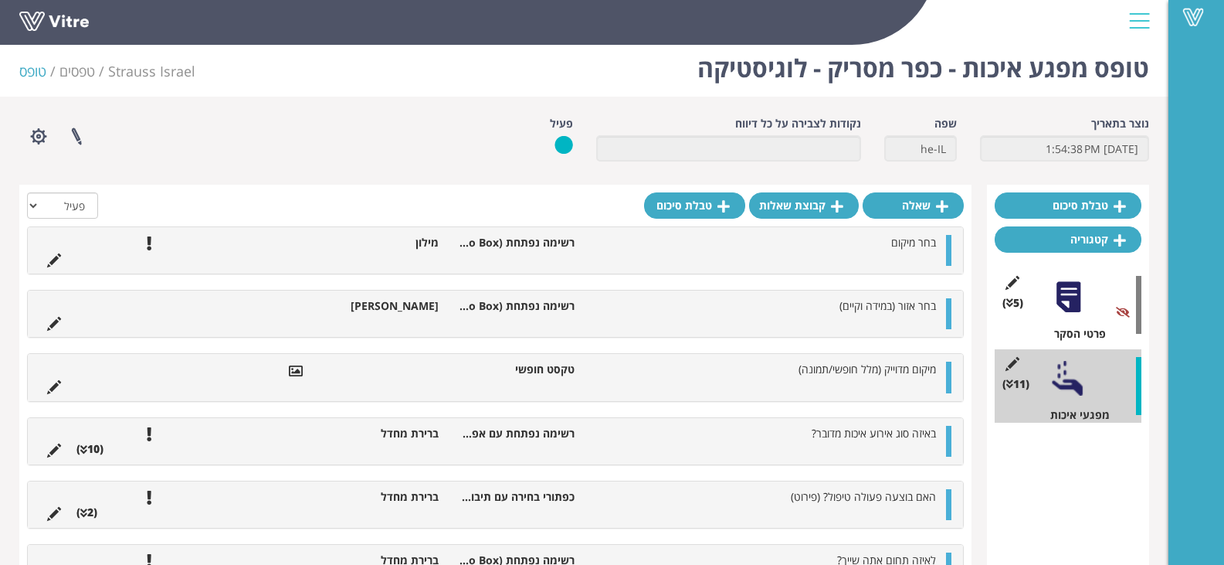
scroll to position [0, 0]
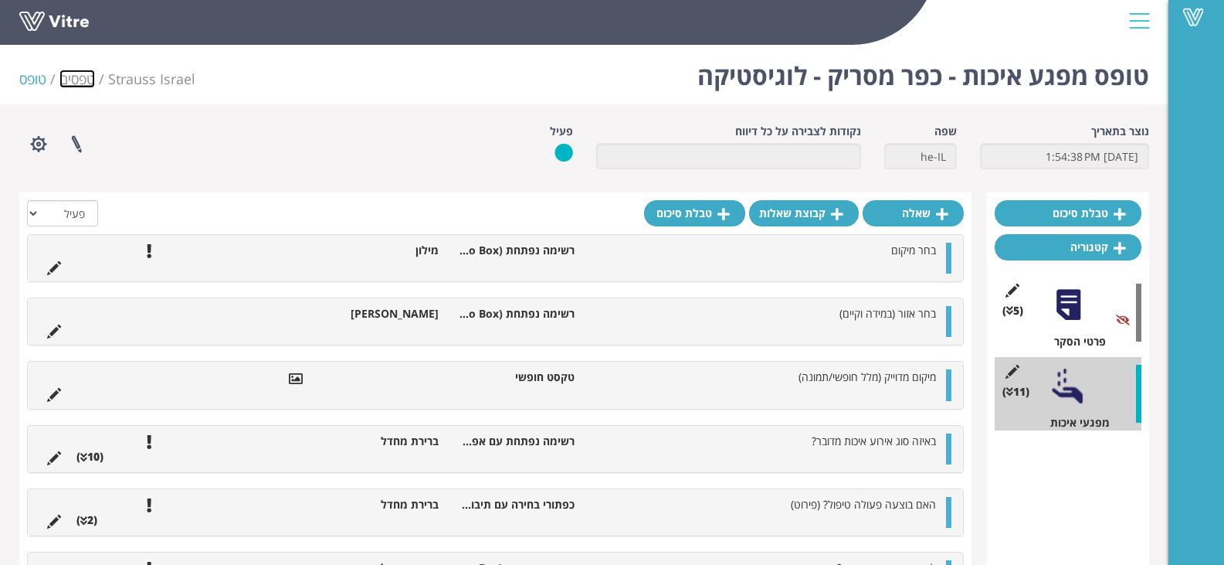
click at [80, 83] on link "טפסים" at bounding box center [77, 79] width 36 height 19
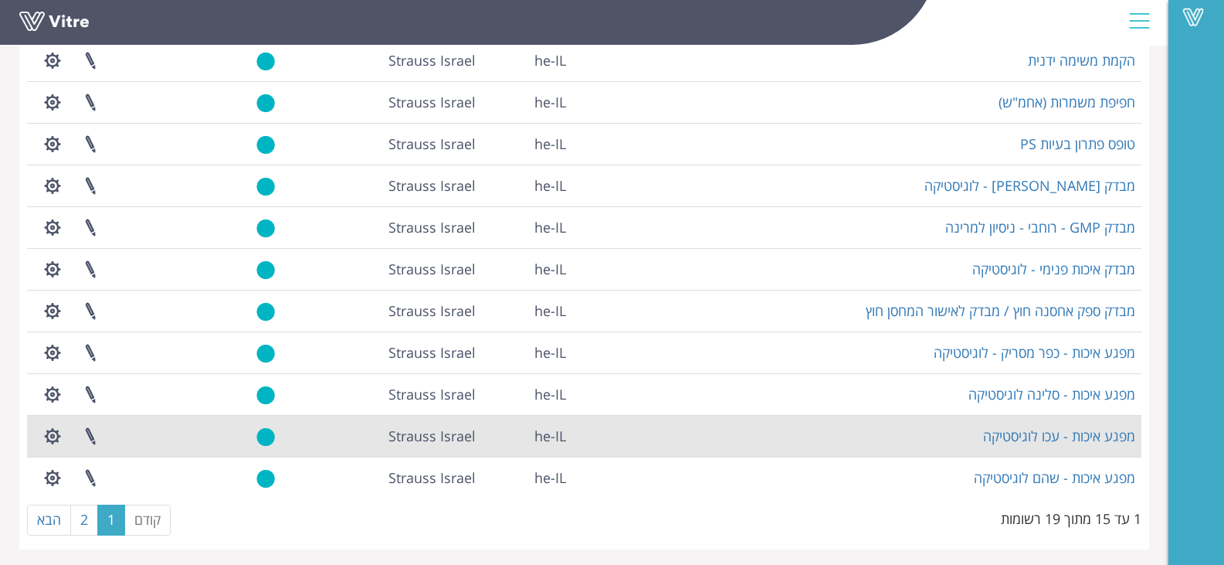
scroll to position [325, 0]
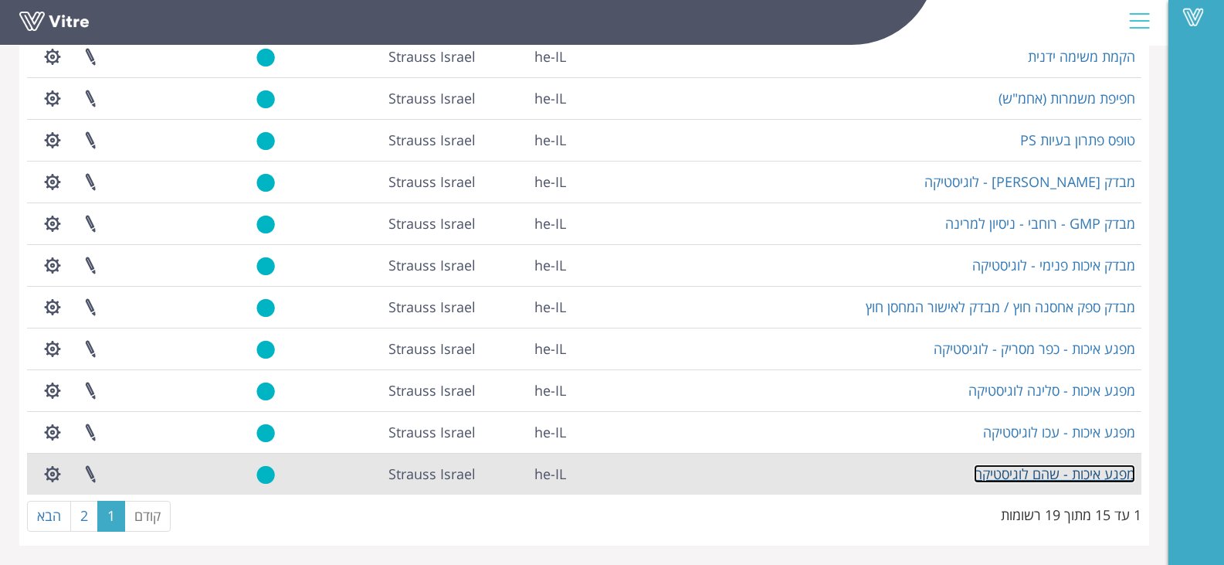
click at [1077, 471] on link "מפגע איכות - שהם לוגיסטיקה" at bounding box center [1054, 473] width 161 height 19
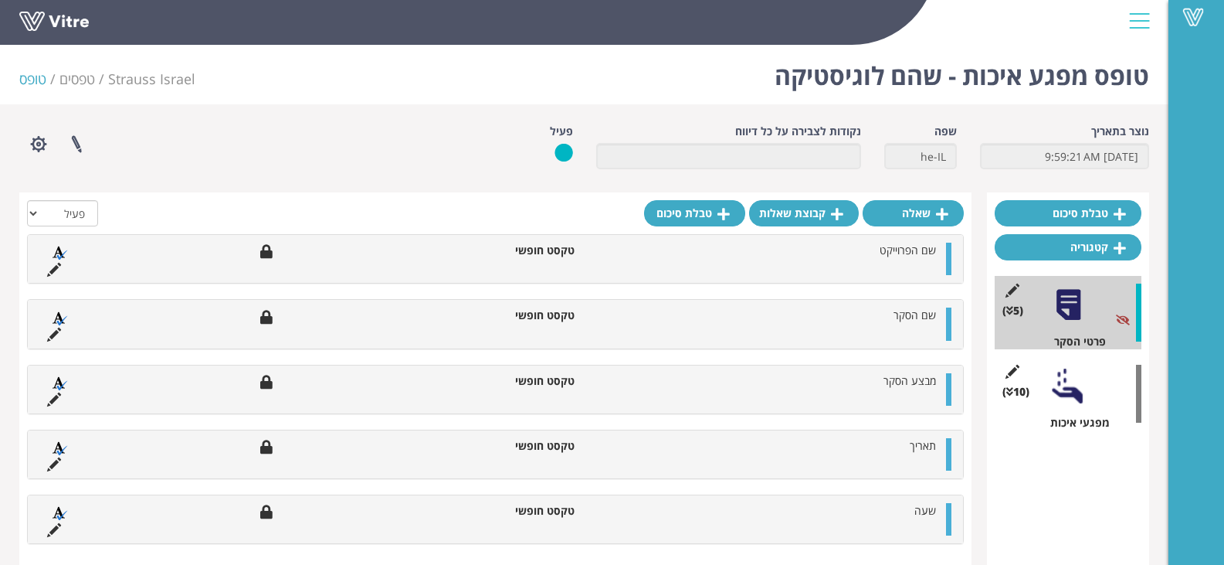
click at [1067, 393] on div at bounding box center [1068, 385] width 35 height 35
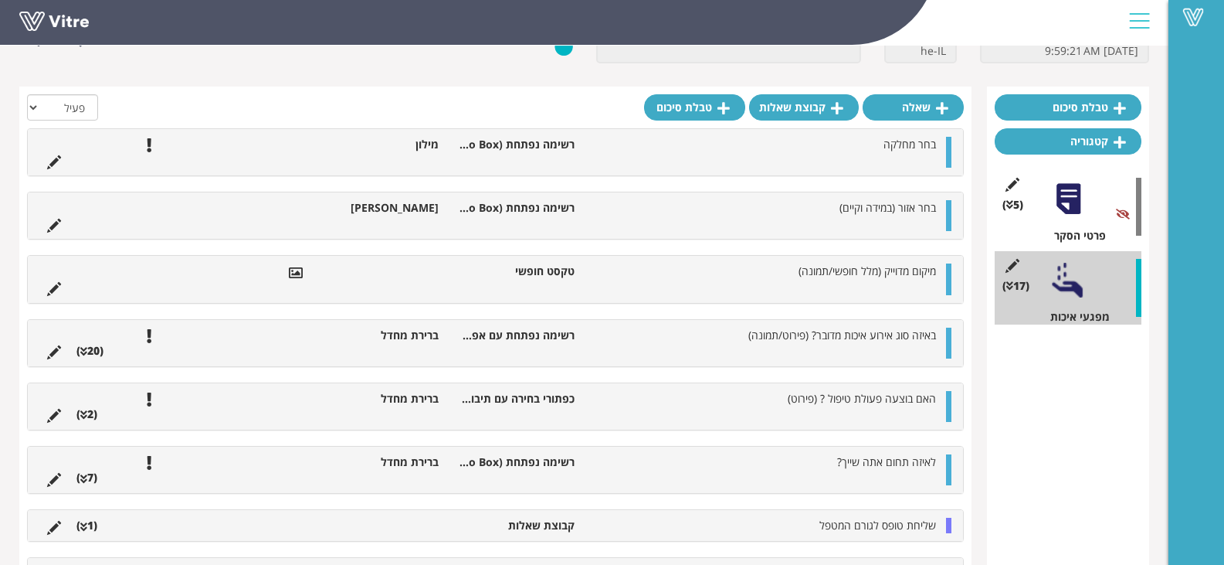
scroll to position [321, 0]
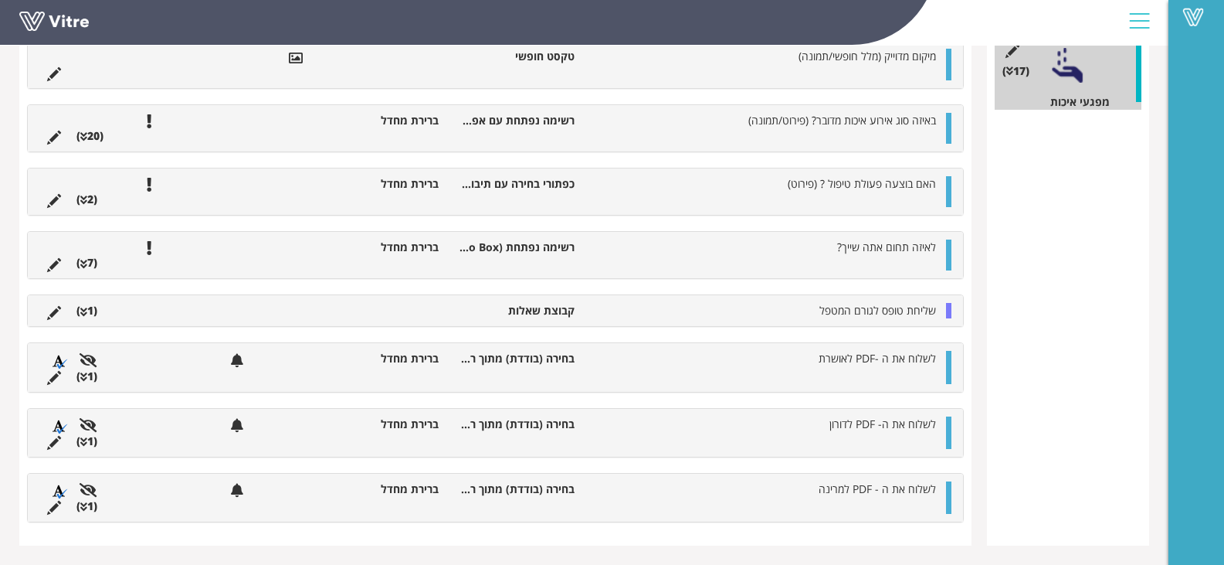
click at [945, 309] on div "שליחת טופס לגורם המטפל קבוצת שאלות (1 )" at bounding box center [495, 310] width 935 height 31
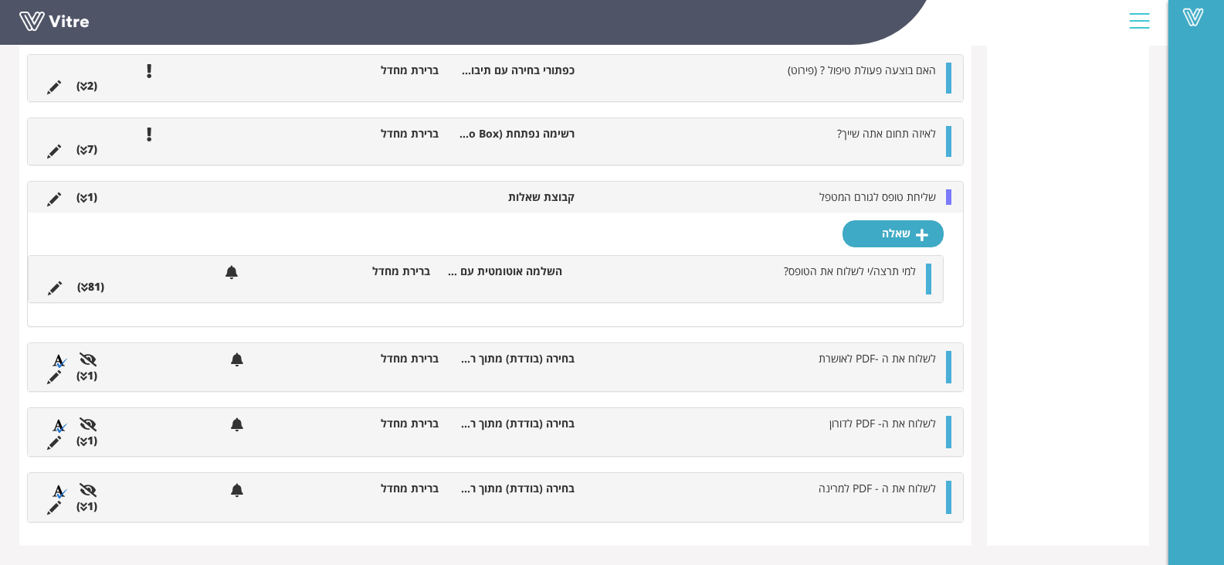
click at [932, 288] on div "למי תרצה/י לשלוח את הטופס? השלמה אוטומטית עם בחירה מרובה ברירת מחדל (81 )" at bounding box center [486, 279] width 915 height 46
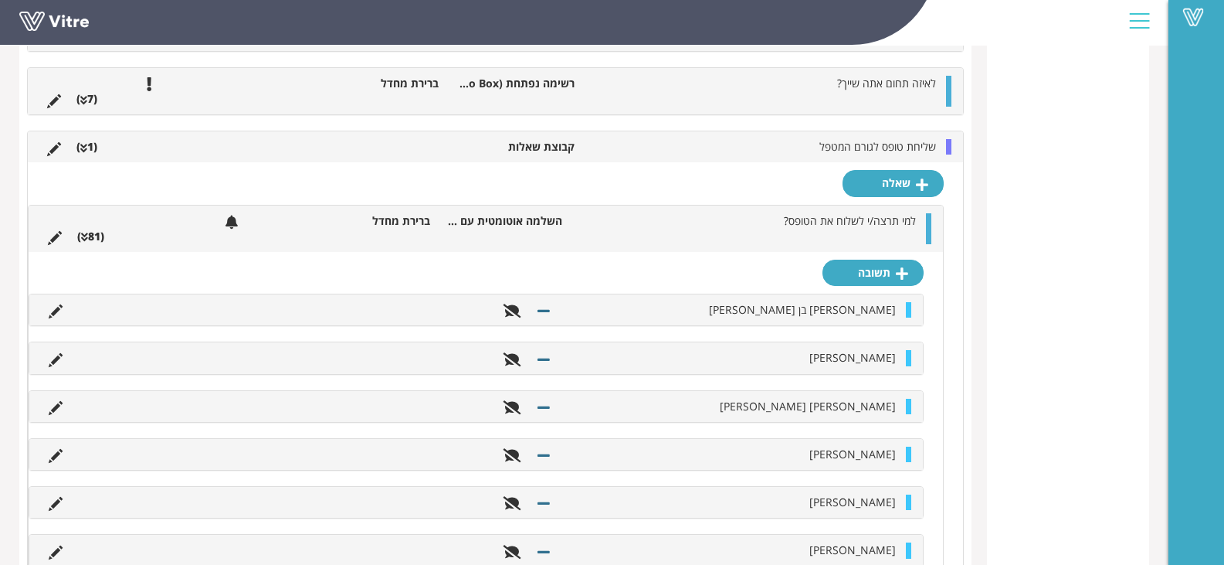
scroll to position [511, 0]
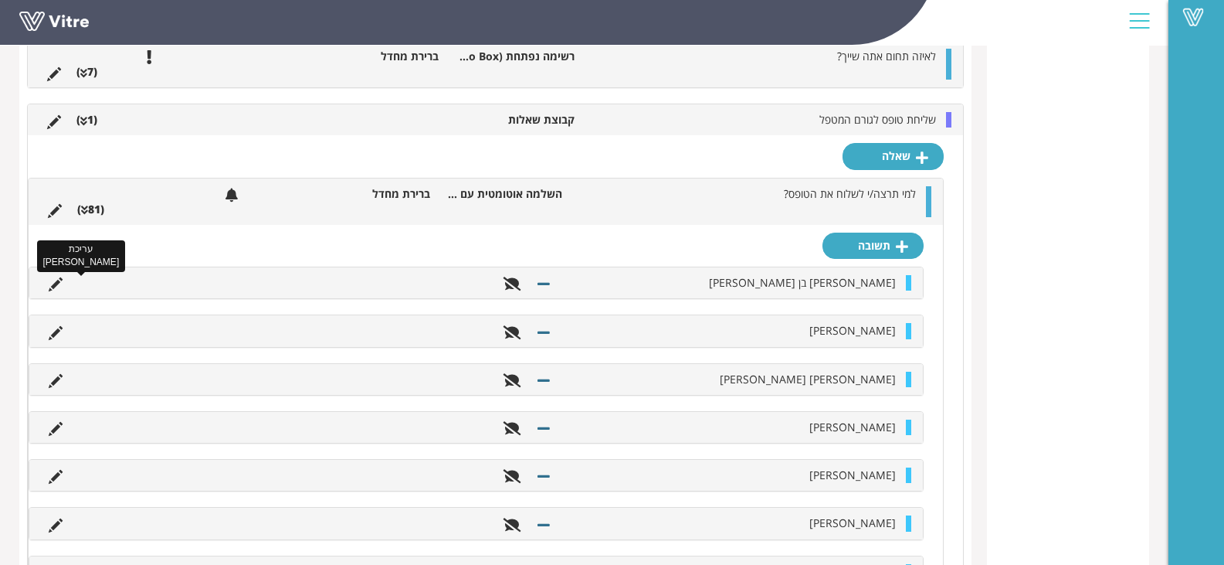
click at [55, 281] on icon at bounding box center [56, 284] width 14 height 14
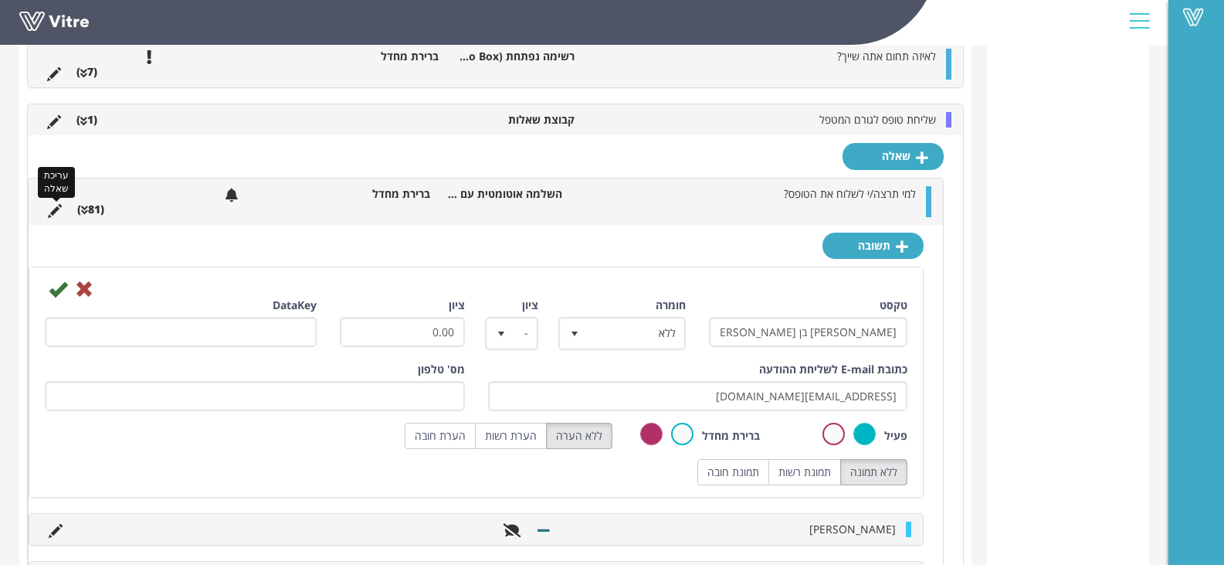
click at [56, 205] on icon at bounding box center [55, 211] width 14 height 14
click at [58, 211] on icon at bounding box center [55, 211] width 14 height 14
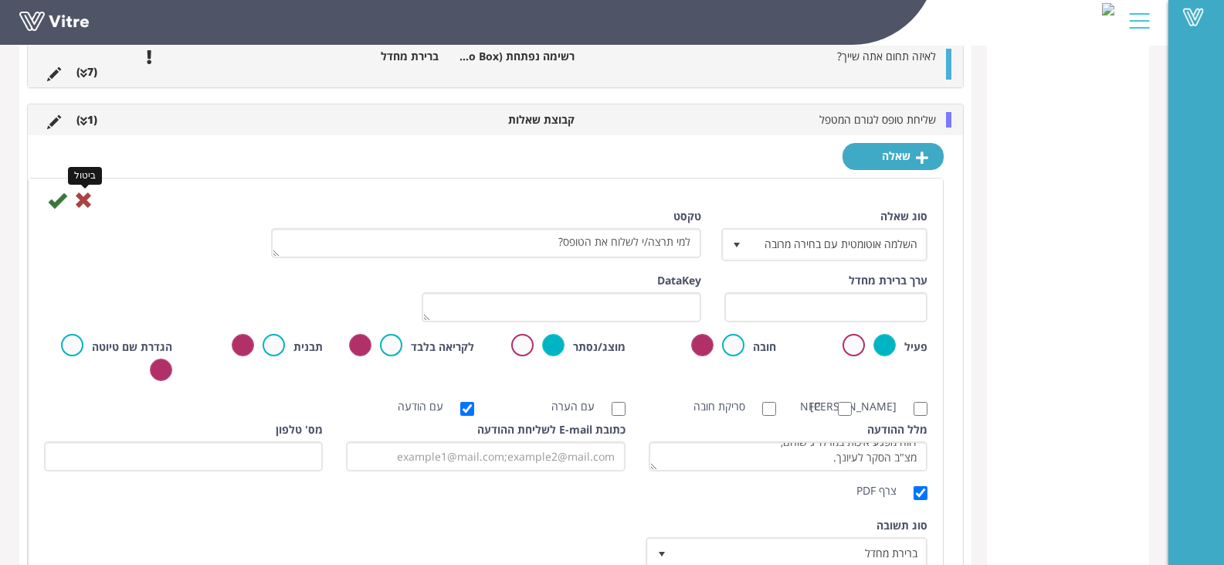
click at [84, 204] on icon at bounding box center [83, 200] width 19 height 19
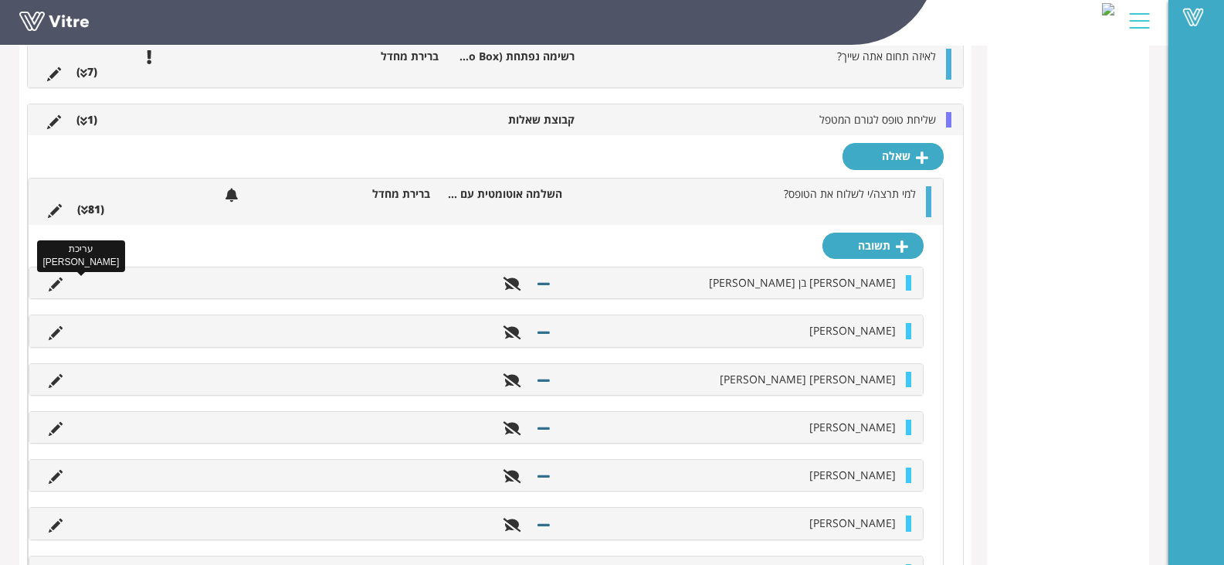
click at [56, 285] on icon at bounding box center [56, 284] width 14 height 14
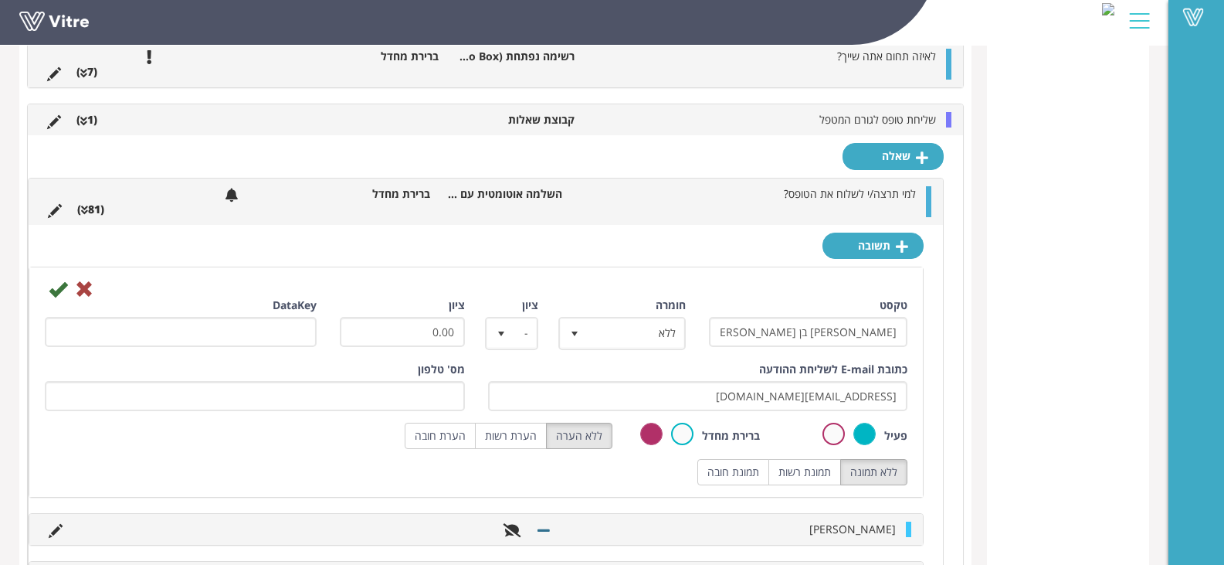
scroll to position [589, 0]
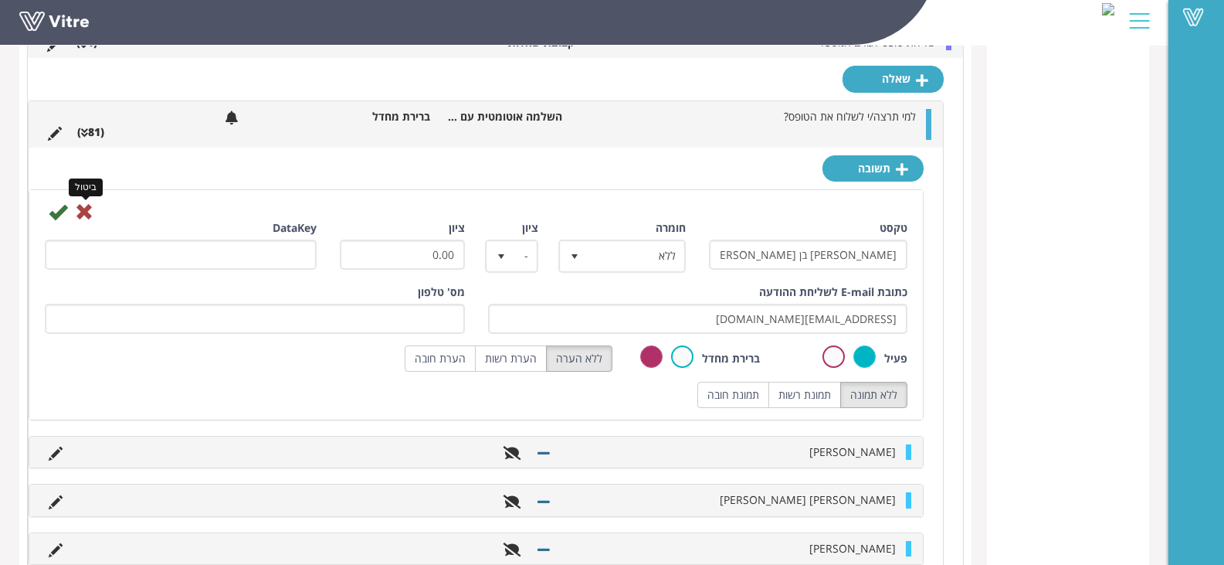
click at [82, 218] on icon at bounding box center [84, 211] width 19 height 19
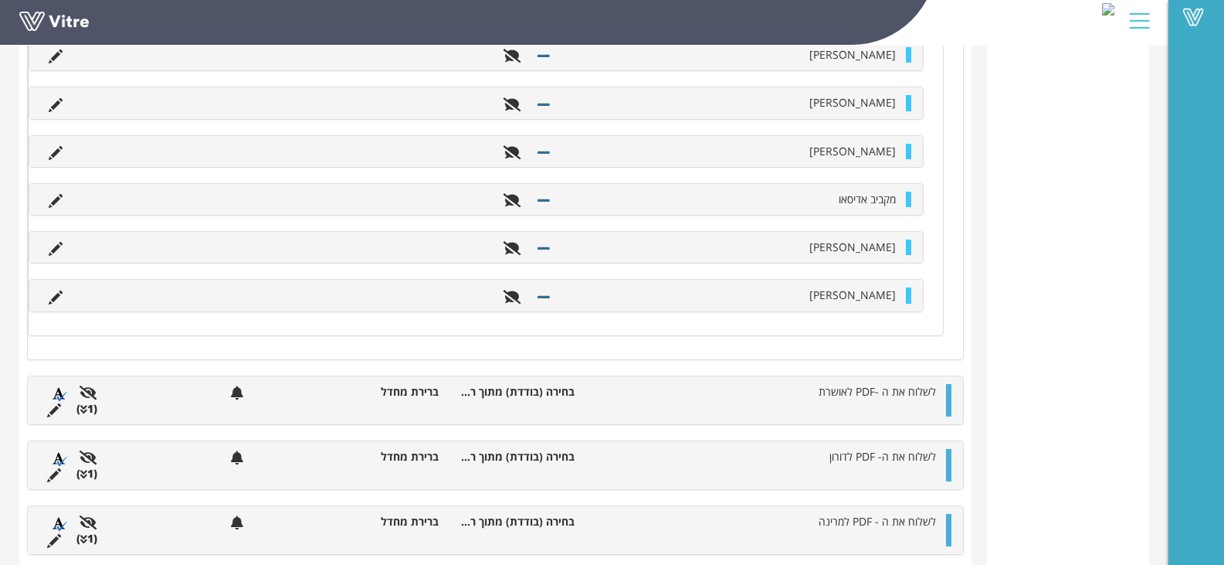
scroll to position [3633, 0]
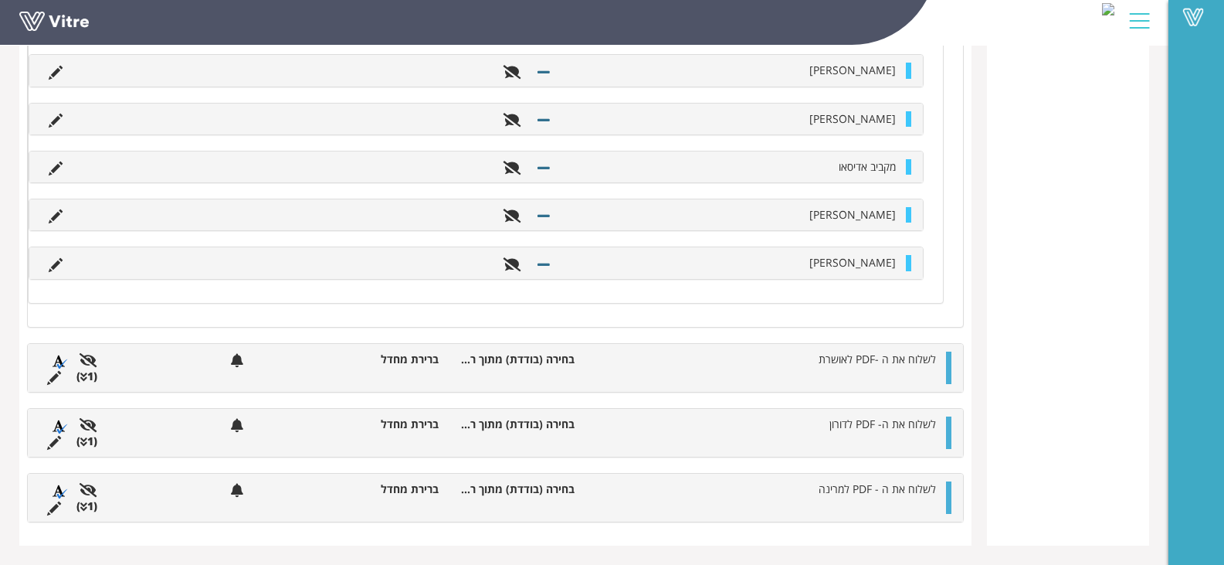
click at [950, 372] on div at bounding box center [948, 367] width 5 height 32
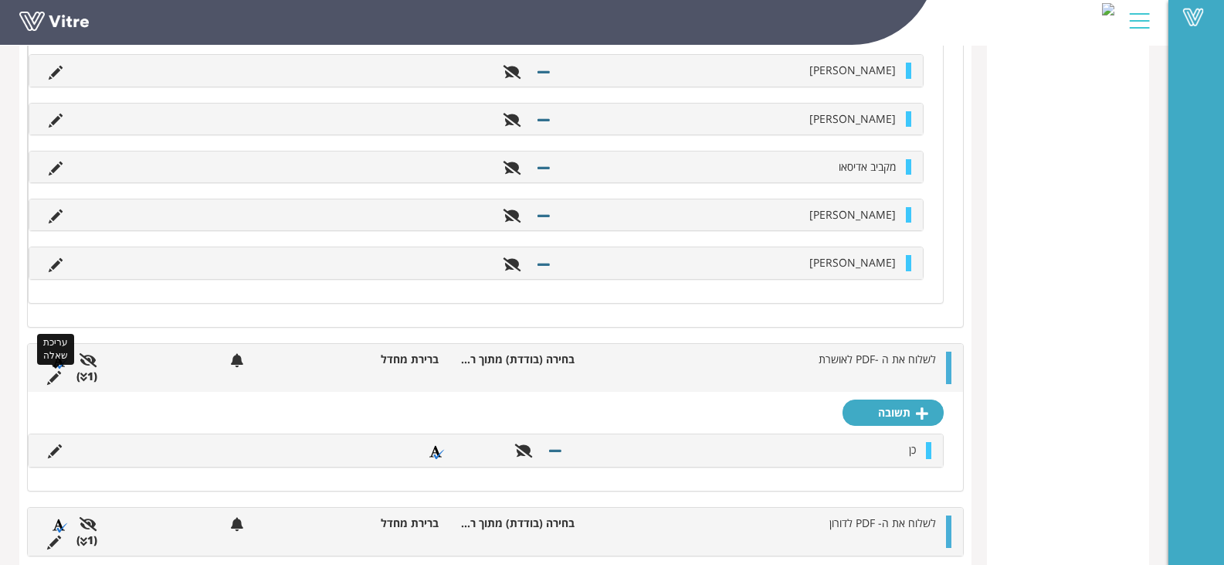
click at [51, 376] on icon at bounding box center [54, 378] width 14 height 14
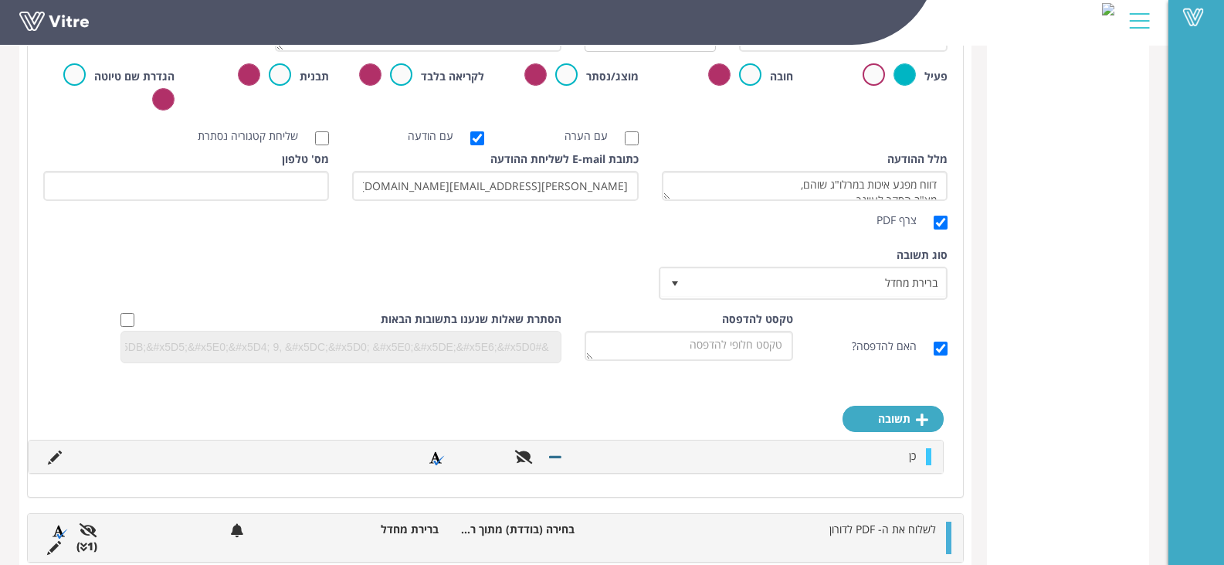
scroll to position [4096, 0]
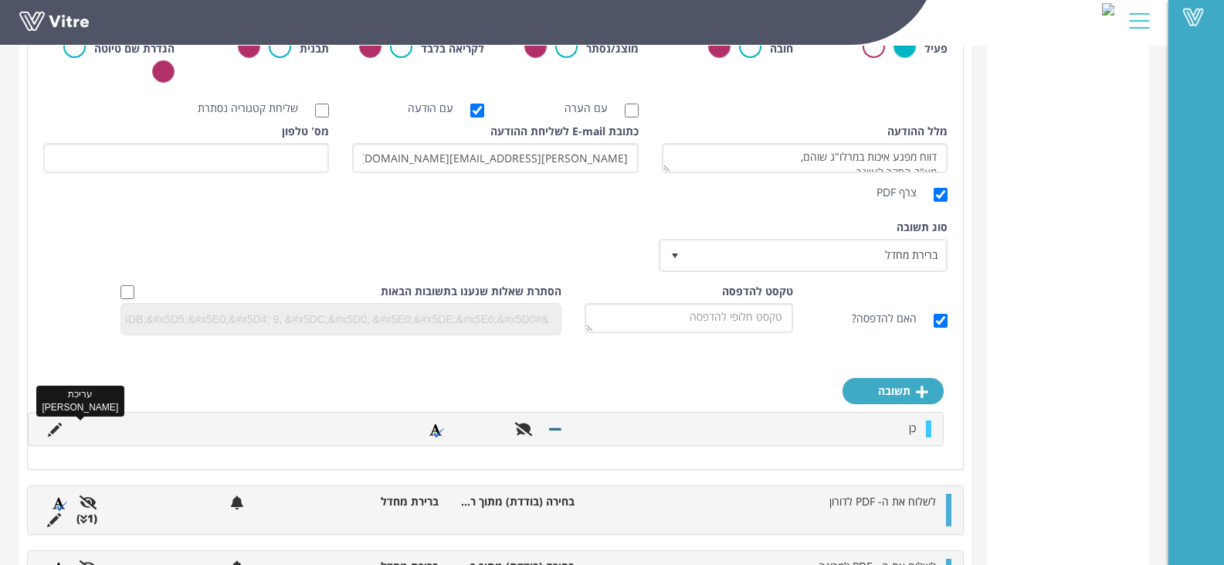
click at [53, 429] on icon at bounding box center [55, 430] width 14 height 14
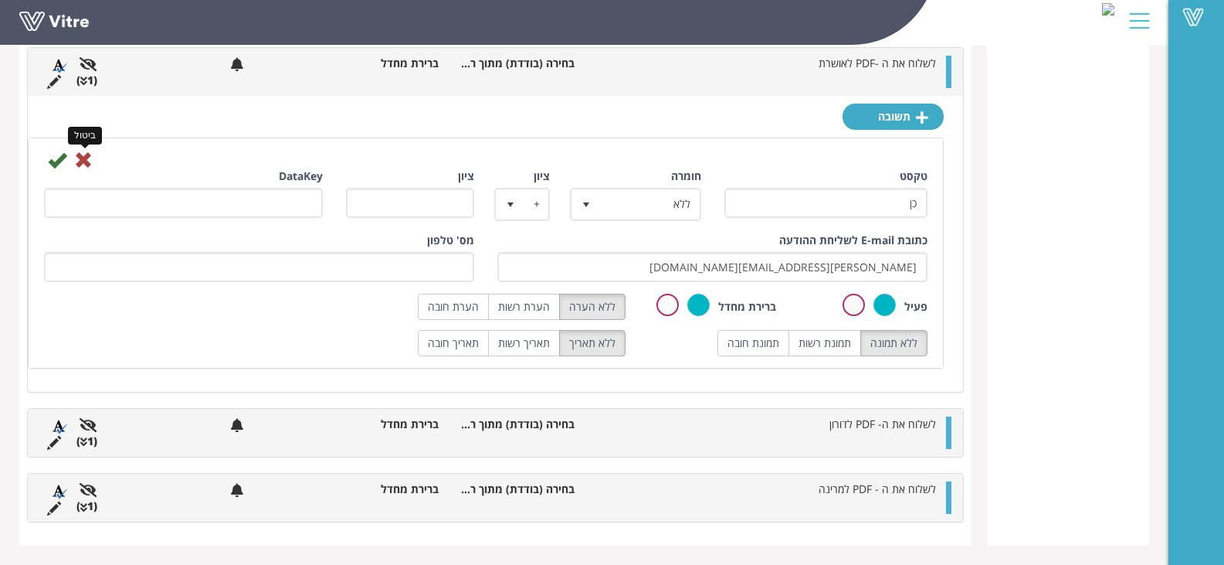
click at [86, 160] on icon at bounding box center [83, 160] width 19 height 19
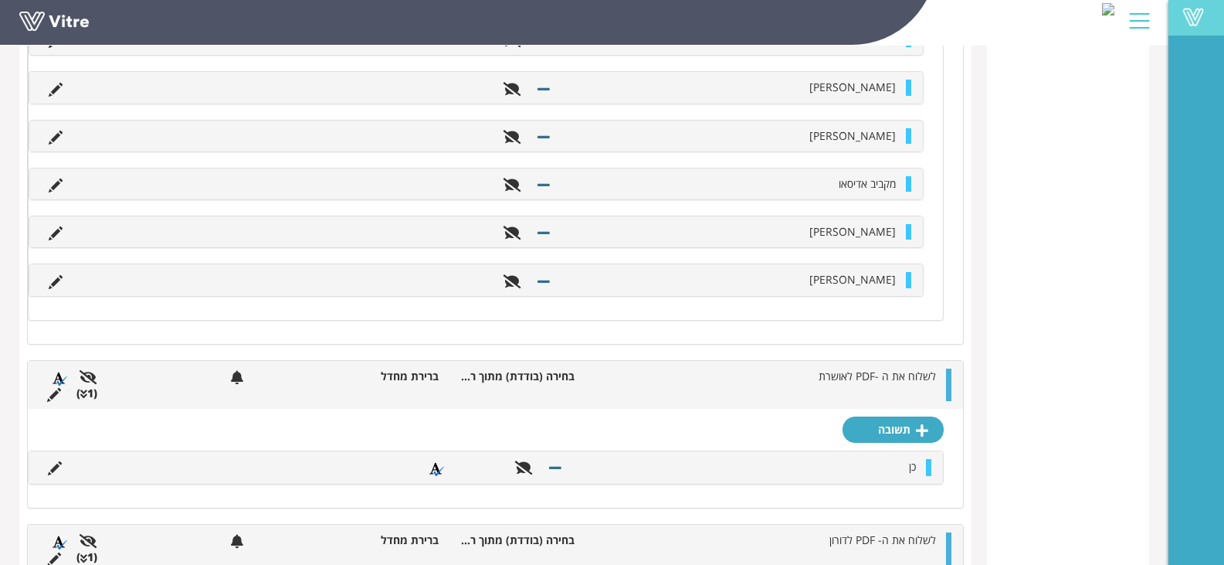
scroll to position [3578, 0]
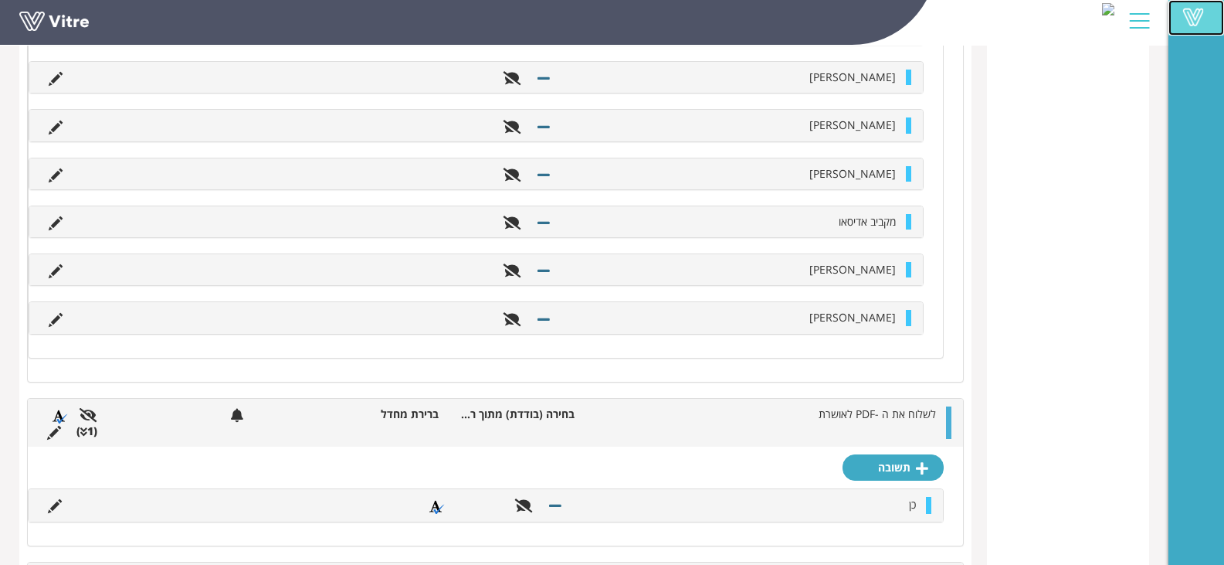
click at [1198, 21] on span at bounding box center [1193, 17] width 39 height 19
